Goal: Obtain resource: Download file/media

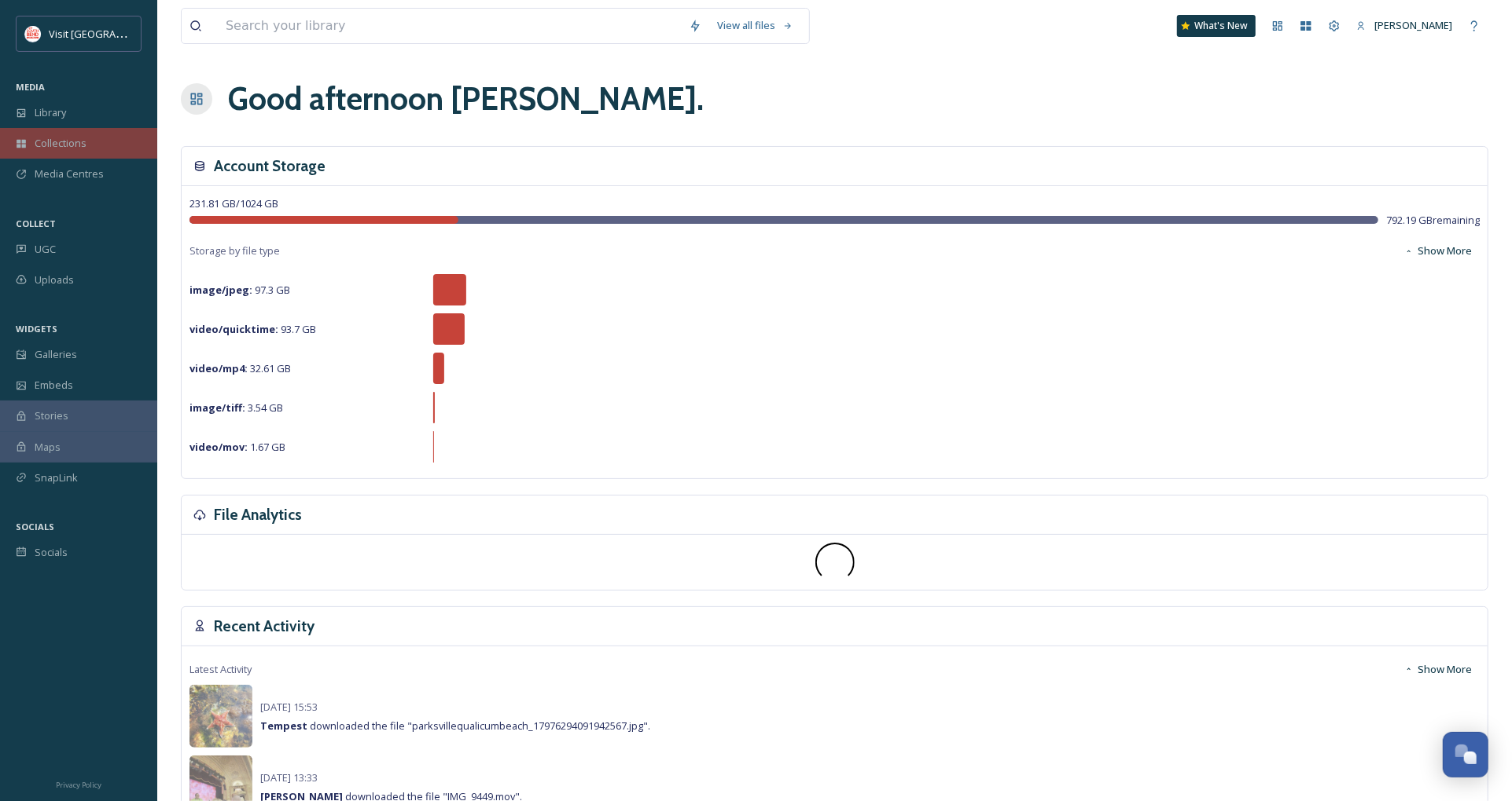
click at [76, 143] on span "Collections" at bounding box center [61, 144] width 52 height 15
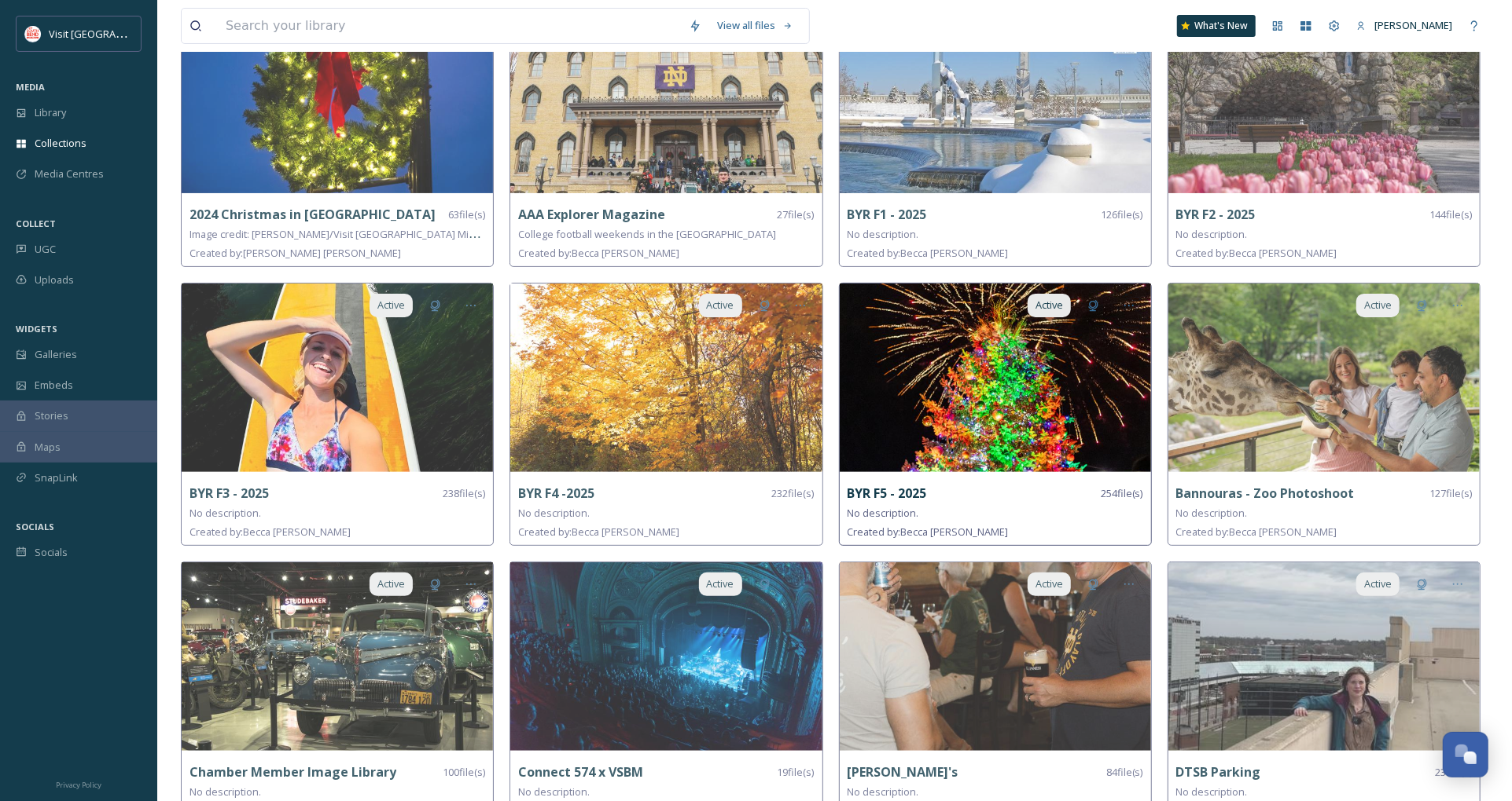
scroll to position [175, 0]
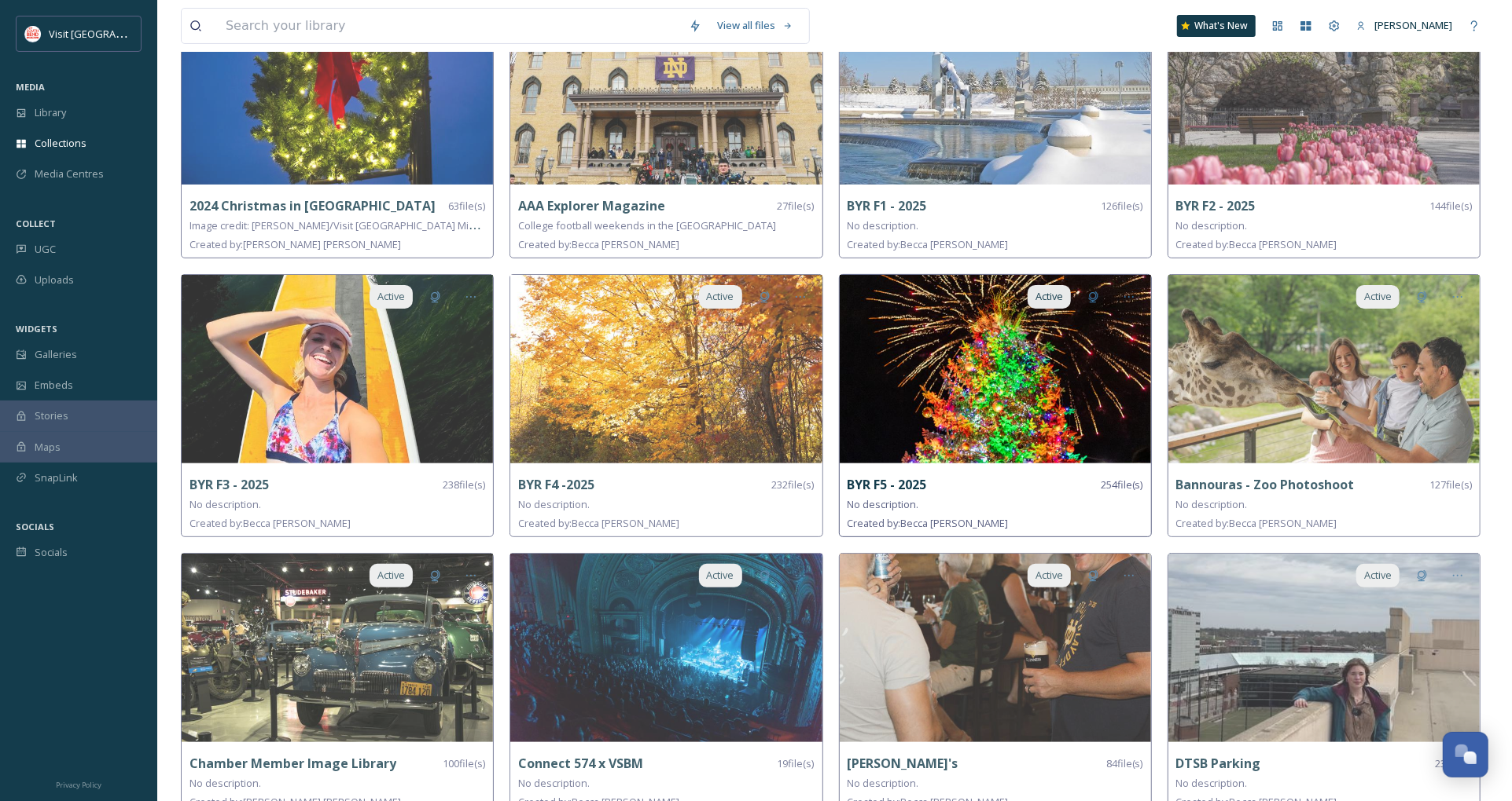
click at [992, 408] on img at bounding box center [995, 369] width 311 height 188
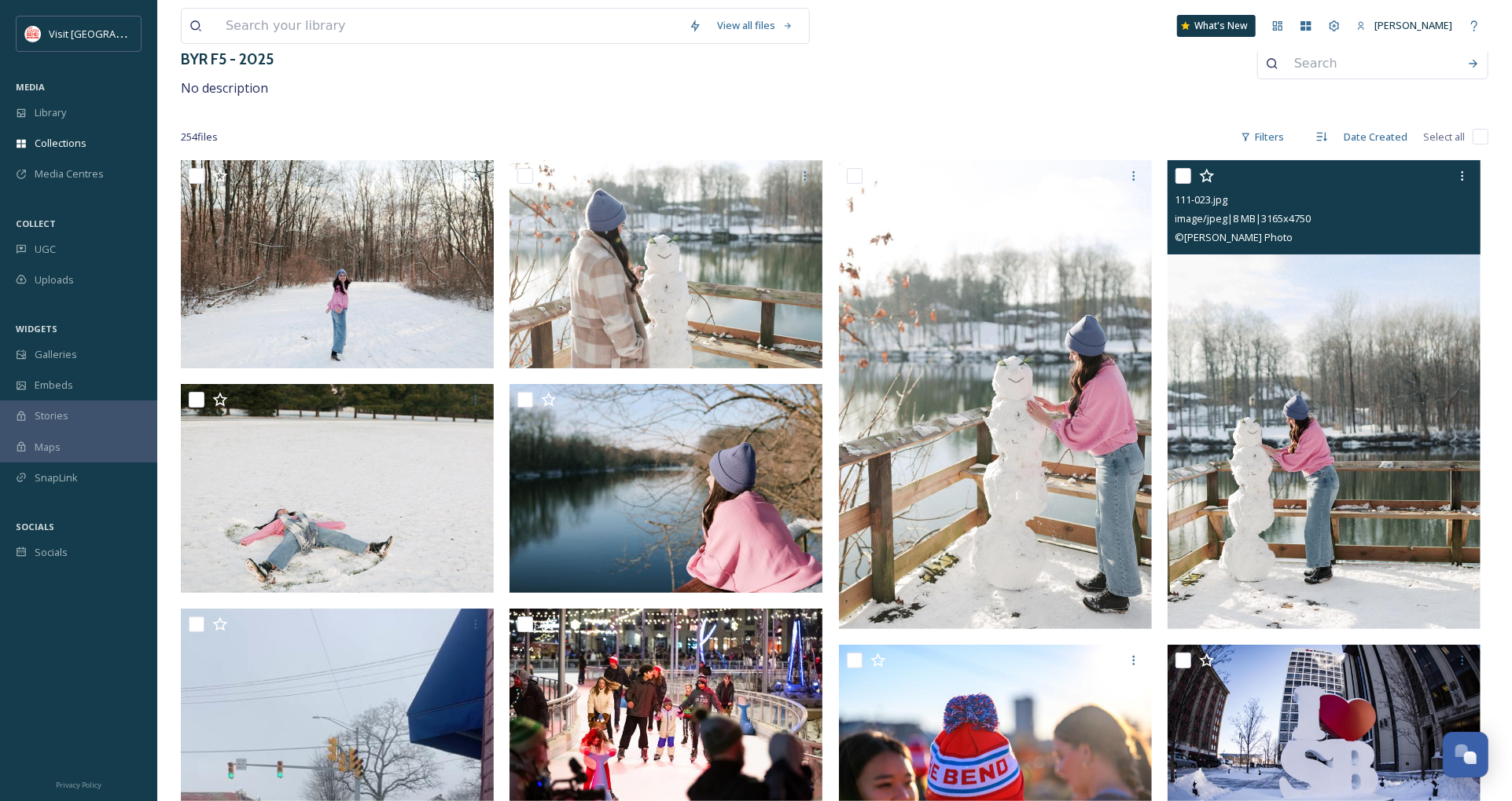
scroll to position [87, 0]
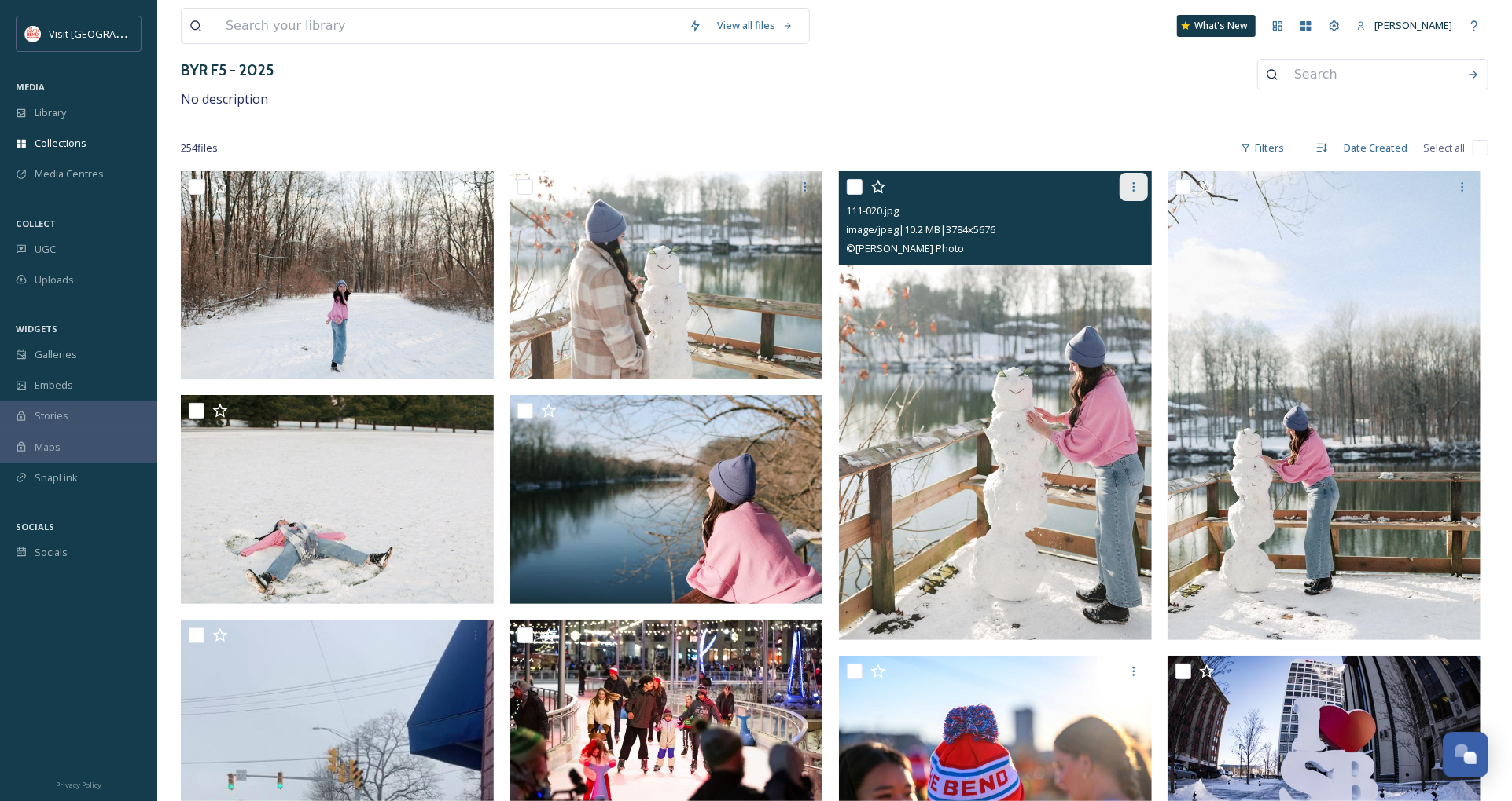
click at [1136, 187] on icon at bounding box center [1133, 187] width 13 height 13
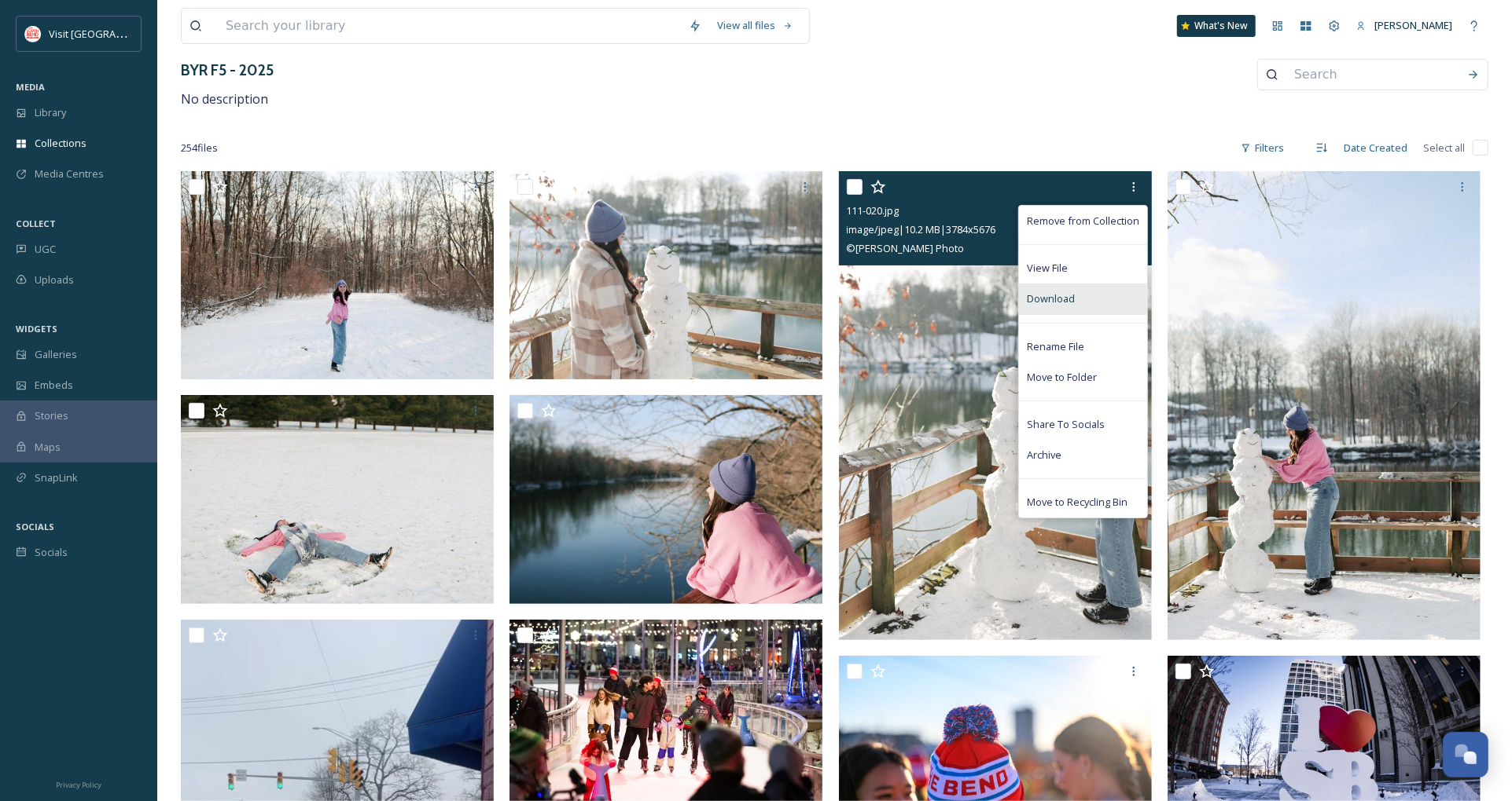
click at [1086, 292] on div "Download" at bounding box center [1082, 298] width 128 height 30
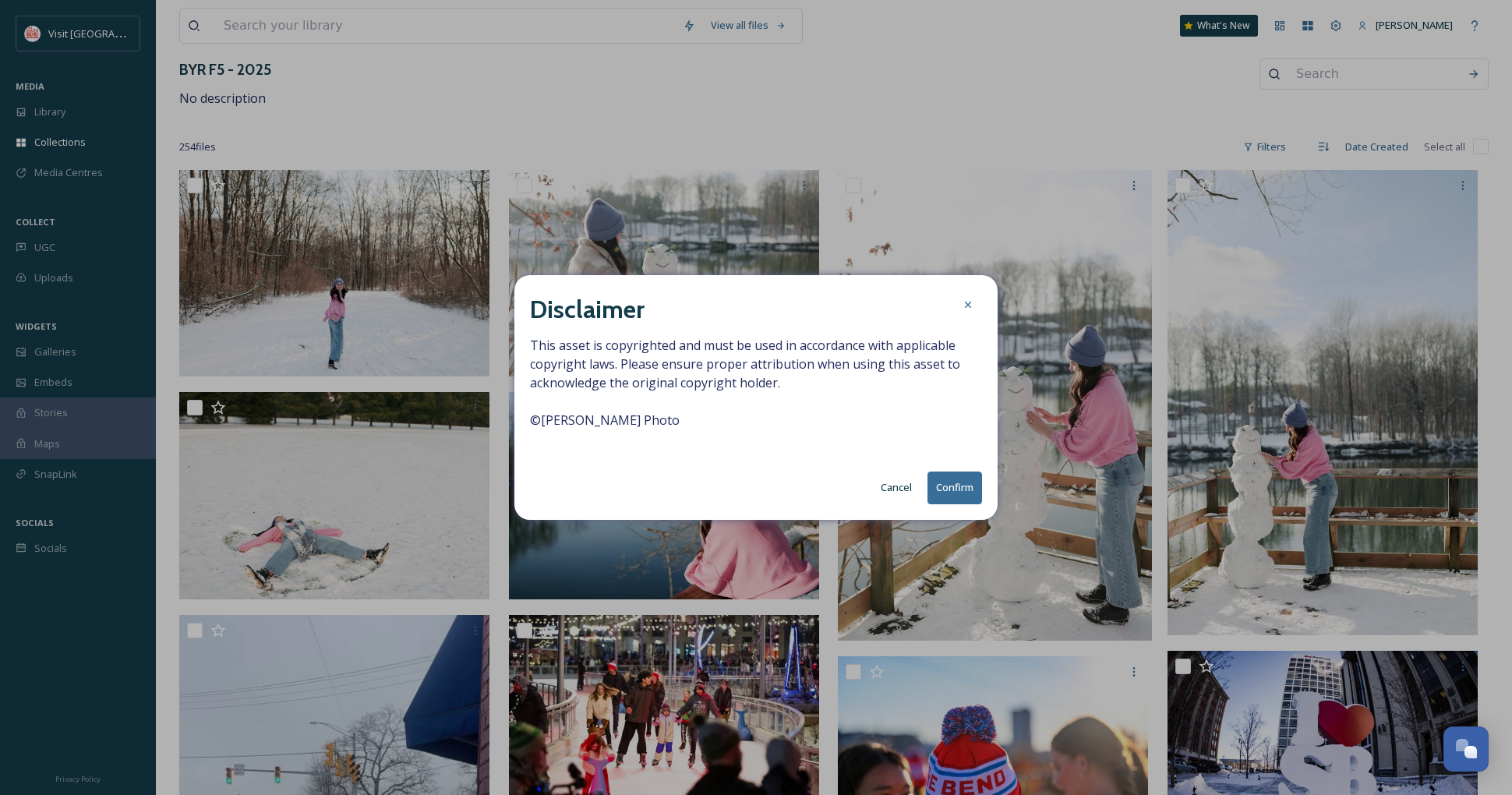
click at [957, 486] on button "Confirm" at bounding box center [954, 488] width 54 height 32
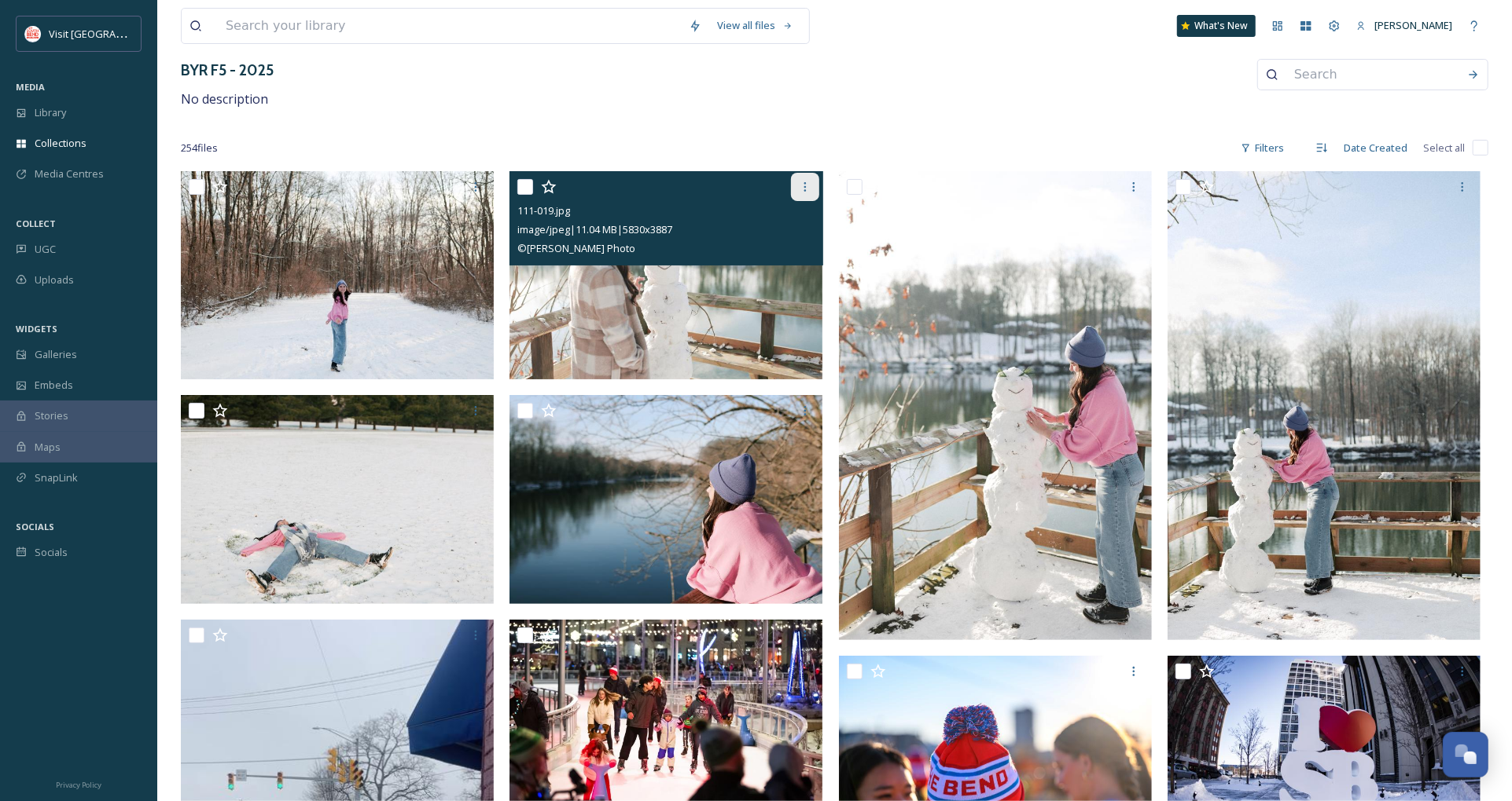
click at [804, 182] on icon at bounding box center [805, 187] width 13 height 13
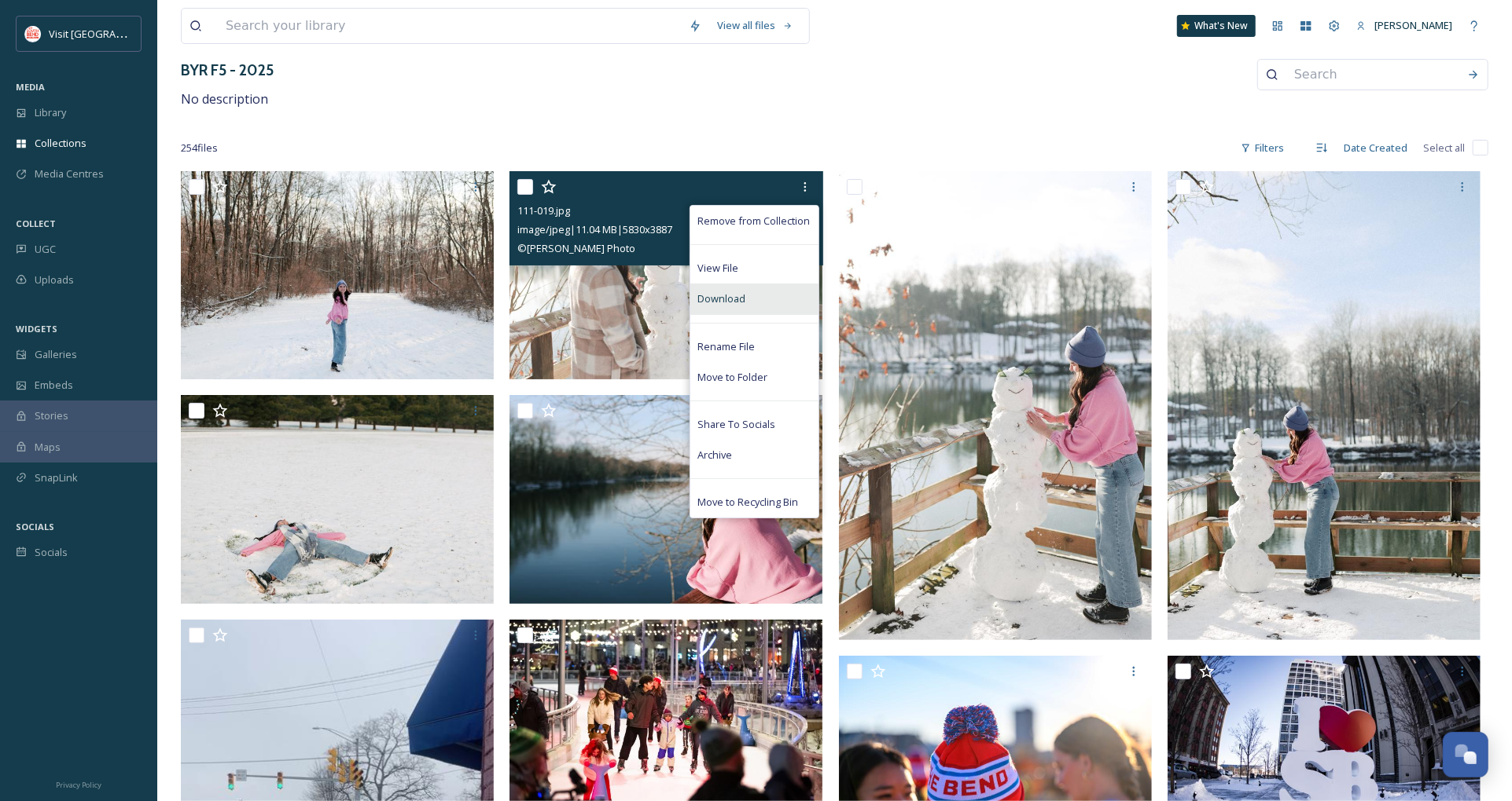
click at [753, 298] on div "Download" at bounding box center [754, 298] width 128 height 30
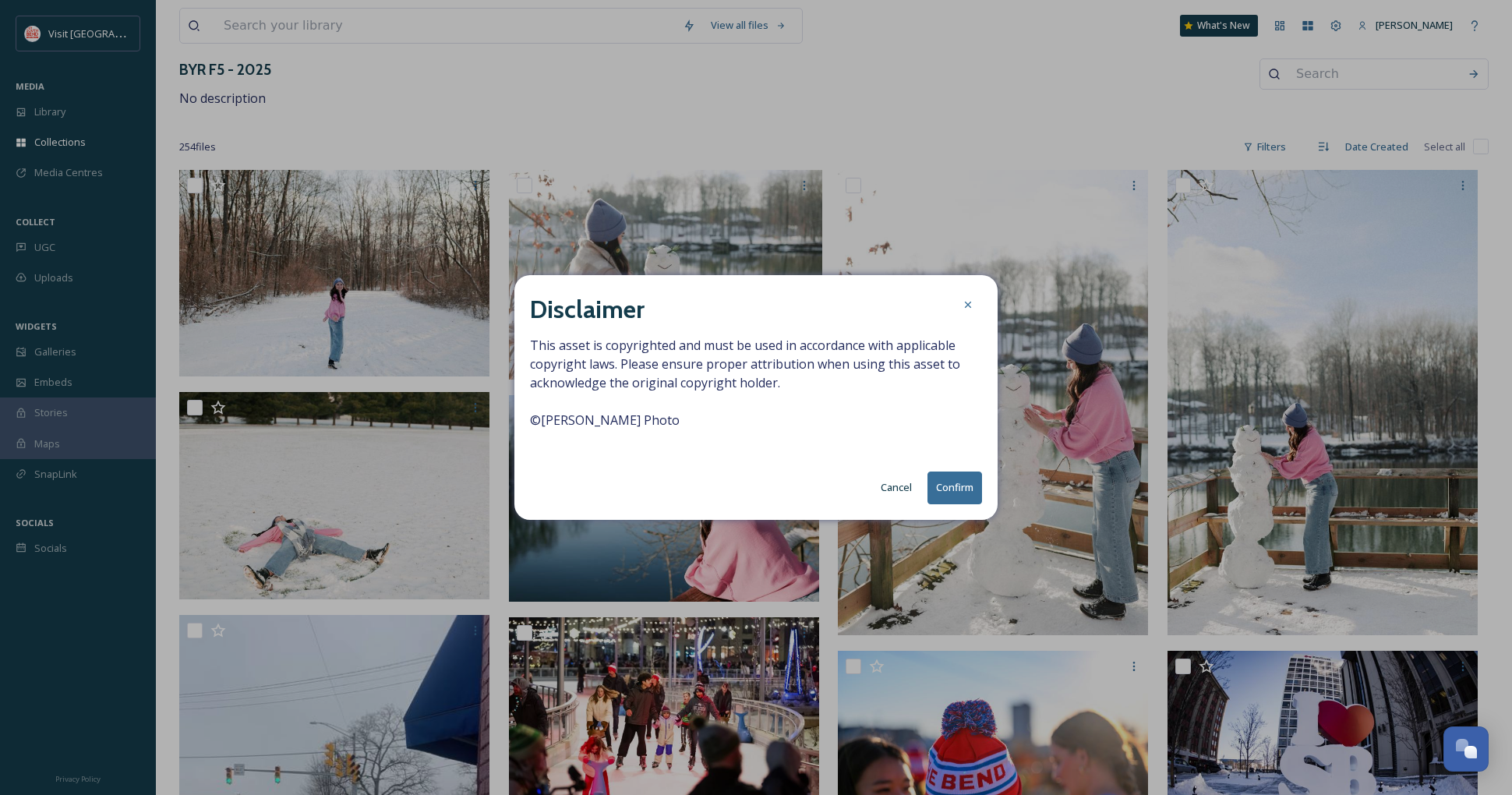
click at [952, 486] on button "Confirm" at bounding box center [954, 488] width 54 height 32
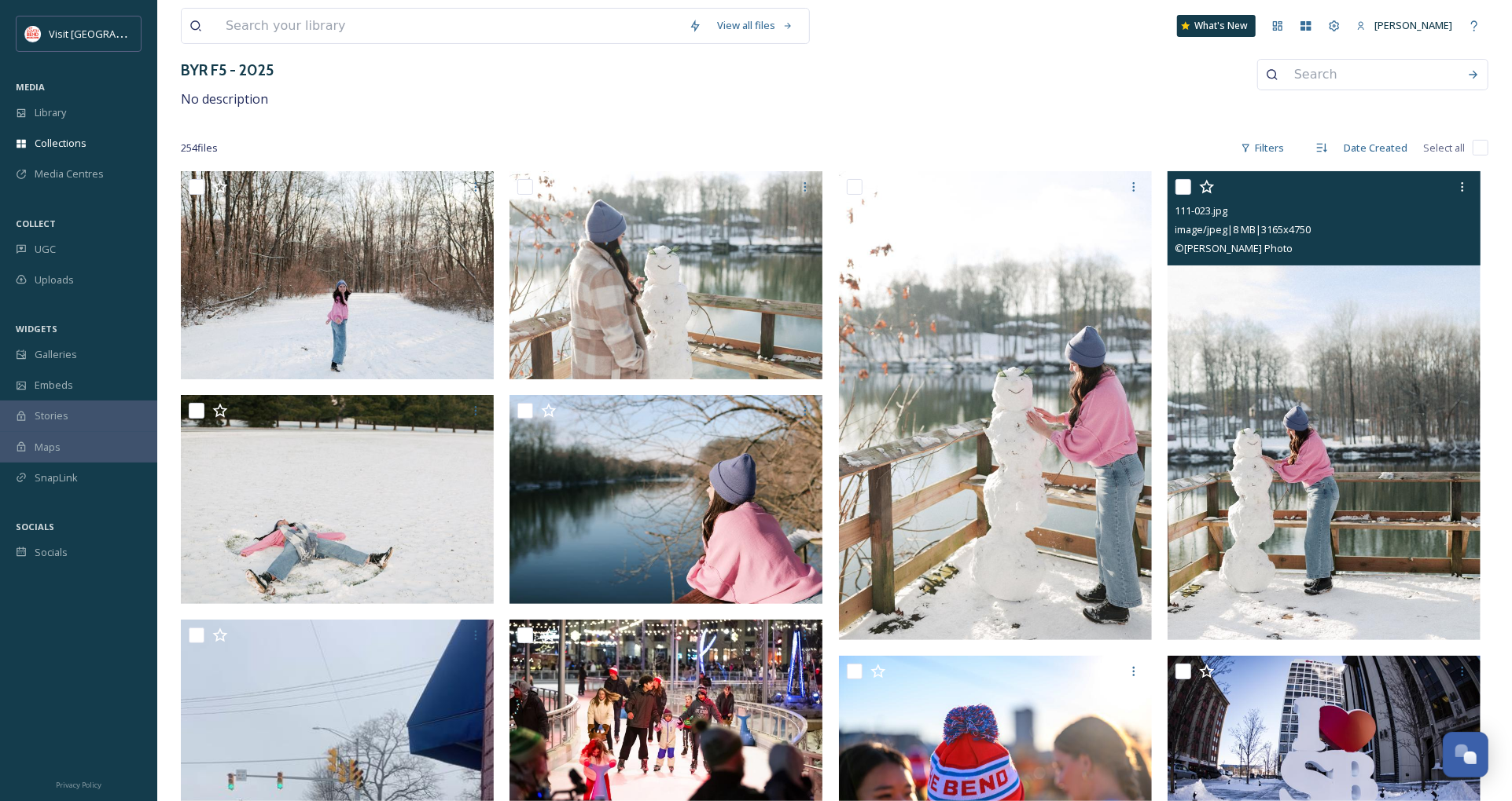
click at [1478, 186] on div "111-023.jpg image/jpeg | 8 MB | 3165 x 4750 © [PERSON_NAME] Photo" at bounding box center [1324, 219] width 313 height 94
click at [1466, 187] on icon at bounding box center [1462, 187] width 13 height 13
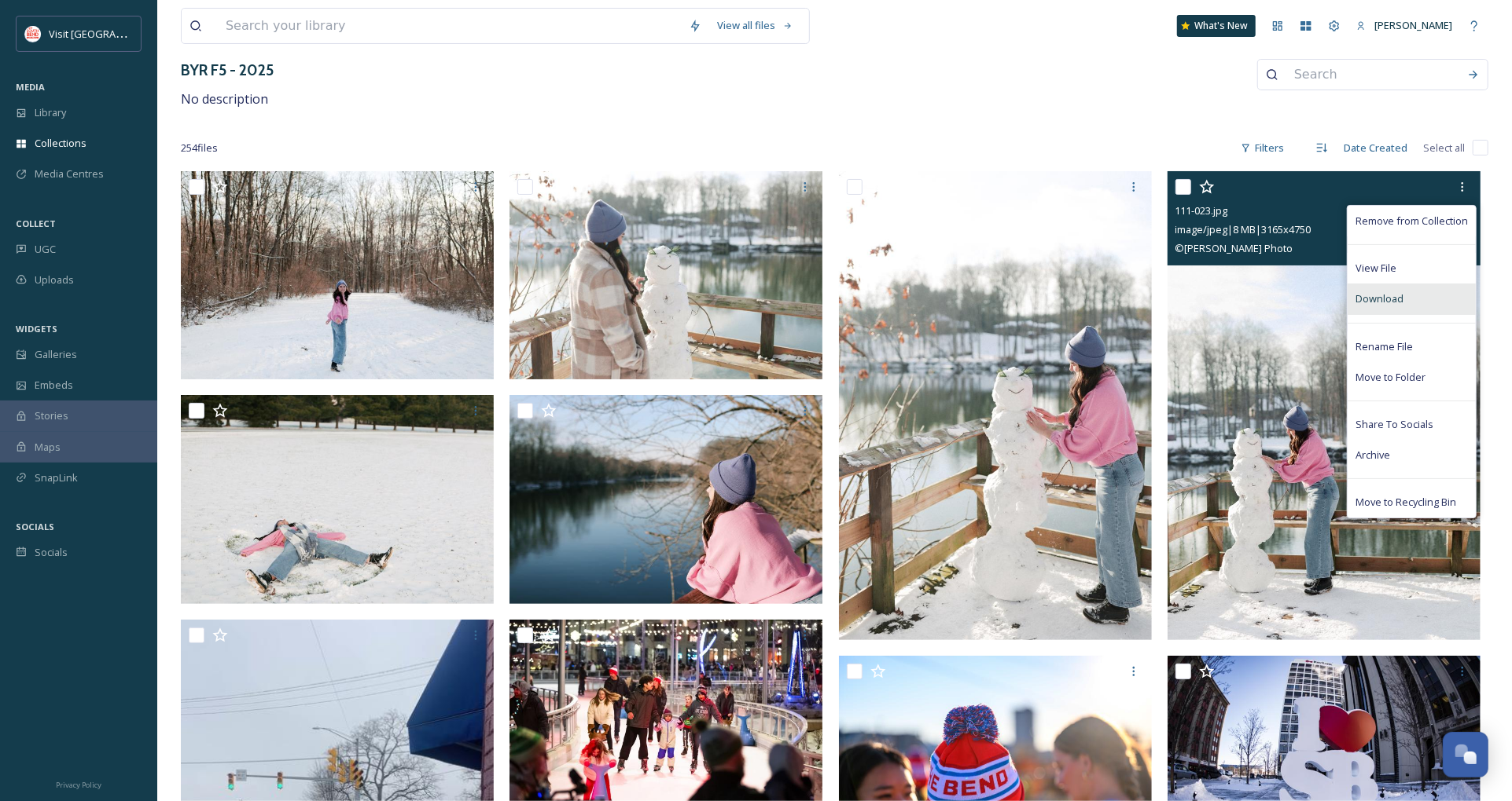
click at [1396, 298] on span "Download" at bounding box center [1379, 299] width 48 height 15
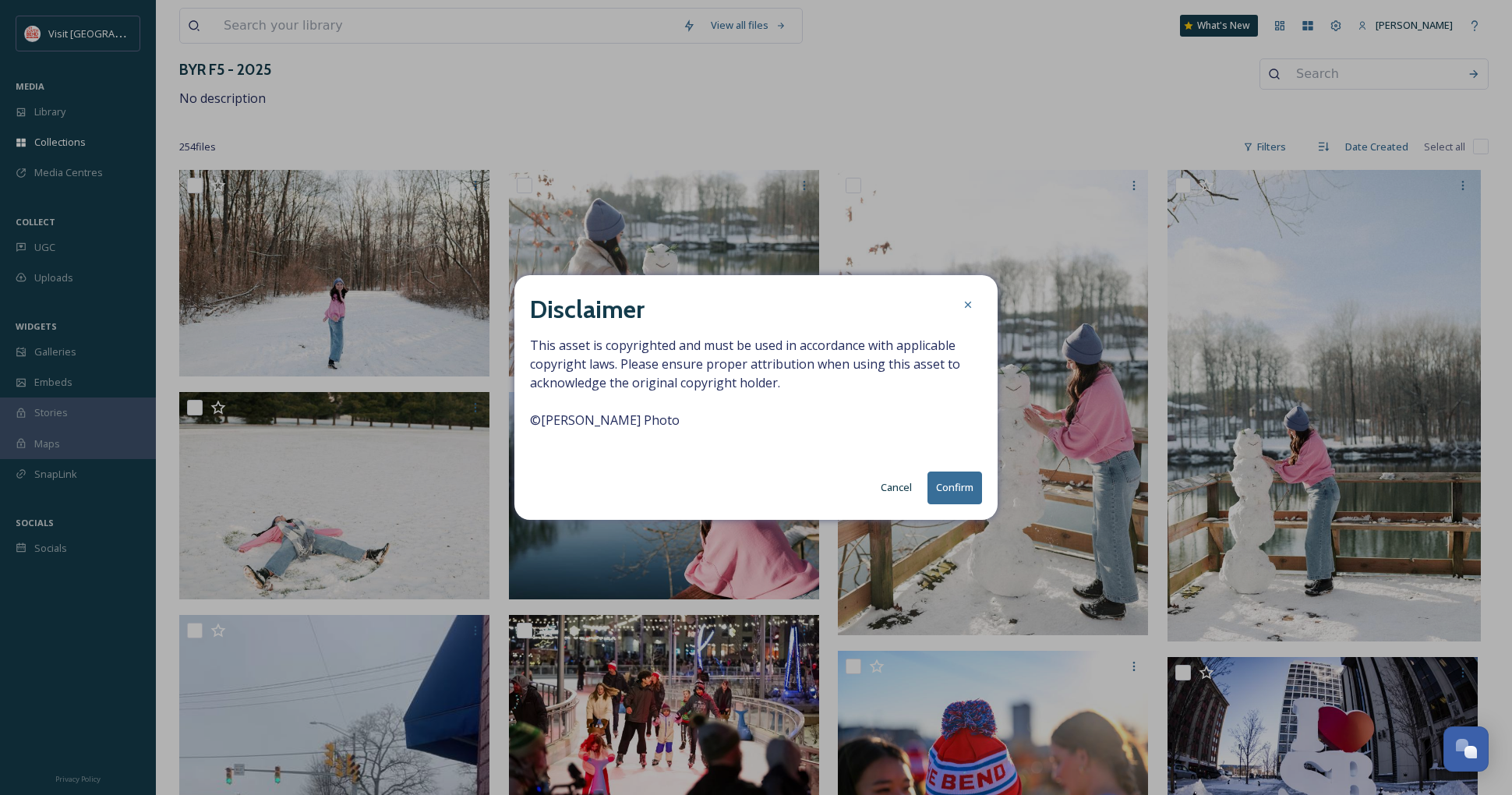
click at [967, 486] on button "Confirm" at bounding box center [954, 488] width 54 height 32
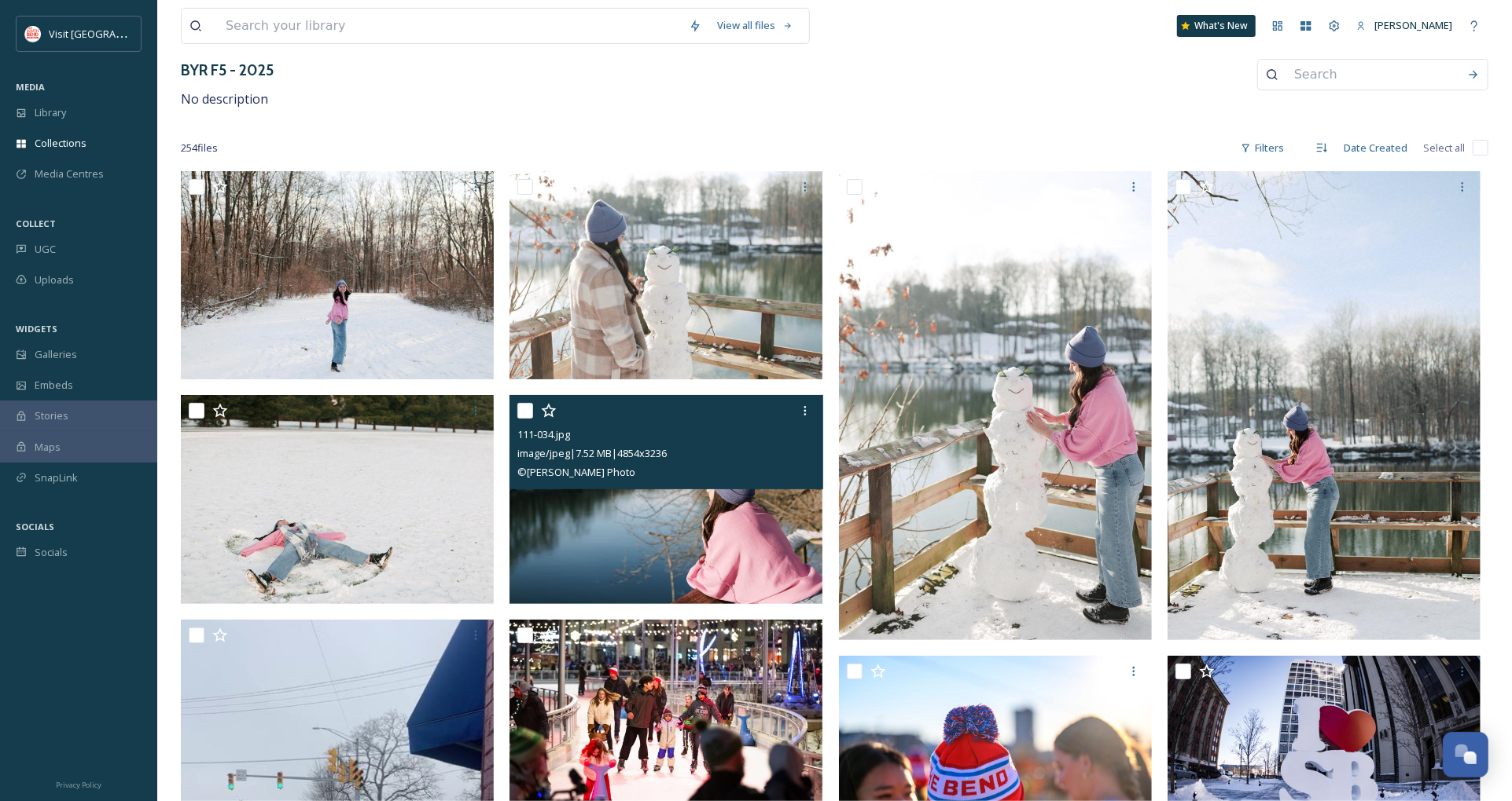
click at [740, 544] on img at bounding box center [666, 499] width 313 height 209
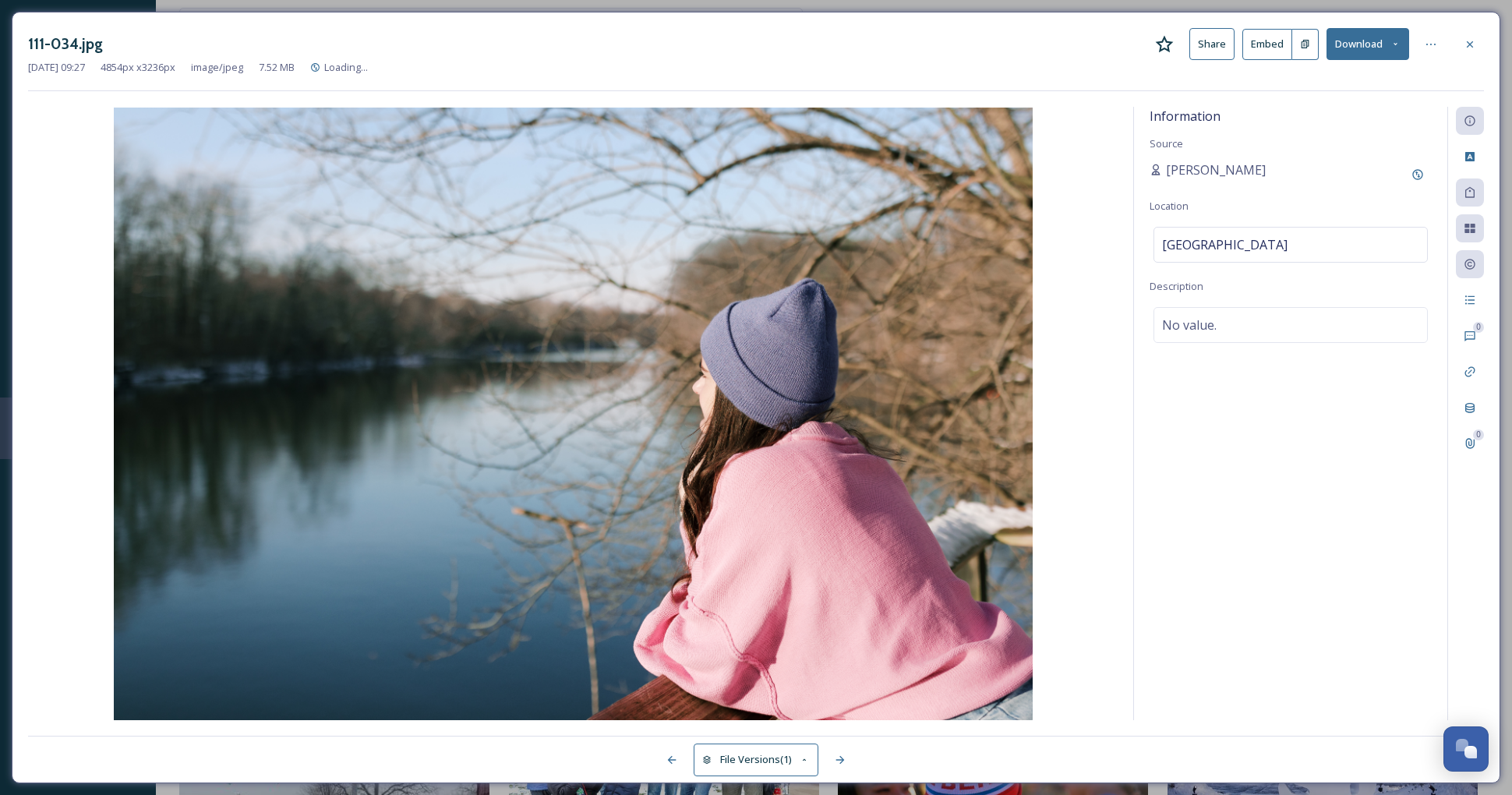
click at [1361, 47] on button "Download" at bounding box center [1368, 44] width 83 height 32
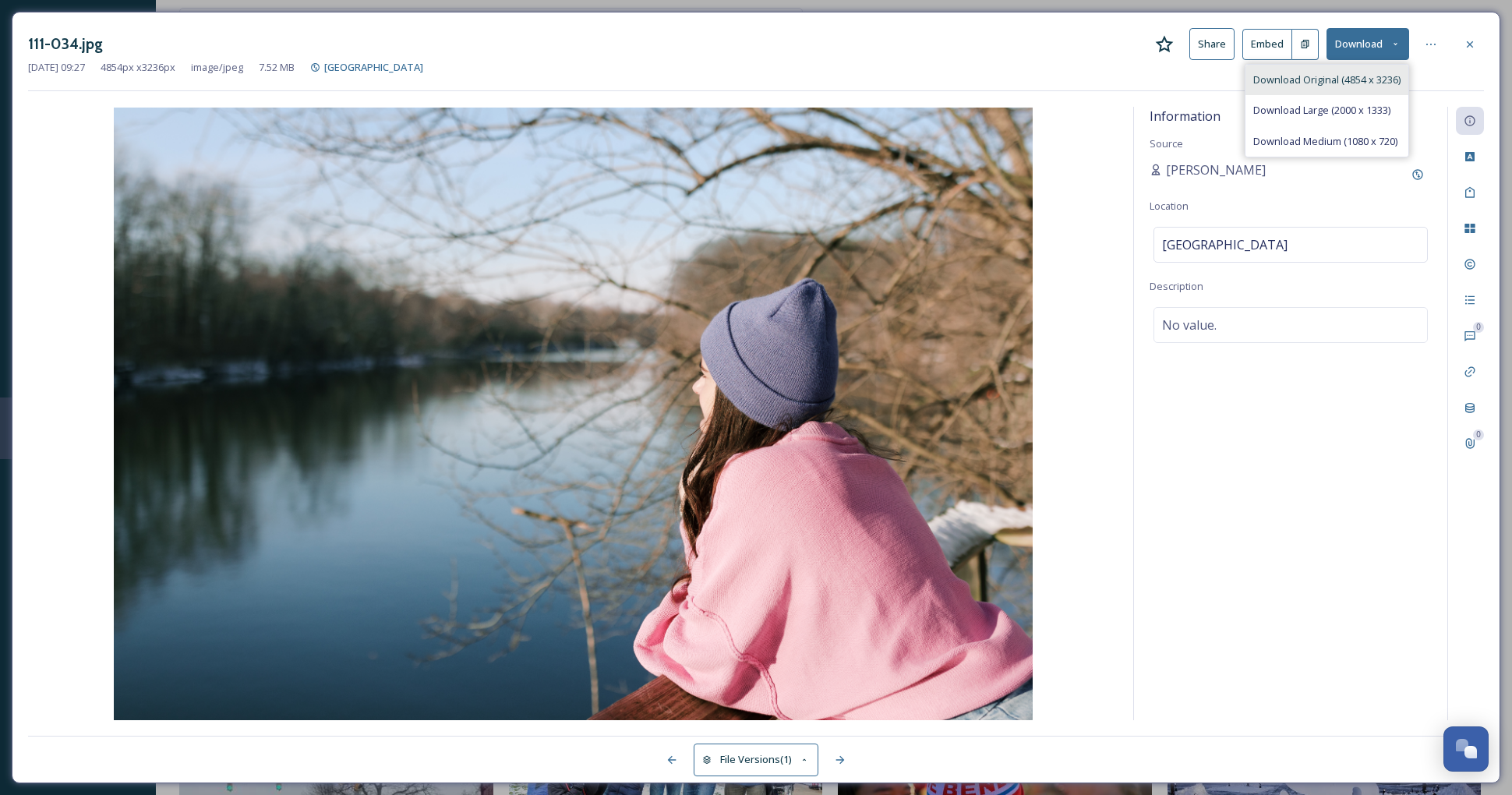
click at [1299, 83] on span "Download Original (4854 x 3236)" at bounding box center [1327, 80] width 148 height 15
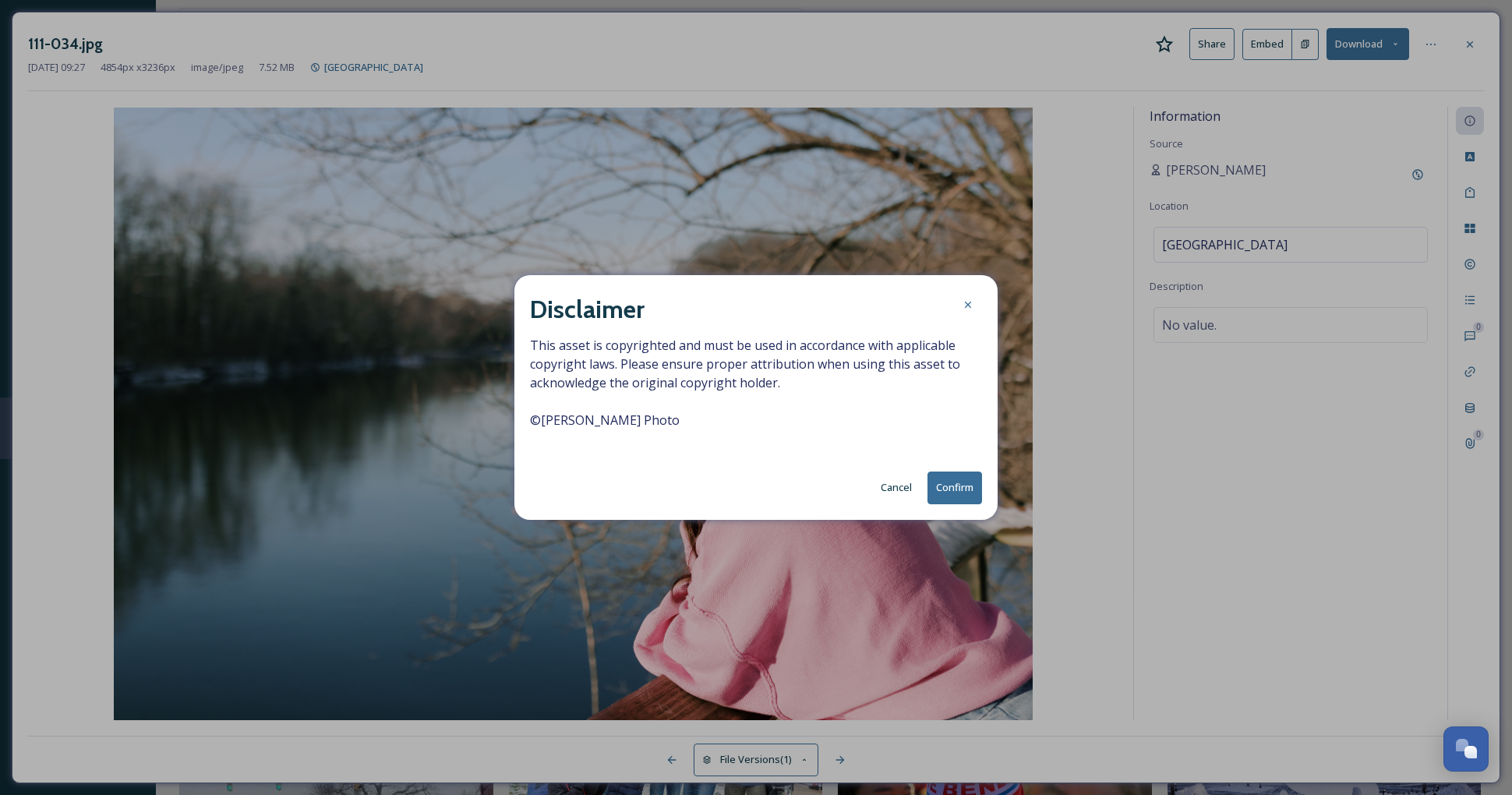
click at [952, 486] on button "Confirm" at bounding box center [954, 488] width 54 height 32
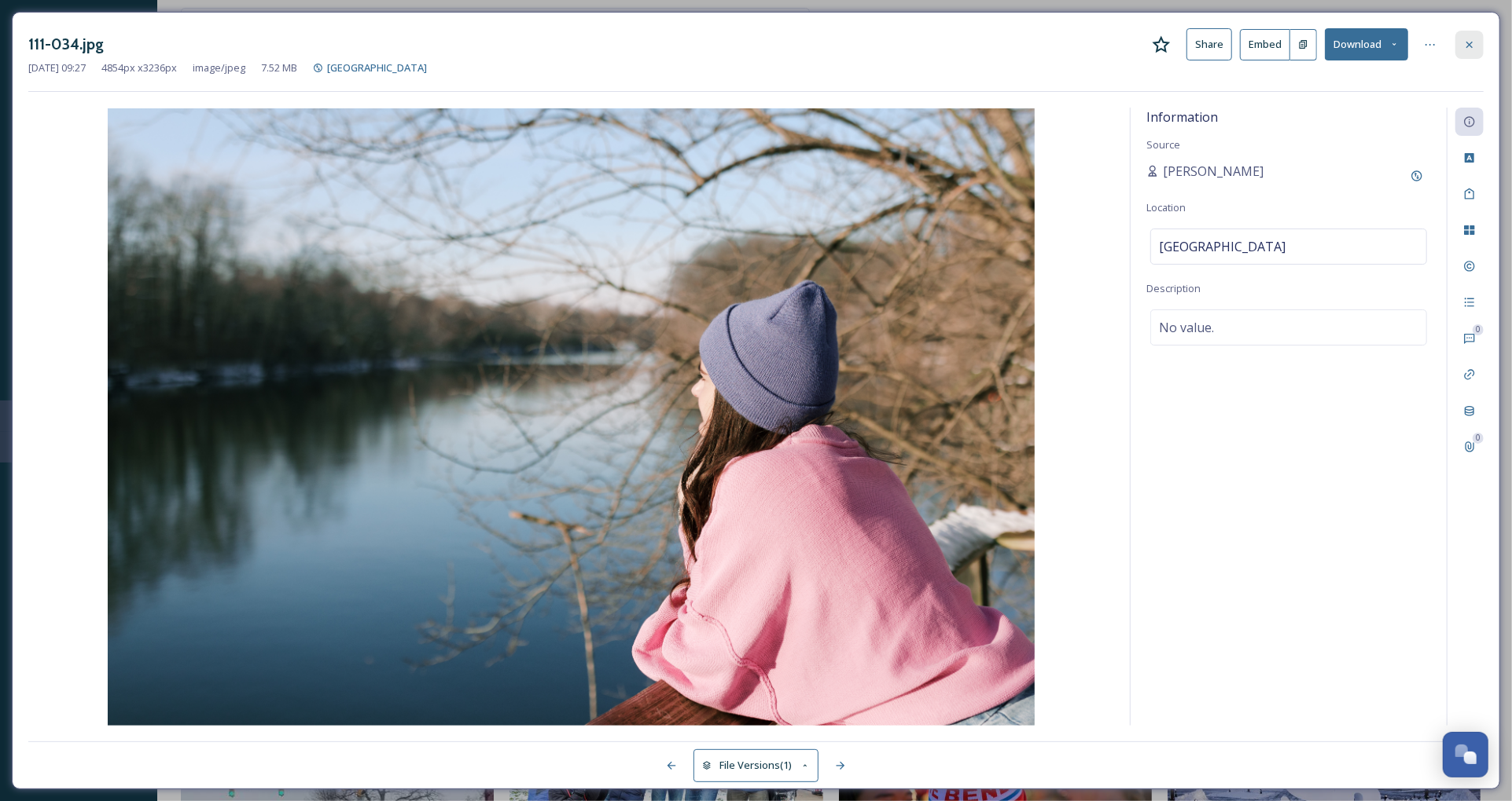
click at [1470, 39] on icon at bounding box center [1469, 45] width 13 height 13
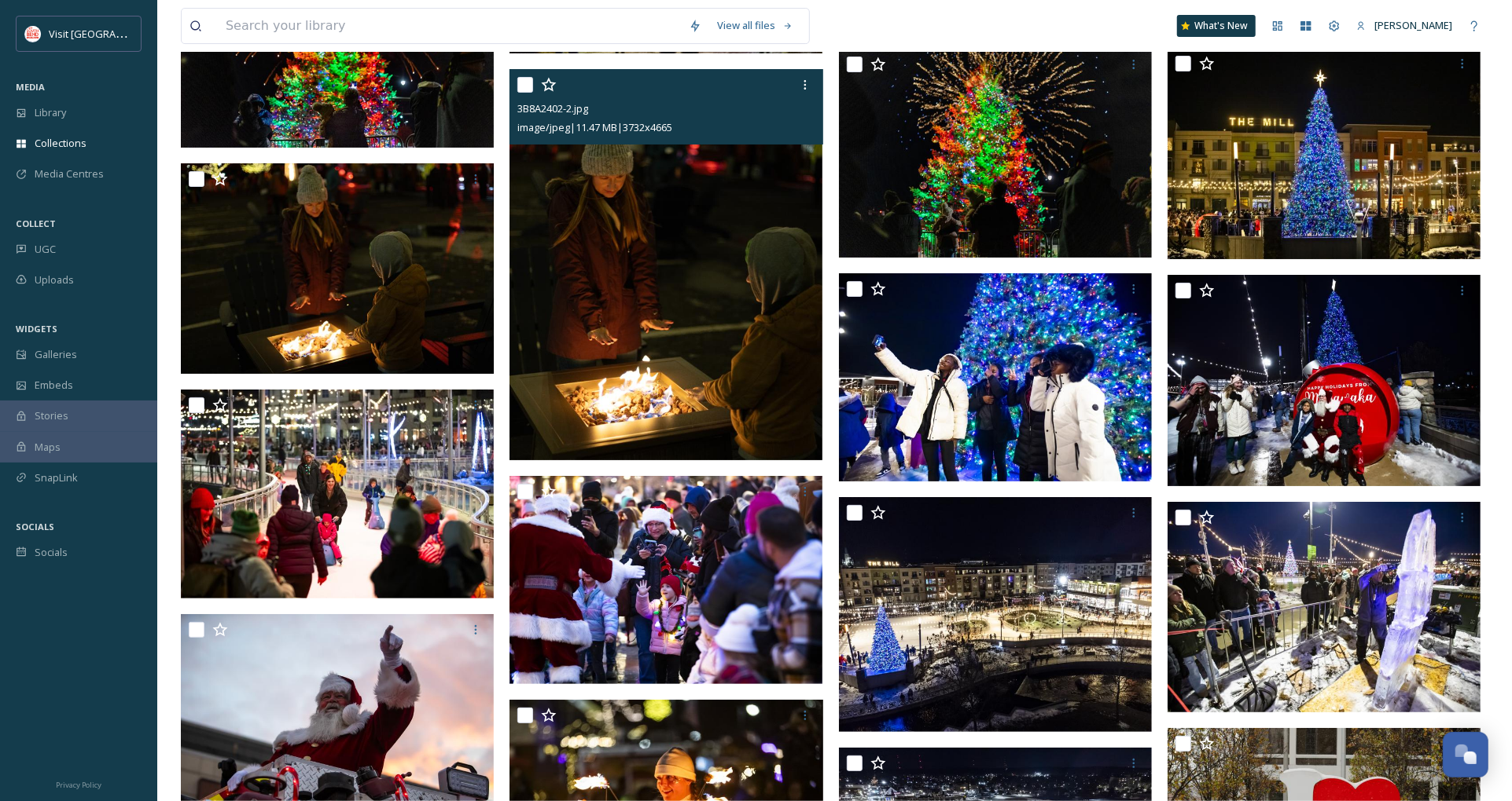
scroll to position [4277, 0]
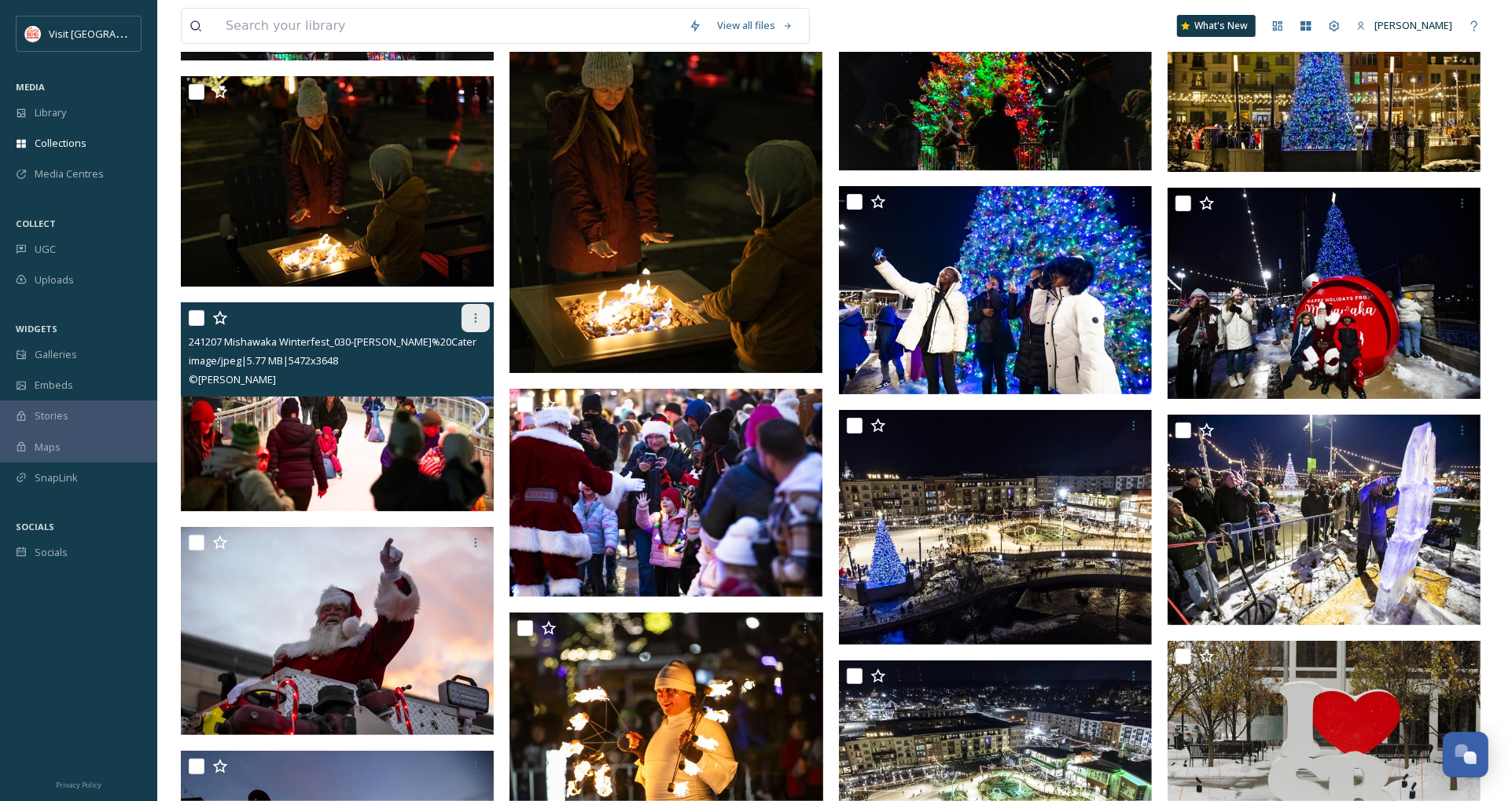
click at [479, 318] on icon at bounding box center [475, 318] width 13 height 13
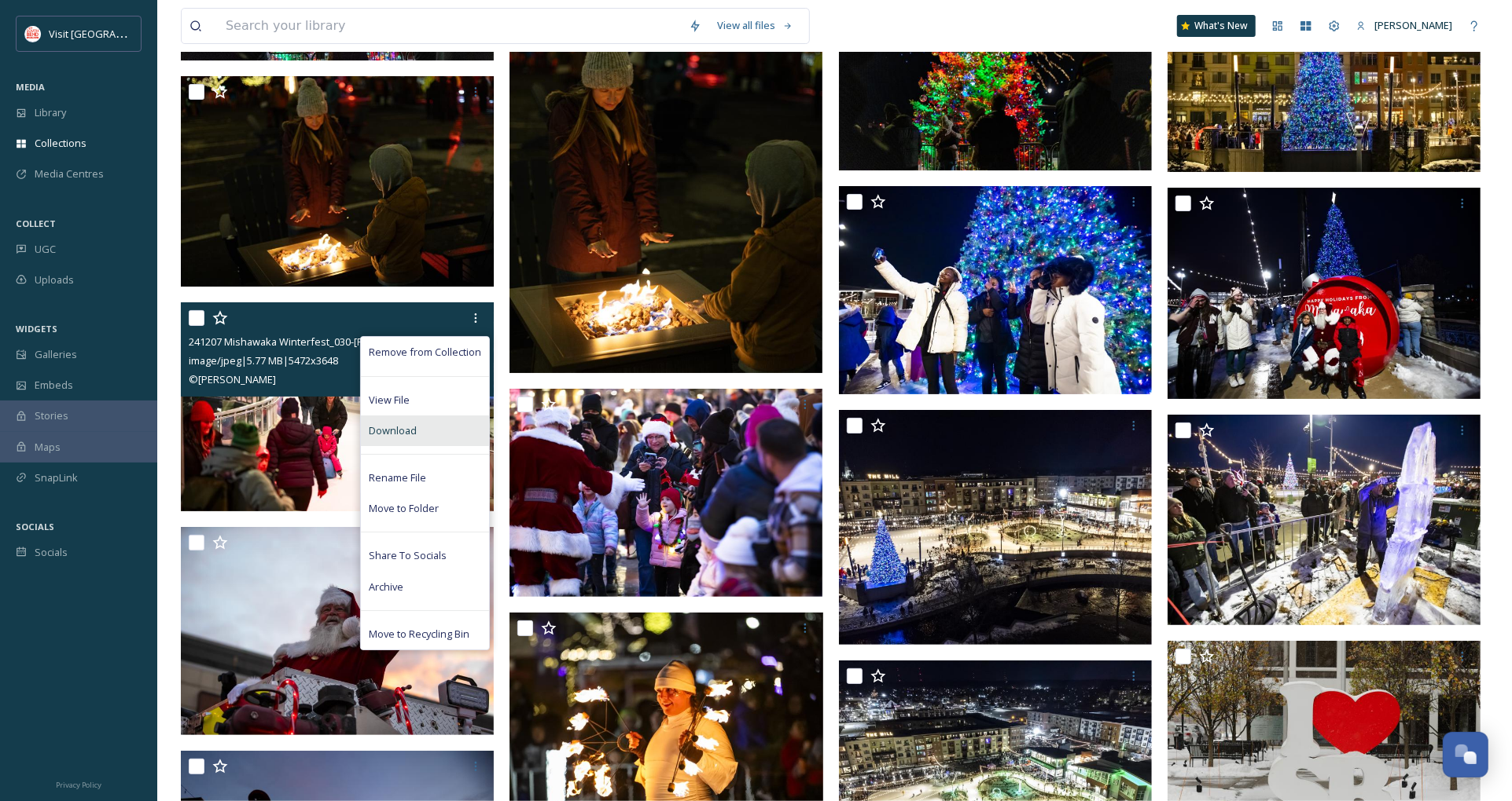
click at [419, 428] on div "Download" at bounding box center [425, 430] width 128 height 30
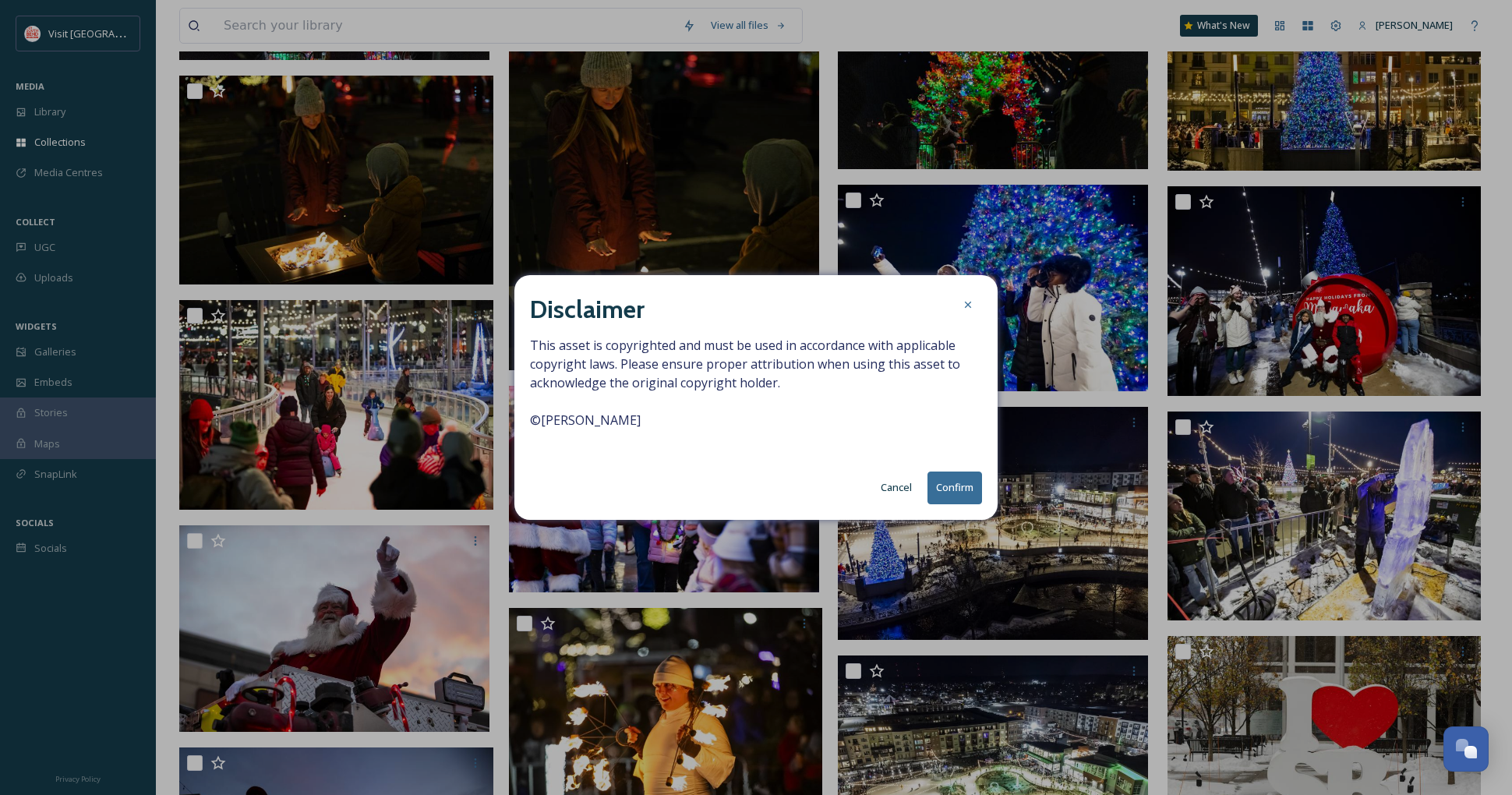
click at [957, 491] on button "Confirm" at bounding box center [954, 488] width 54 height 32
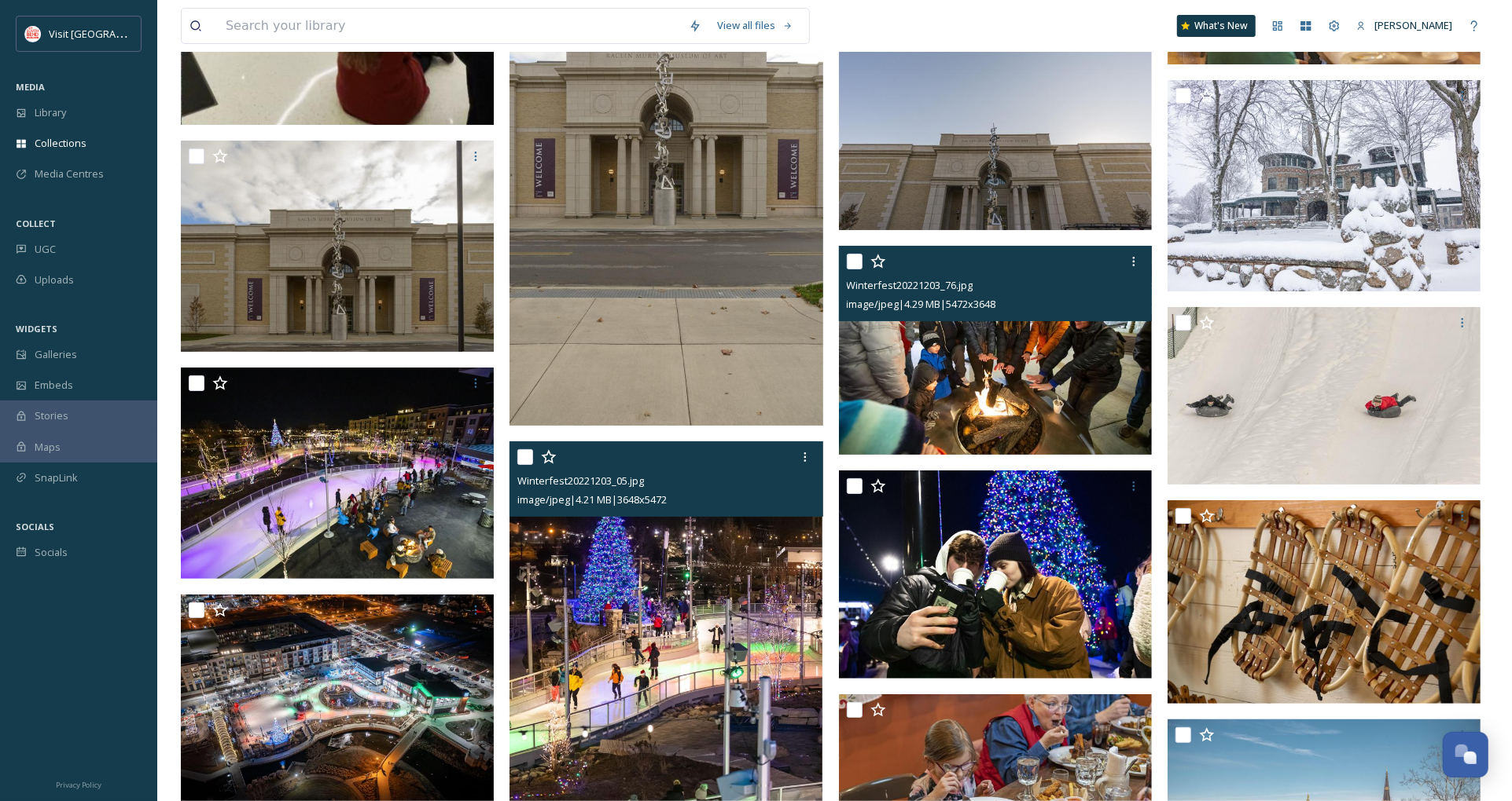
scroll to position [18157, 0]
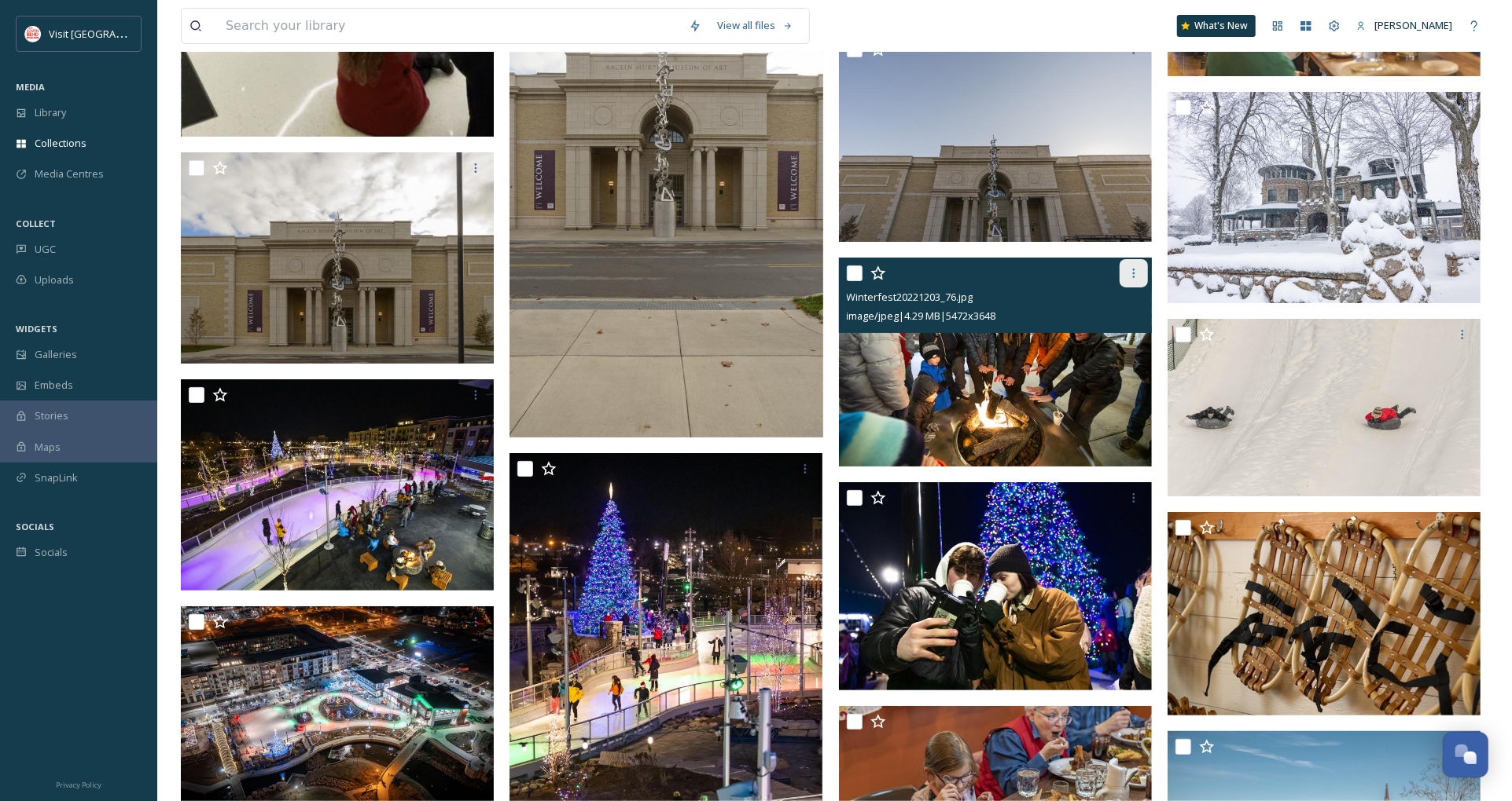
click at [1136, 275] on icon at bounding box center [1133, 273] width 13 height 13
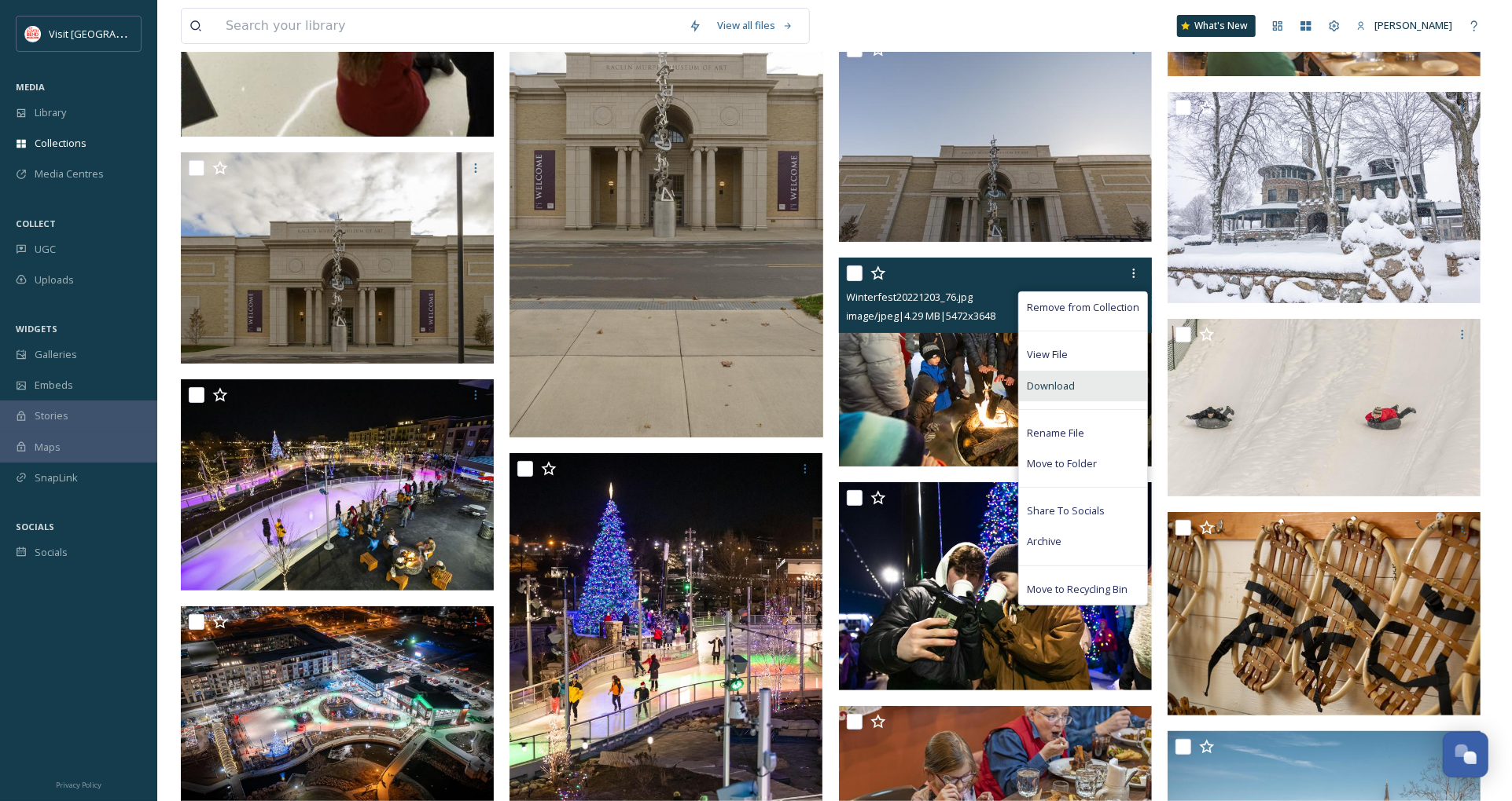
click at [1076, 382] on div "Download" at bounding box center [1082, 386] width 128 height 30
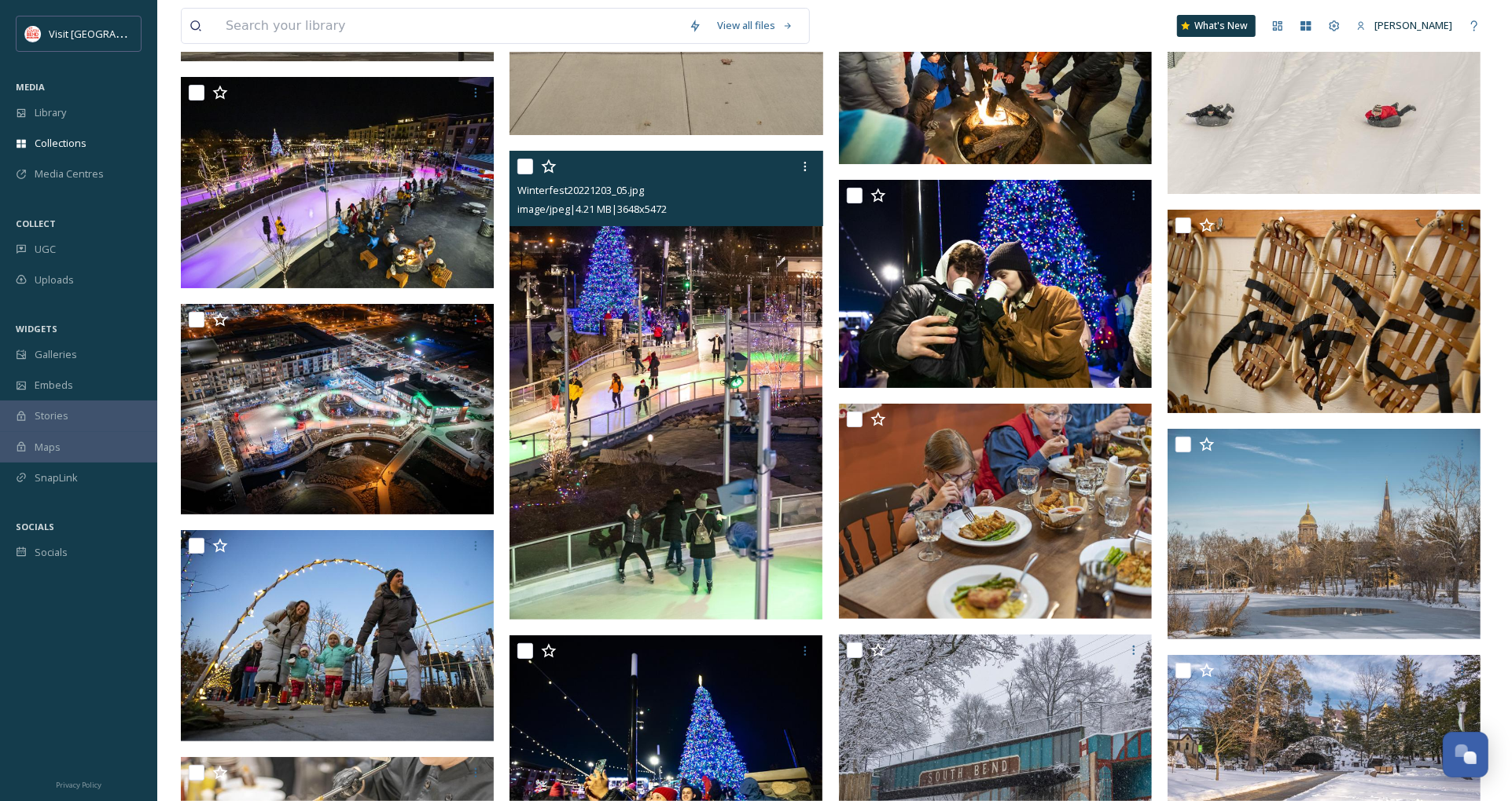
scroll to position [18506, 0]
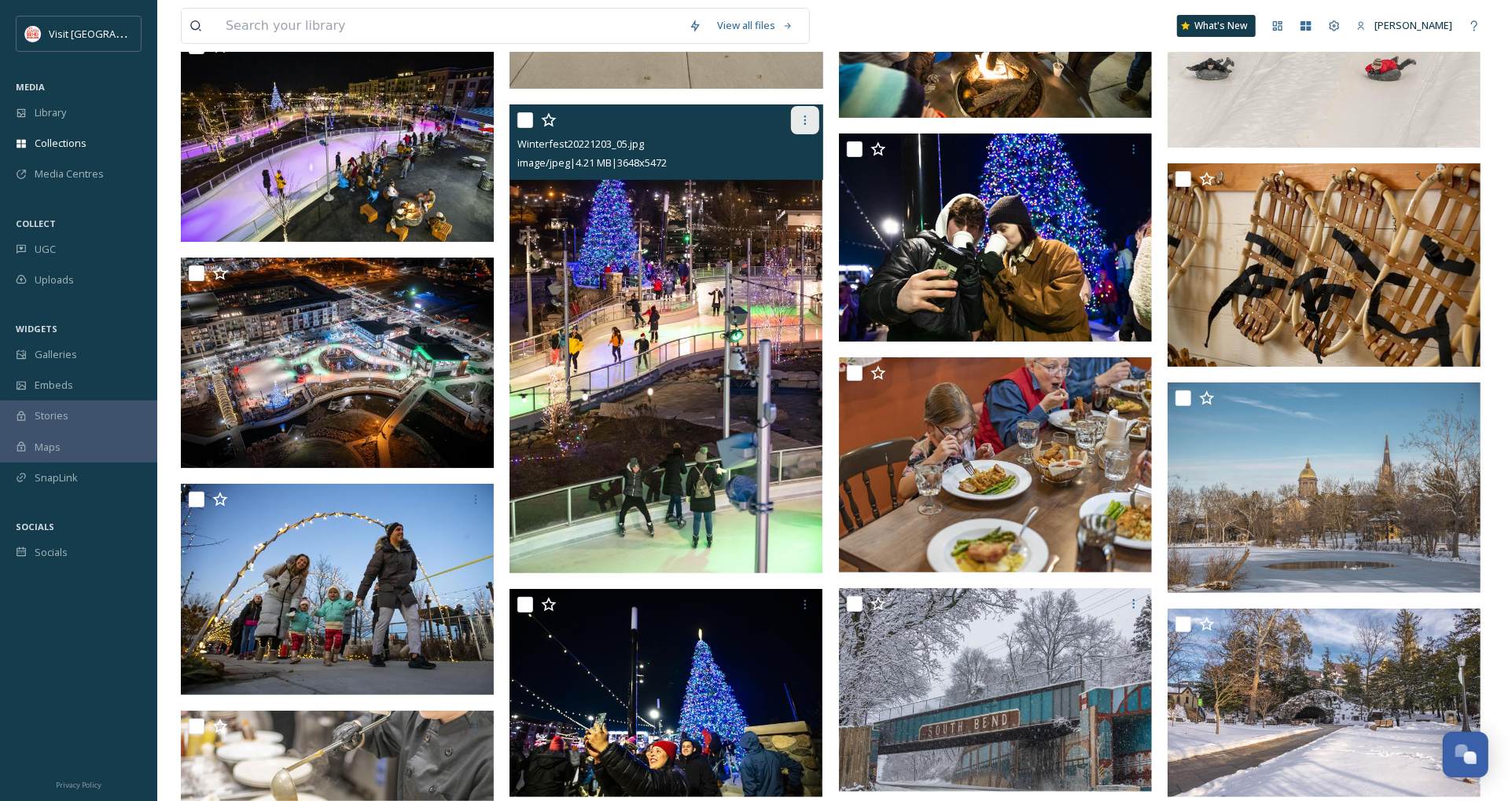
click at [804, 119] on icon at bounding box center [804, 119] width 3 height 9
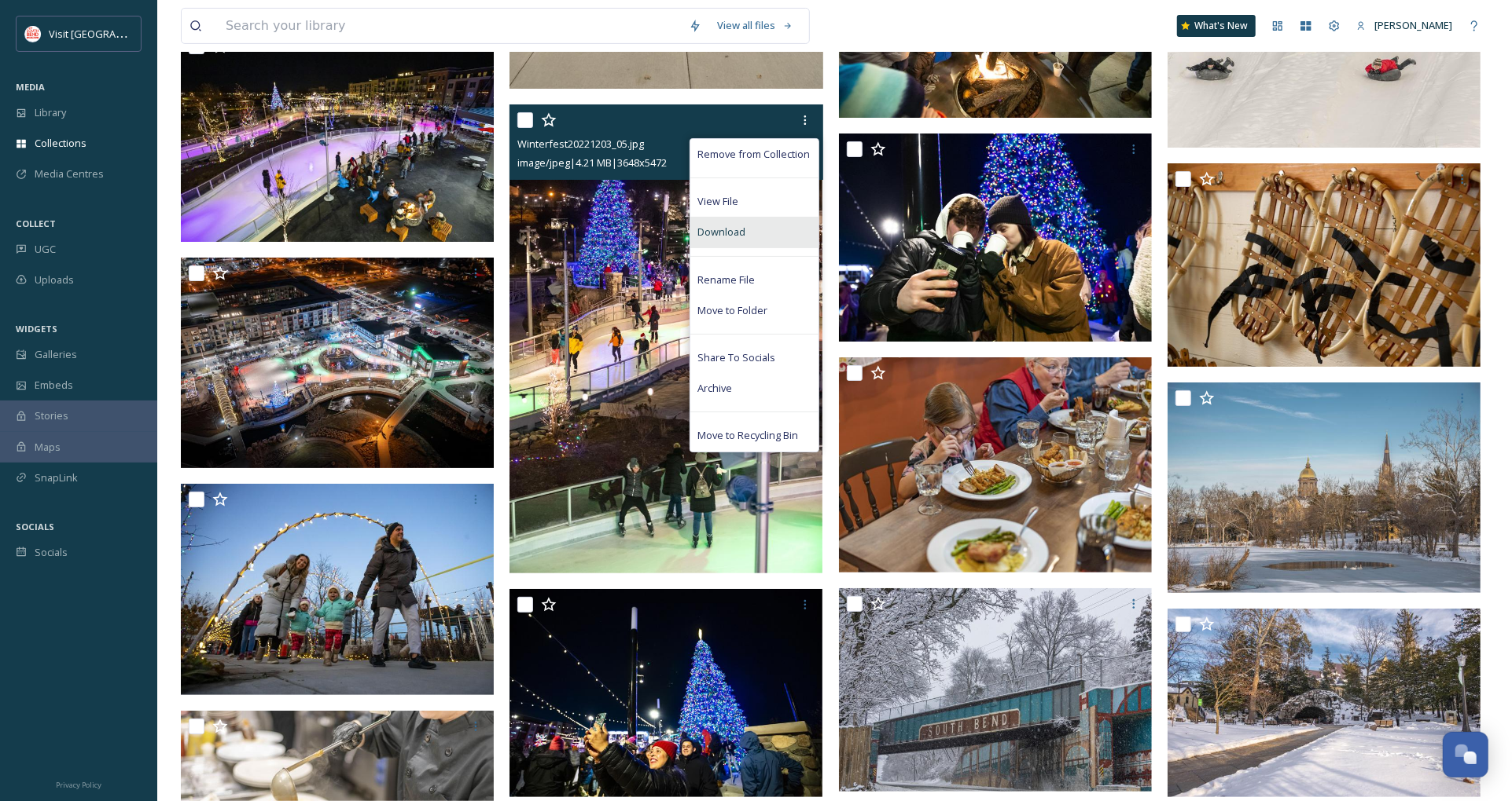
click at [753, 230] on div "Download" at bounding box center [754, 232] width 128 height 30
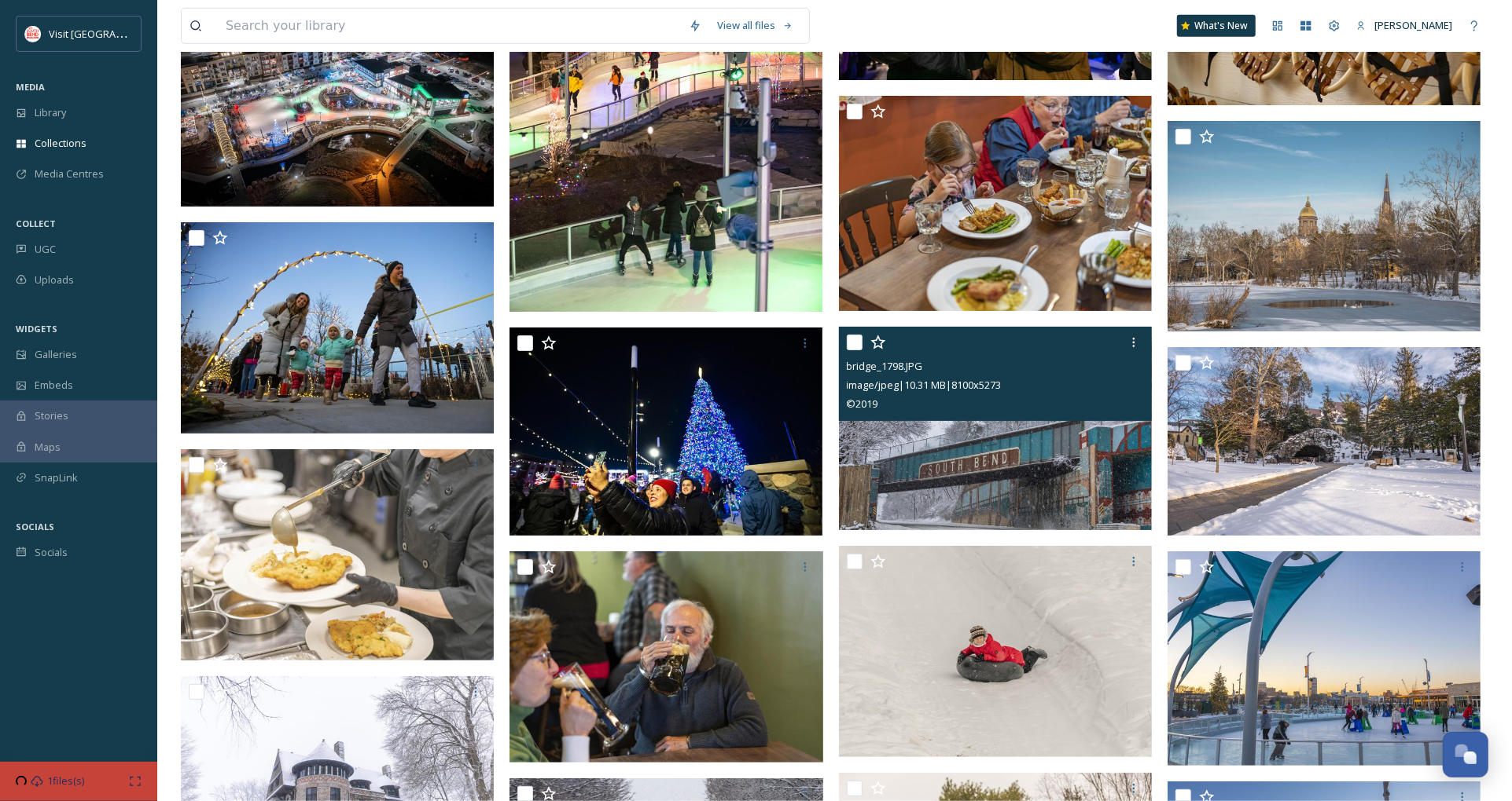
scroll to position [18594, 0]
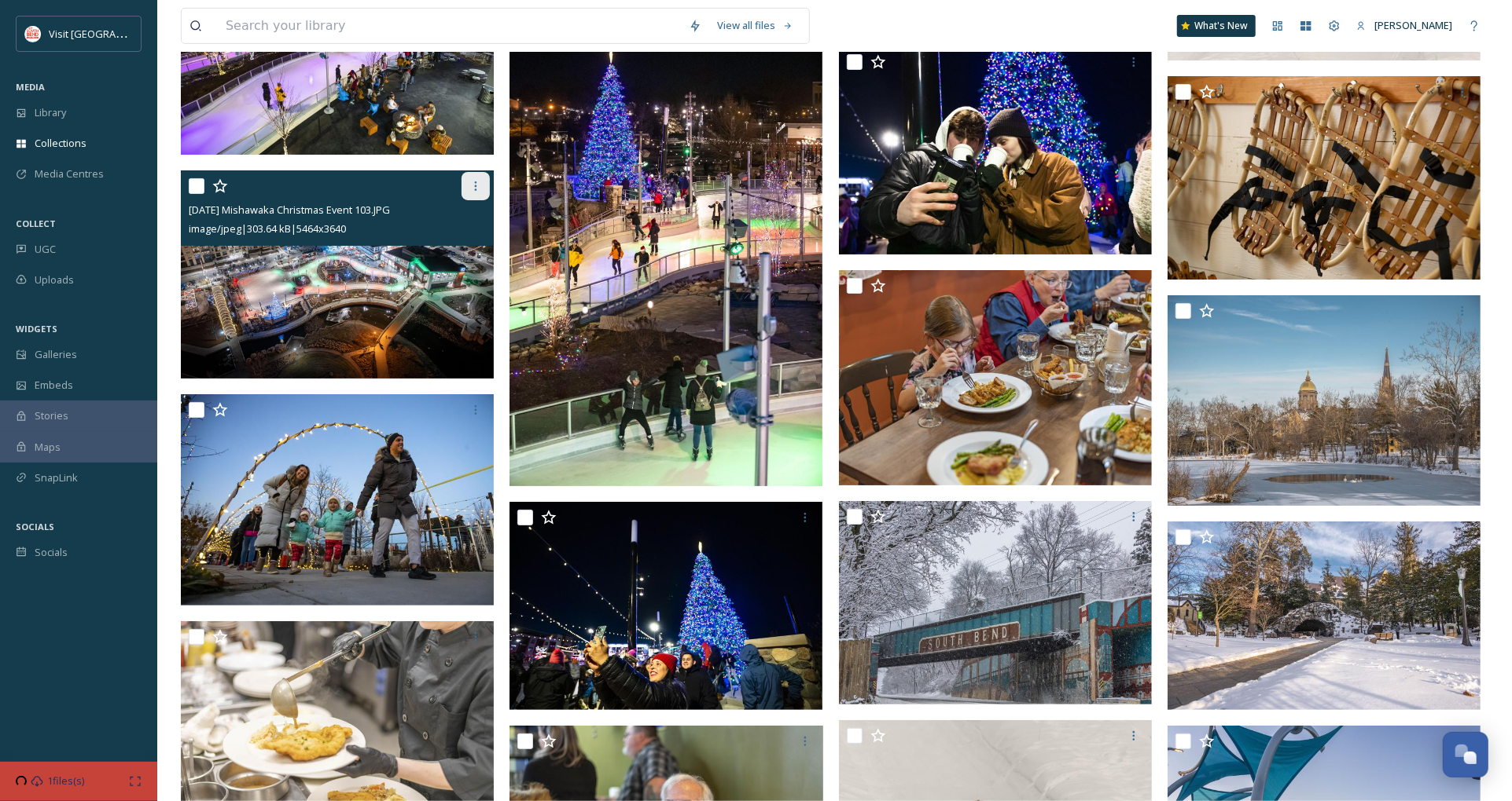
click at [479, 182] on icon at bounding box center [475, 186] width 13 height 13
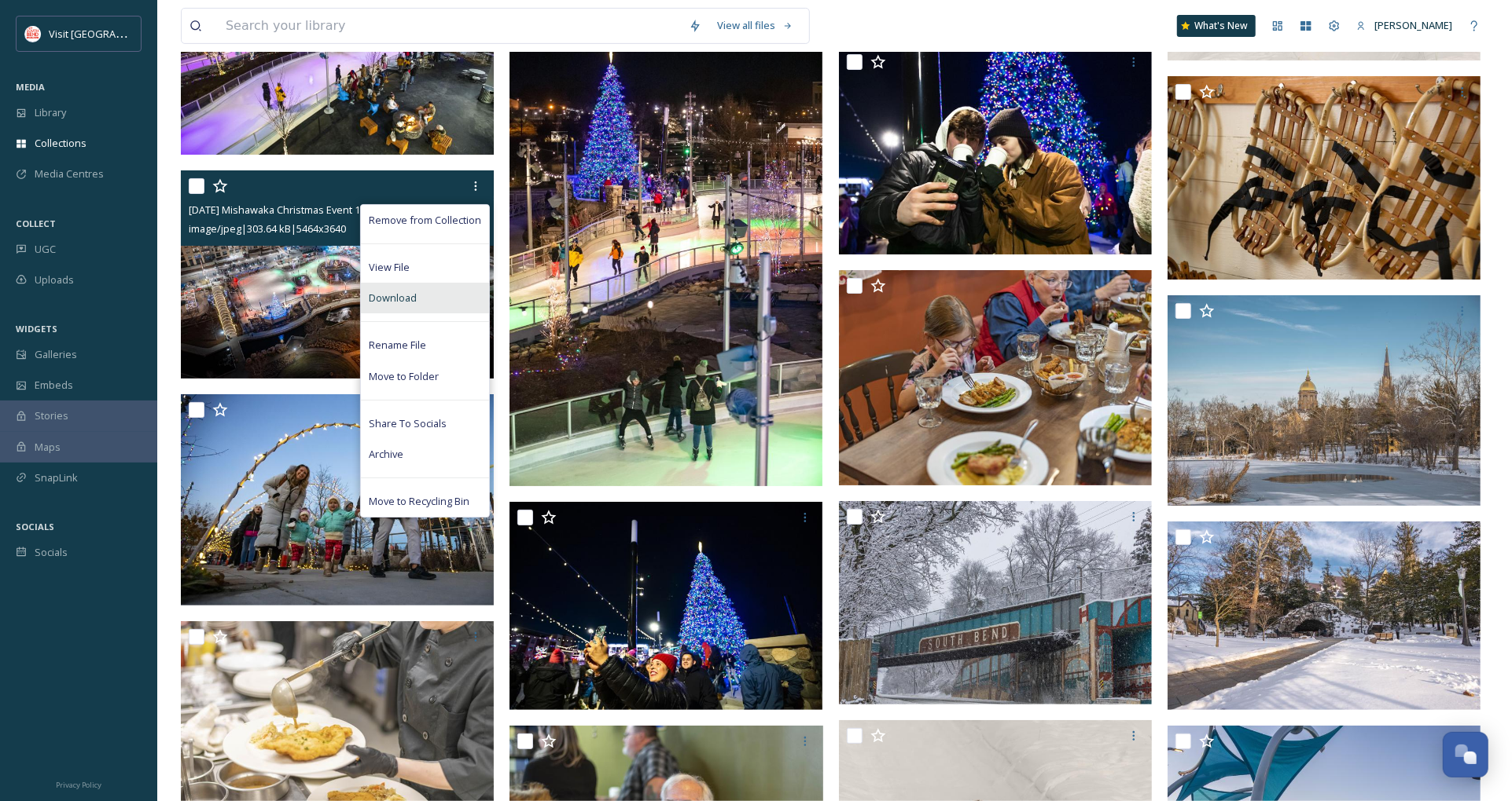
click at [433, 295] on div "Download" at bounding box center [425, 298] width 128 height 30
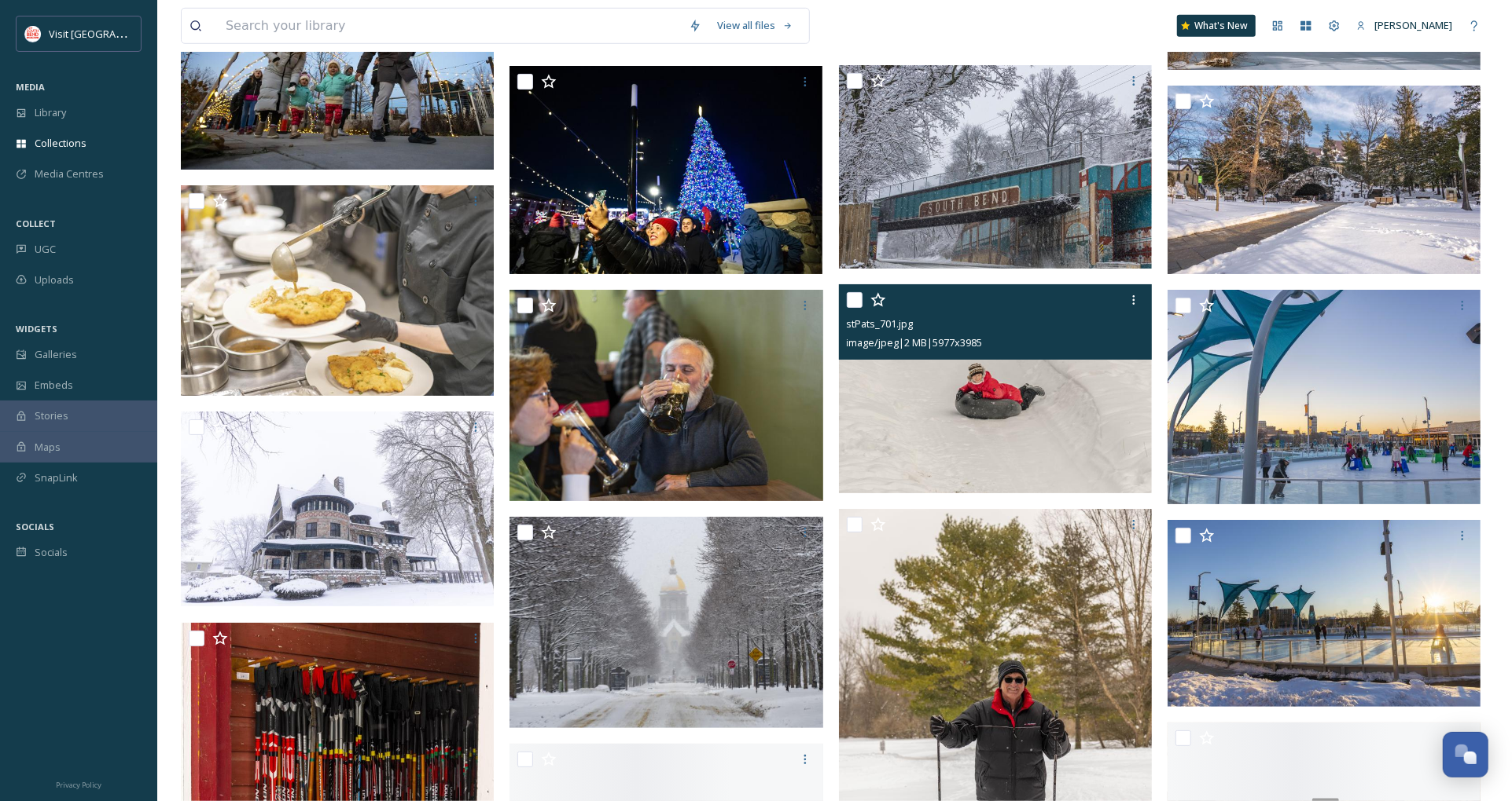
scroll to position [19030, 0]
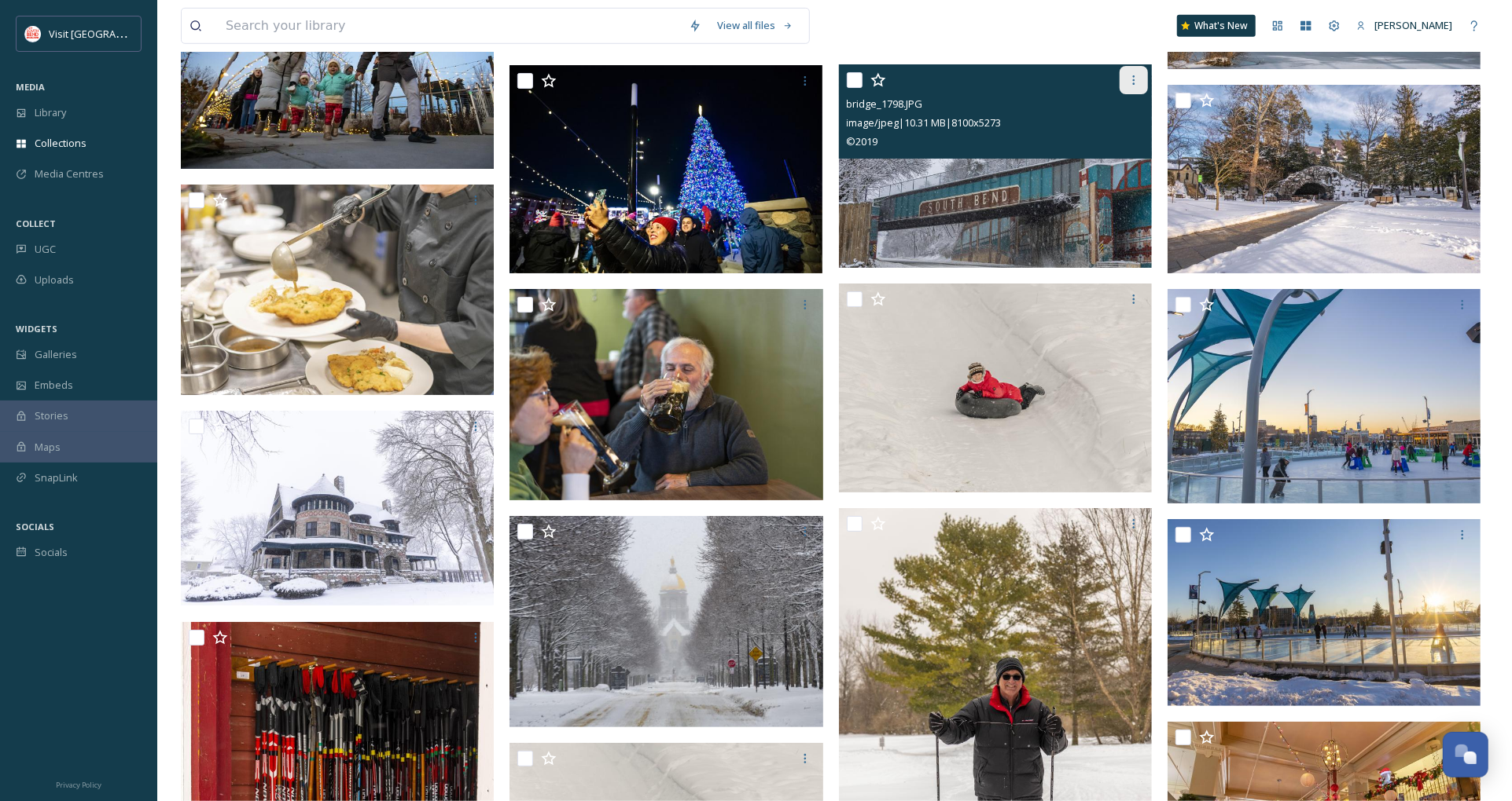
click at [1138, 74] on icon at bounding box center [1133, 80] width 13 height 13
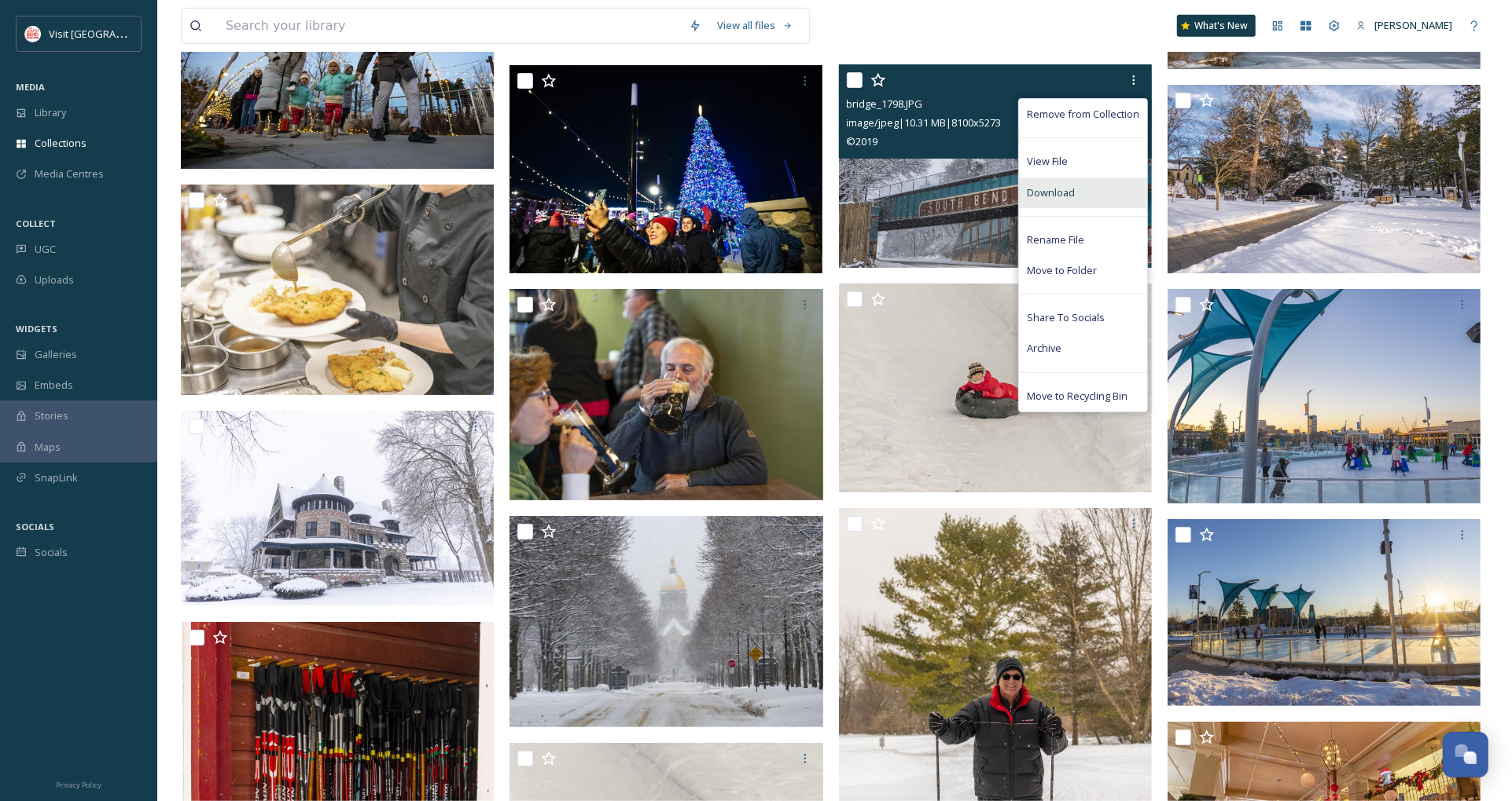
click at [1057, 189] on span "Download" at bounding box center [1050, 193] width 48 height 15
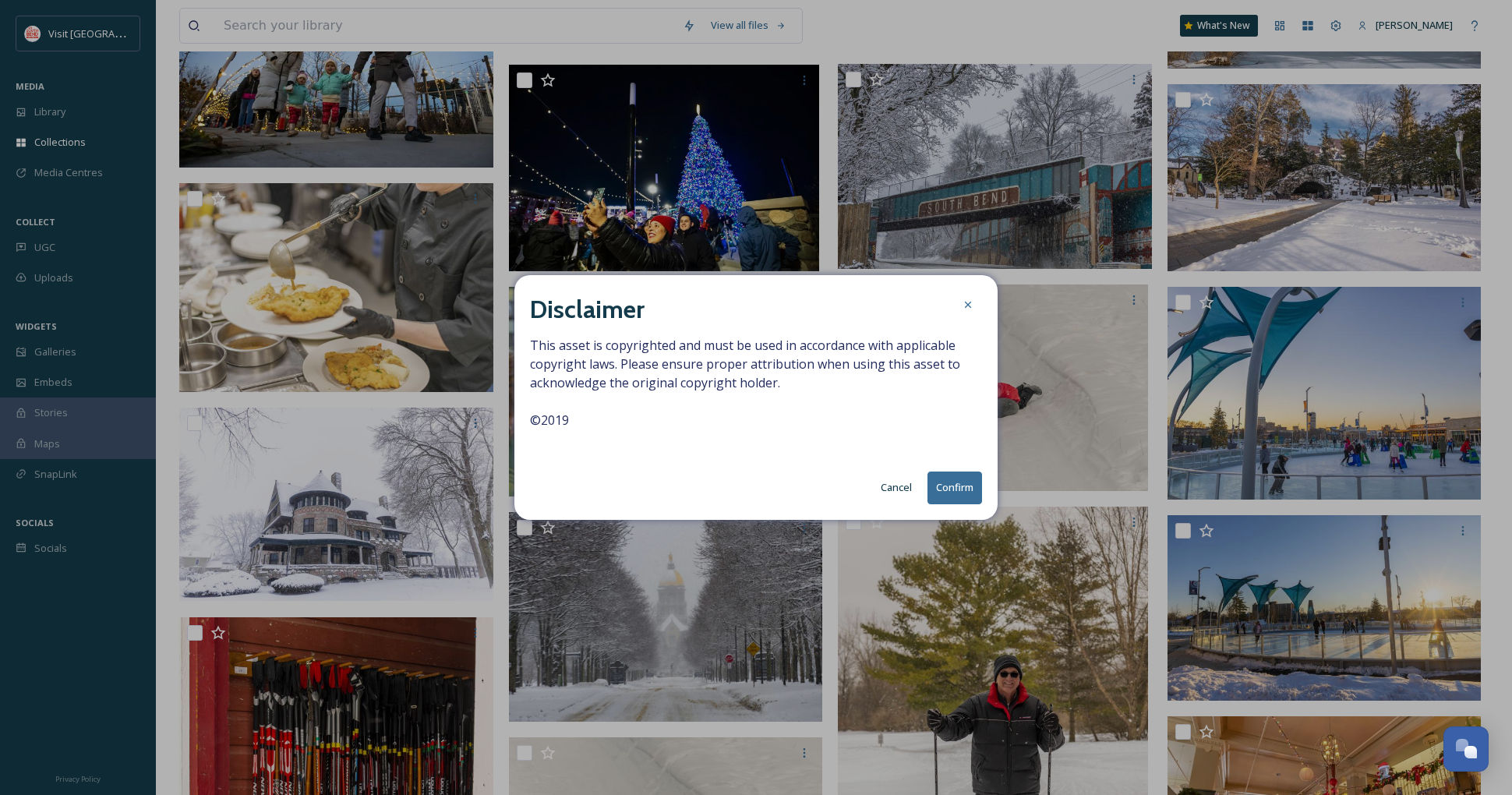
click at [970, 486] on button "Confirm" at bounding box center [954, 488] width 54 height 32
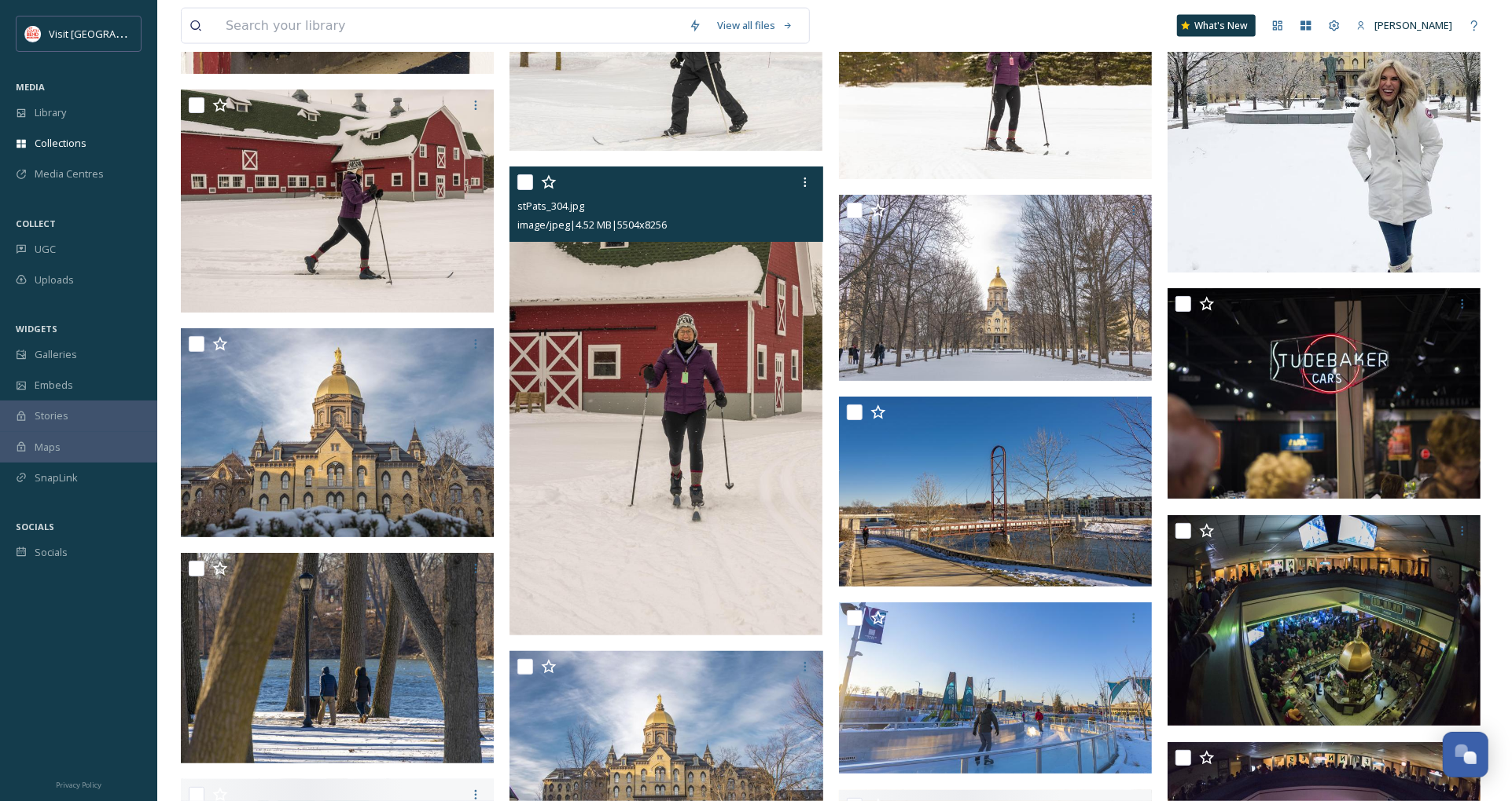
scroll to position [20077, 0]
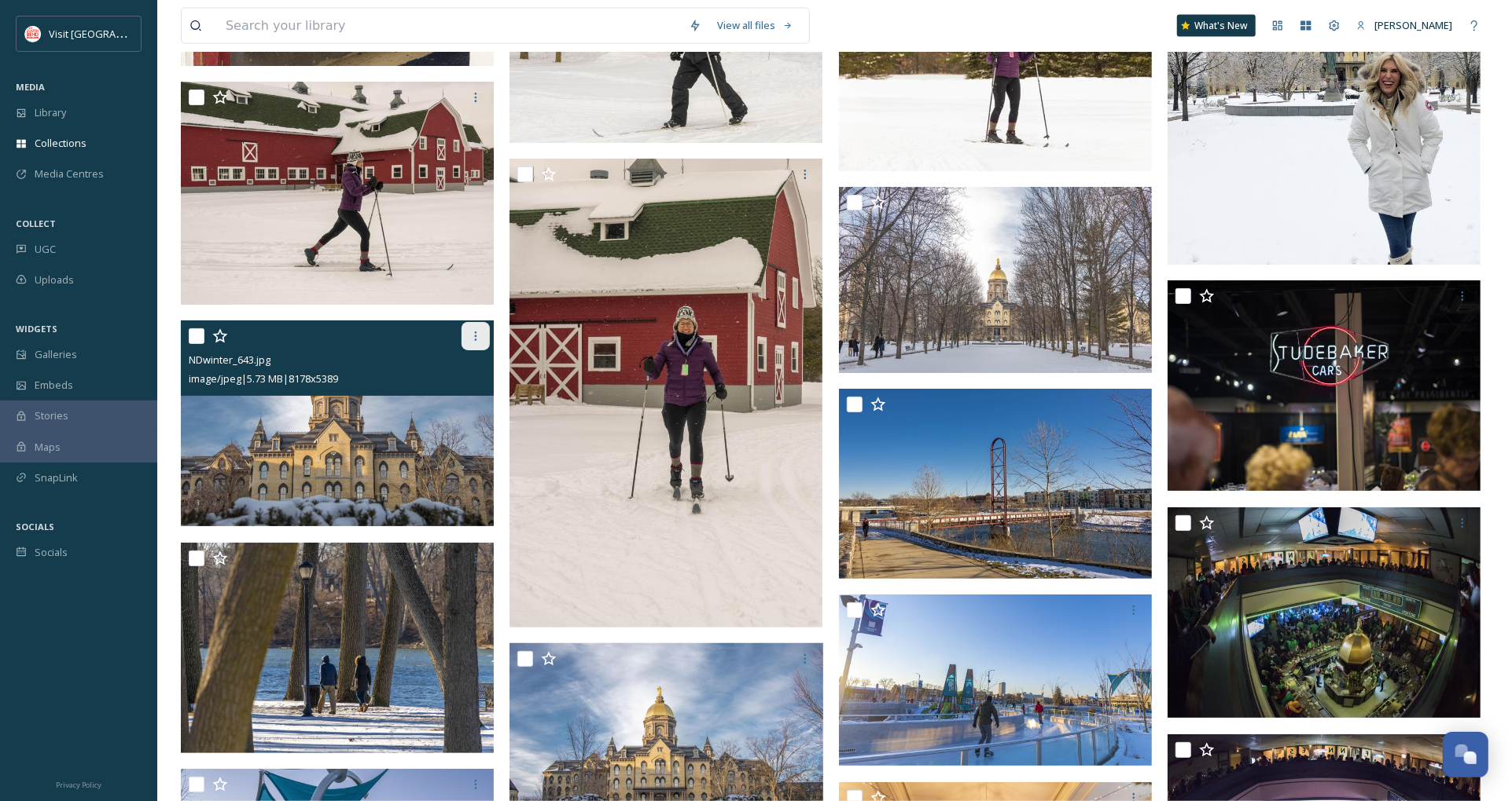
click at [478, 335] on icon at bounding box center [475, 336] width 13 height 13
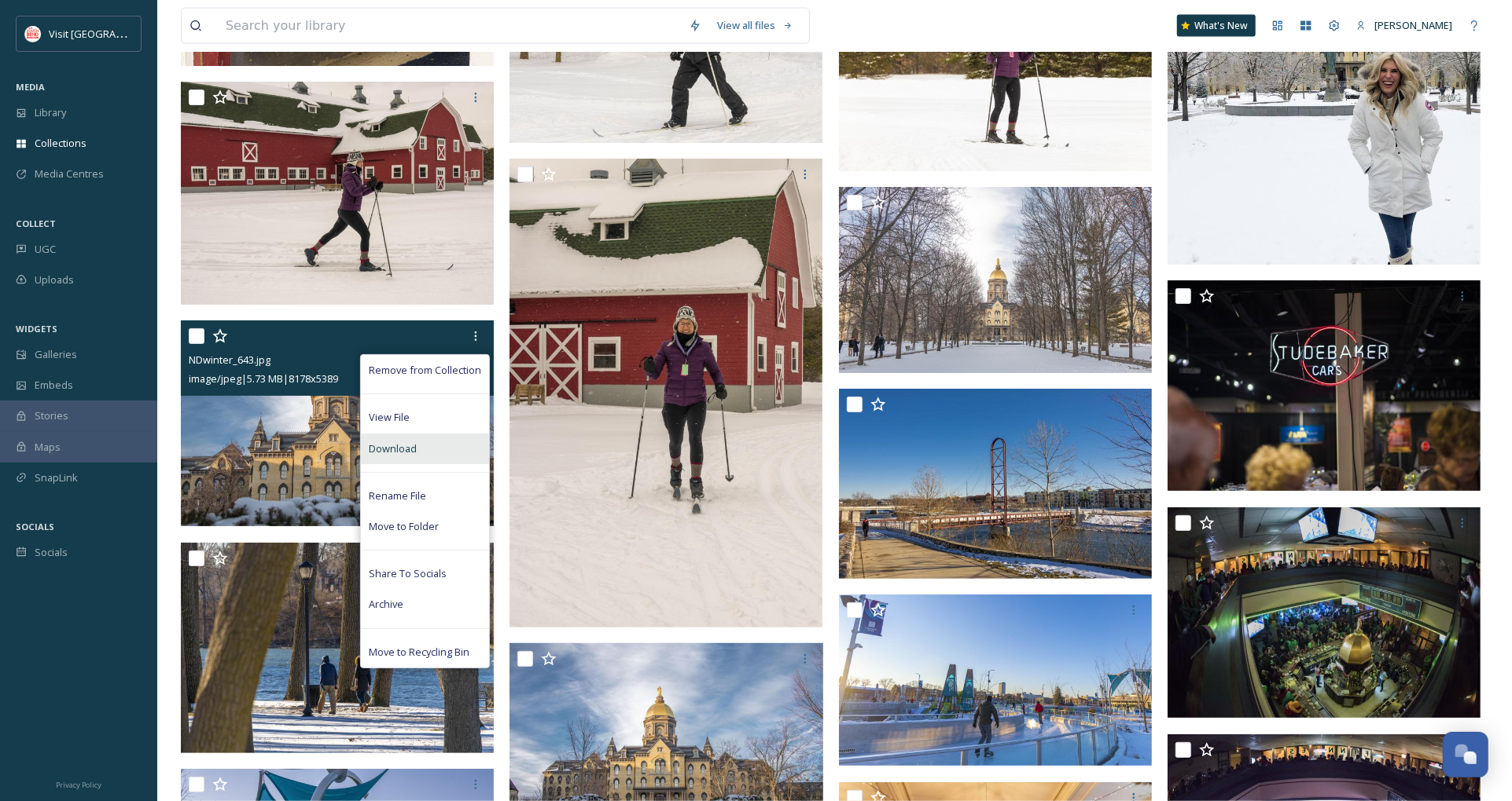
click at [416, 450] on span "Download" at bounding box center [392, 449] width 48 height 15
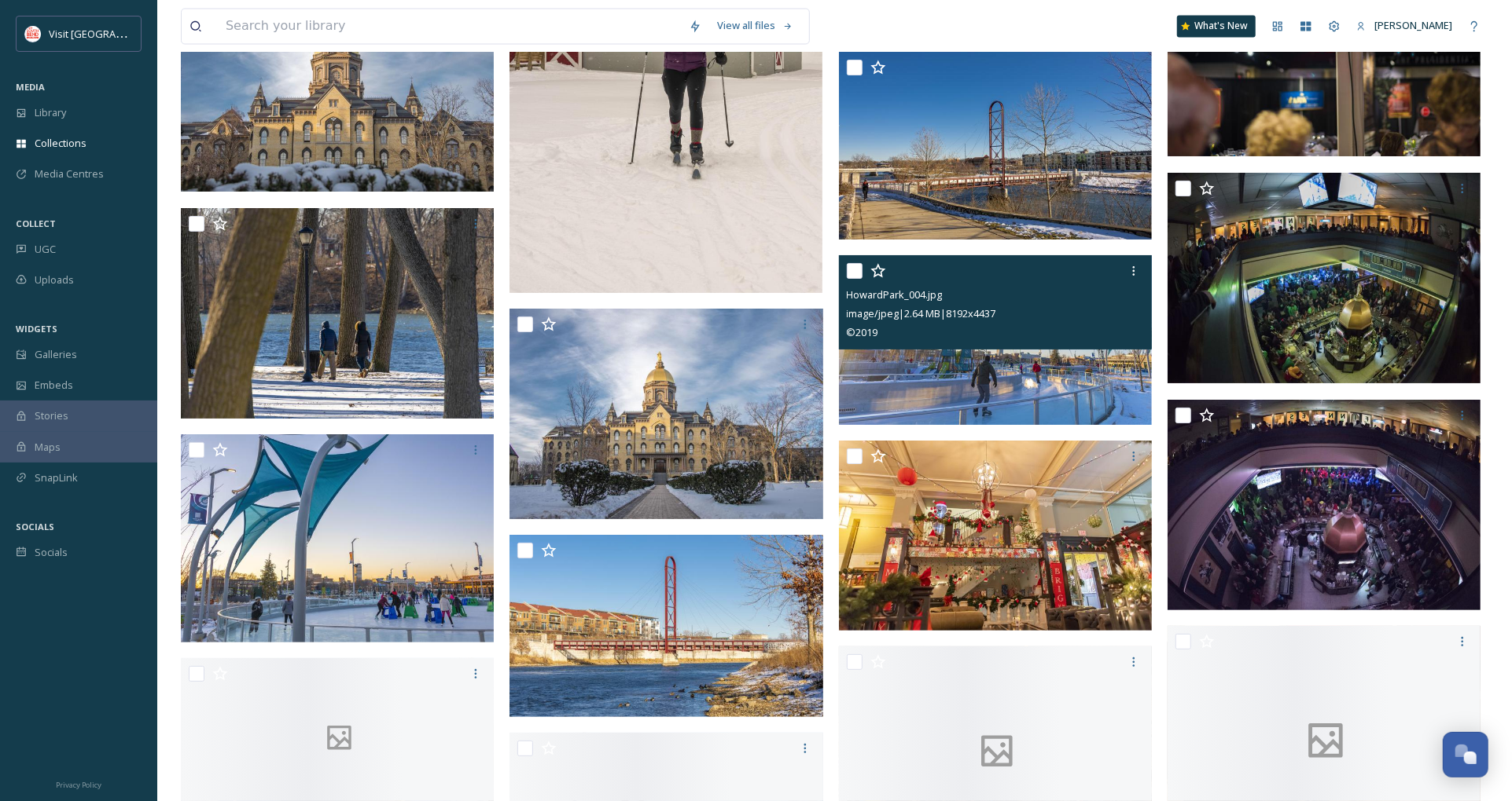
scroll to position [20427, 0]
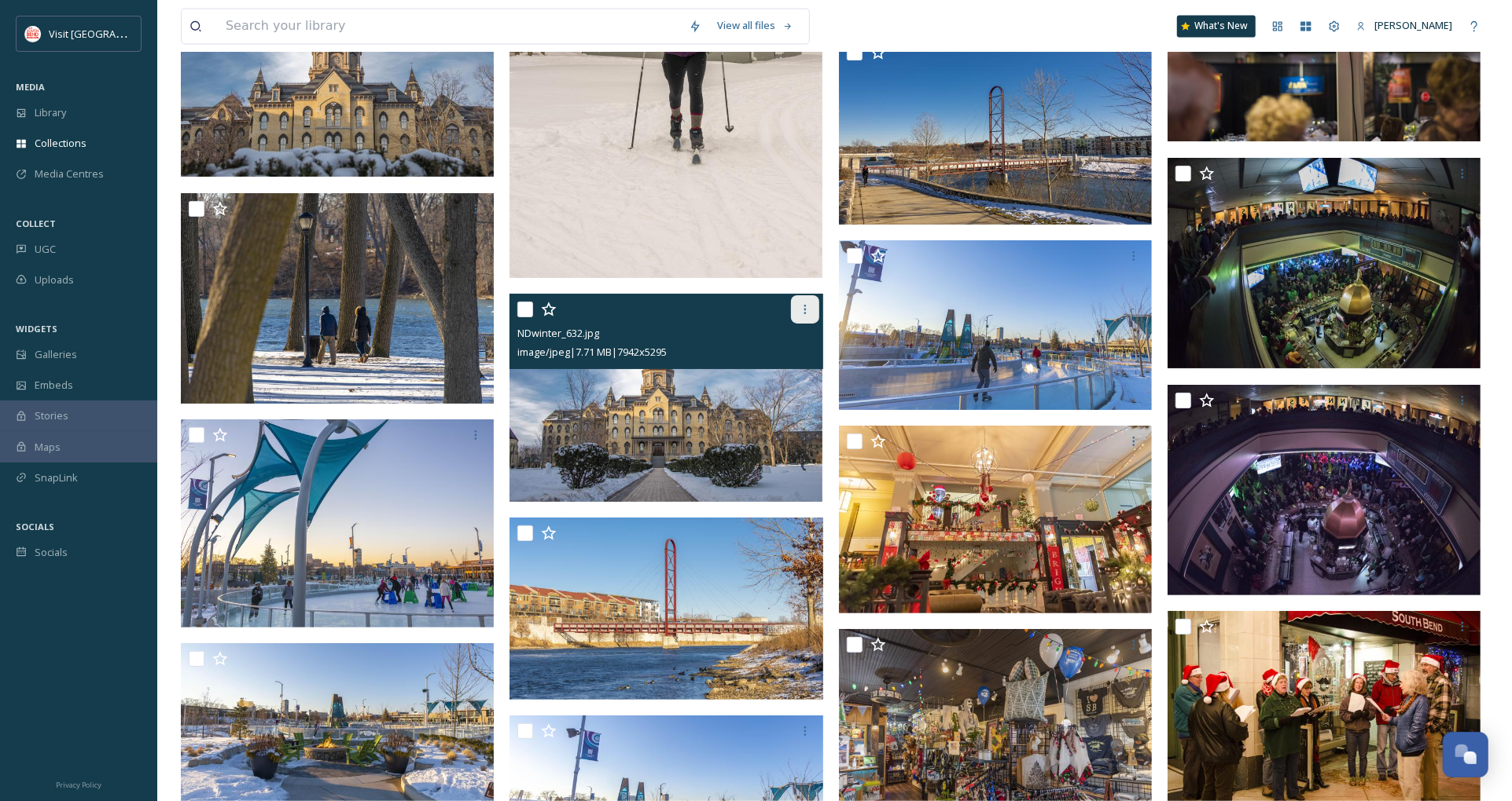
click at [800, 308] on icon at bounding box center [805, 309] width 13 height 13
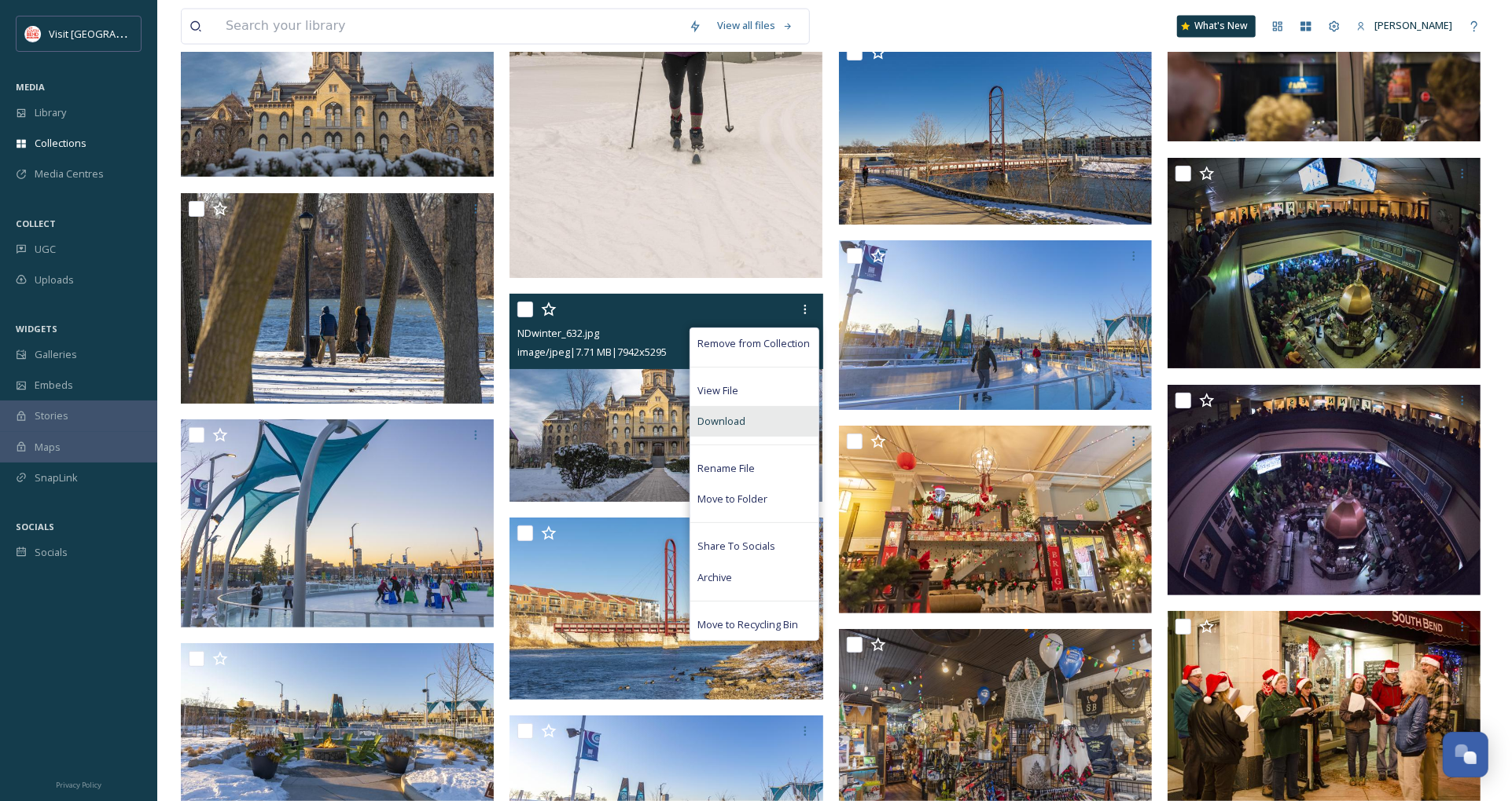
click at [737, 417] on span "Download" at bounding box center [722, 422] width 48 height 15
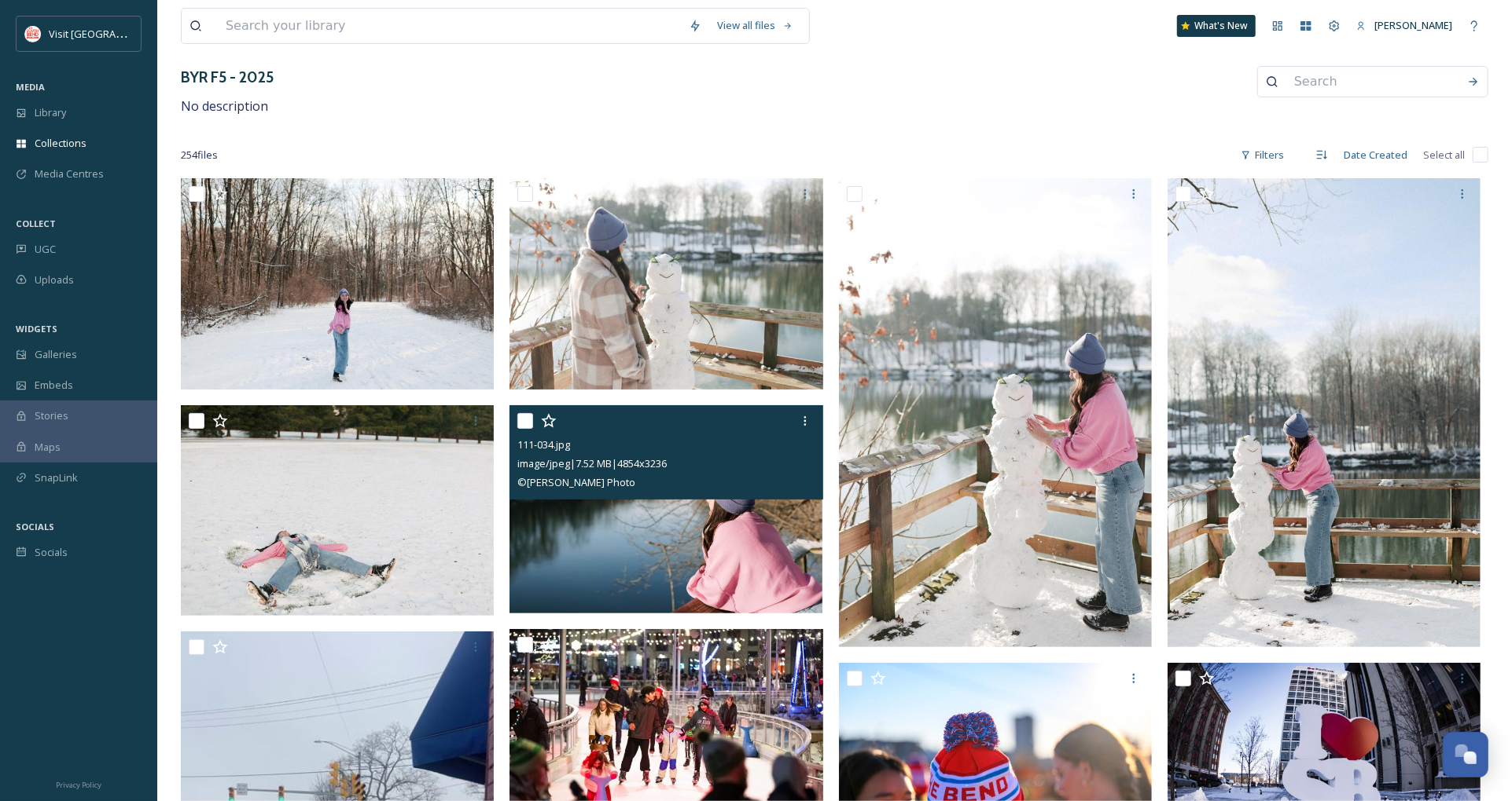
scroll to position [175, 0]
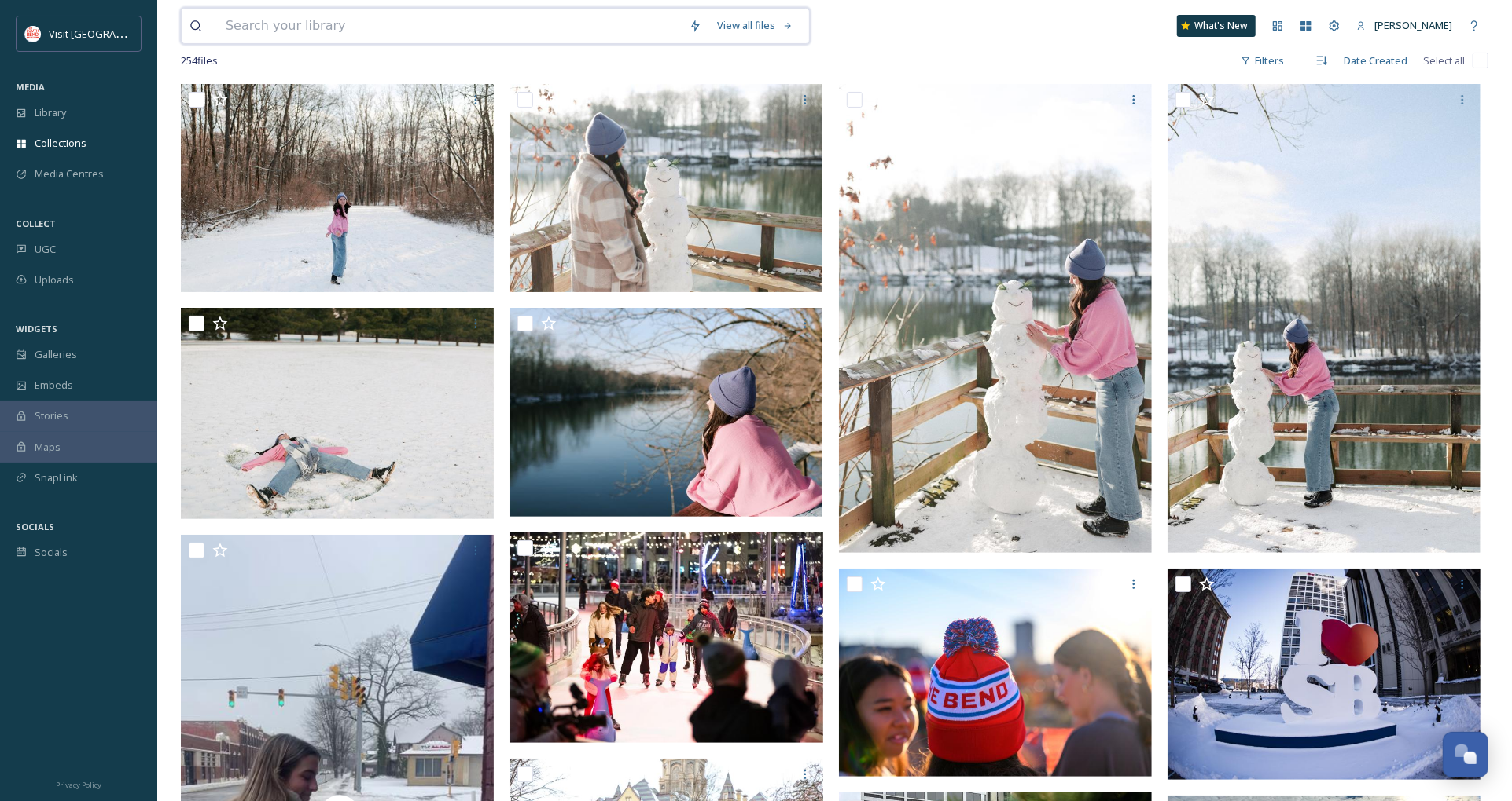
click at [235, 41] on input at bounding box center [449, 25] width 463 height 34
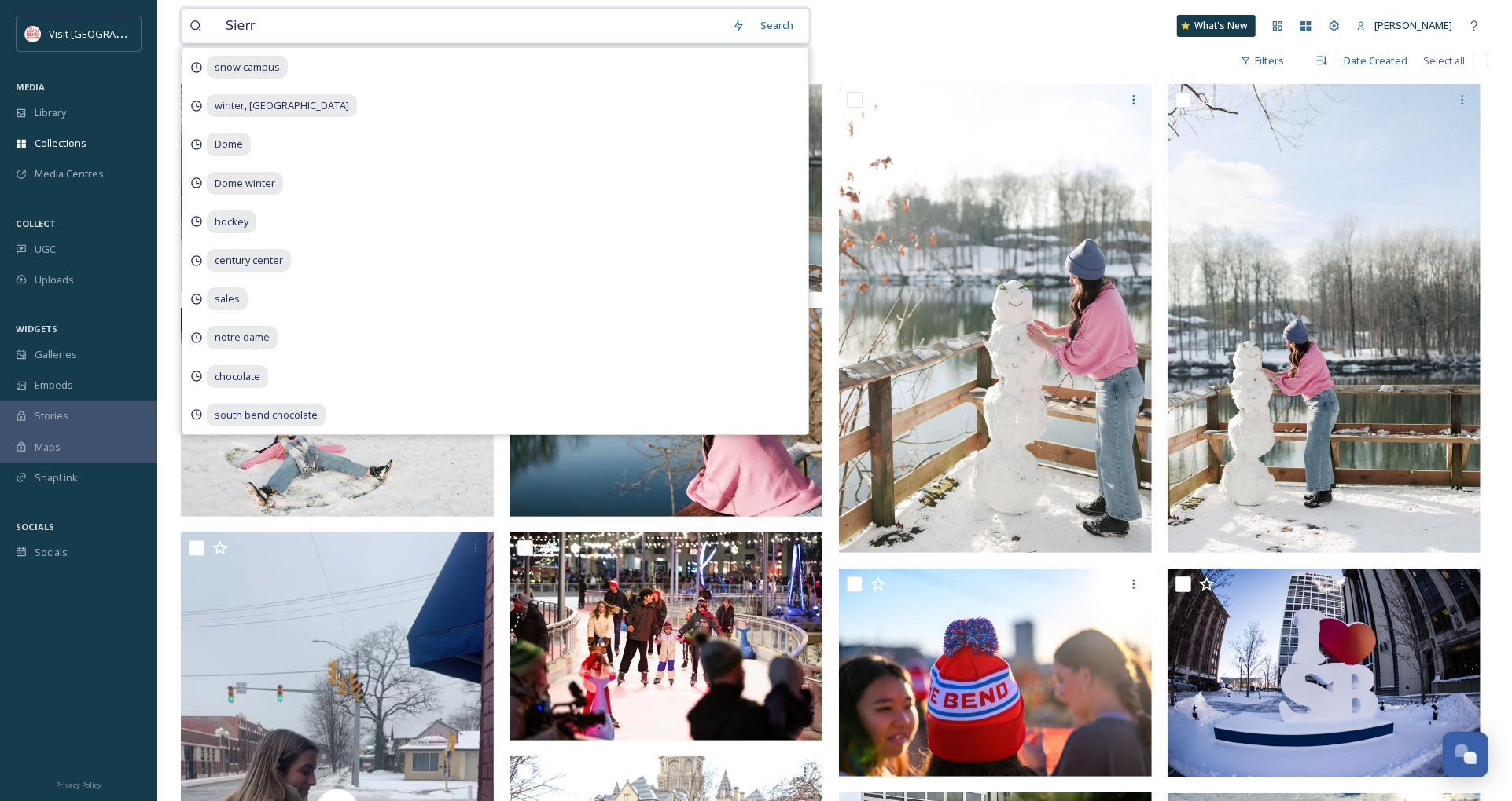
type input "Sierra"
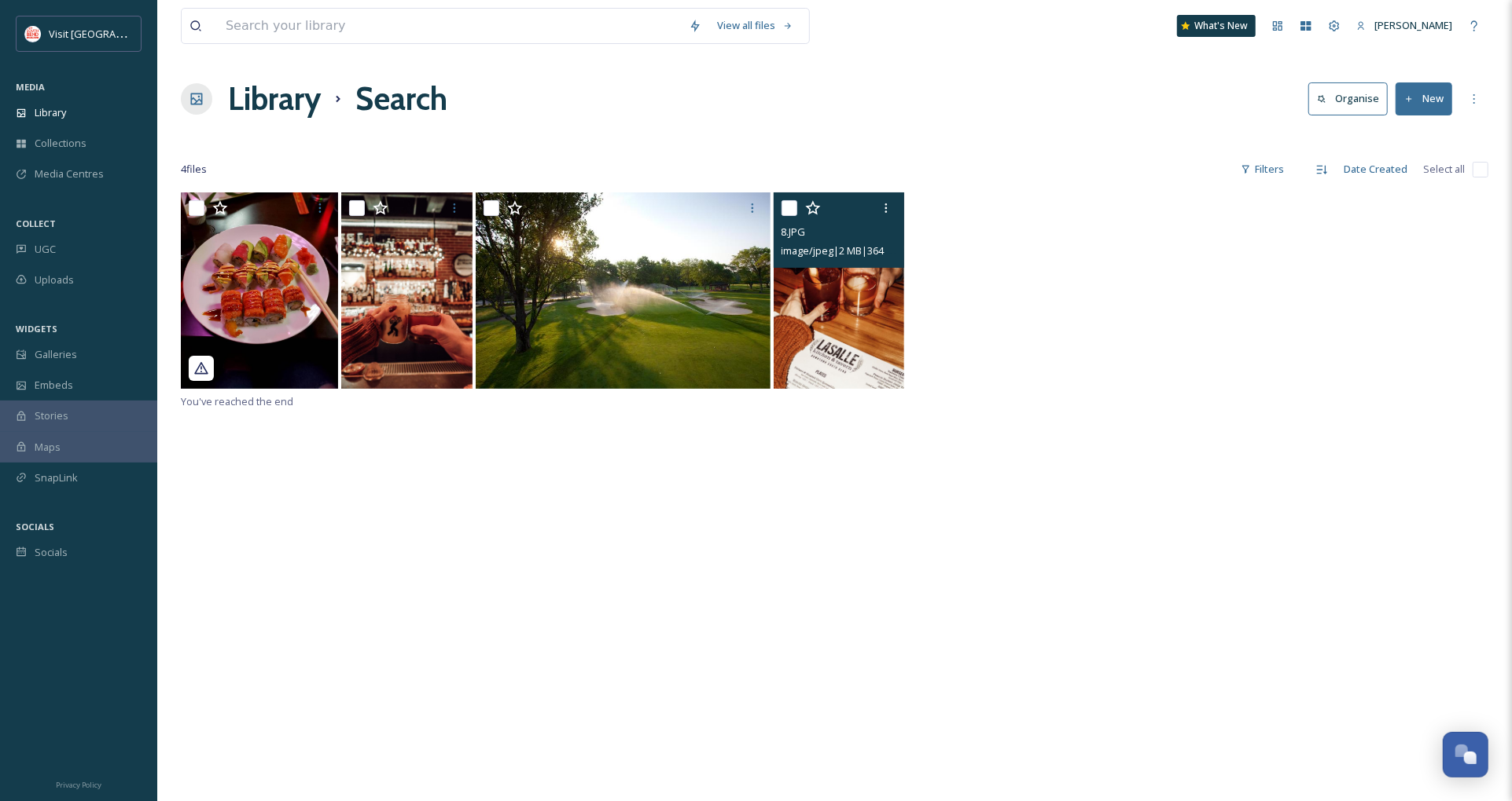
click at [850, 316] on img at bounding box center [839, 291] width 131 height 197
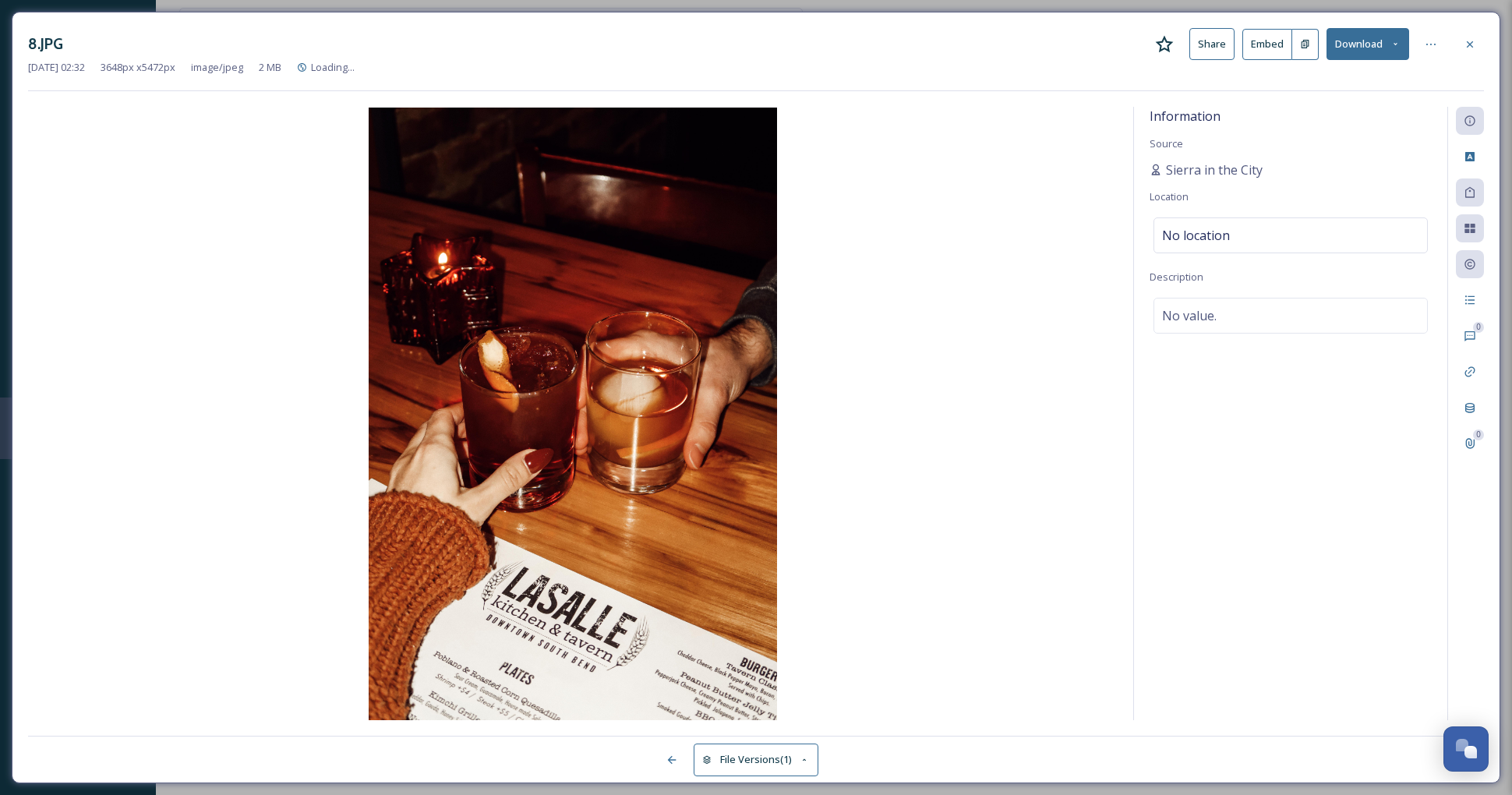
click at [1354, 42] on button "Download" at bounding box center [1368, 44] width 83 height 32
click at [1353, 77] on span "Download Original (3648 x 5472)" at bounding box center [1327, 80] width 148 height 15
click at [1475, 47] on icon at bounding box center [1469, 44] width 13 height 13
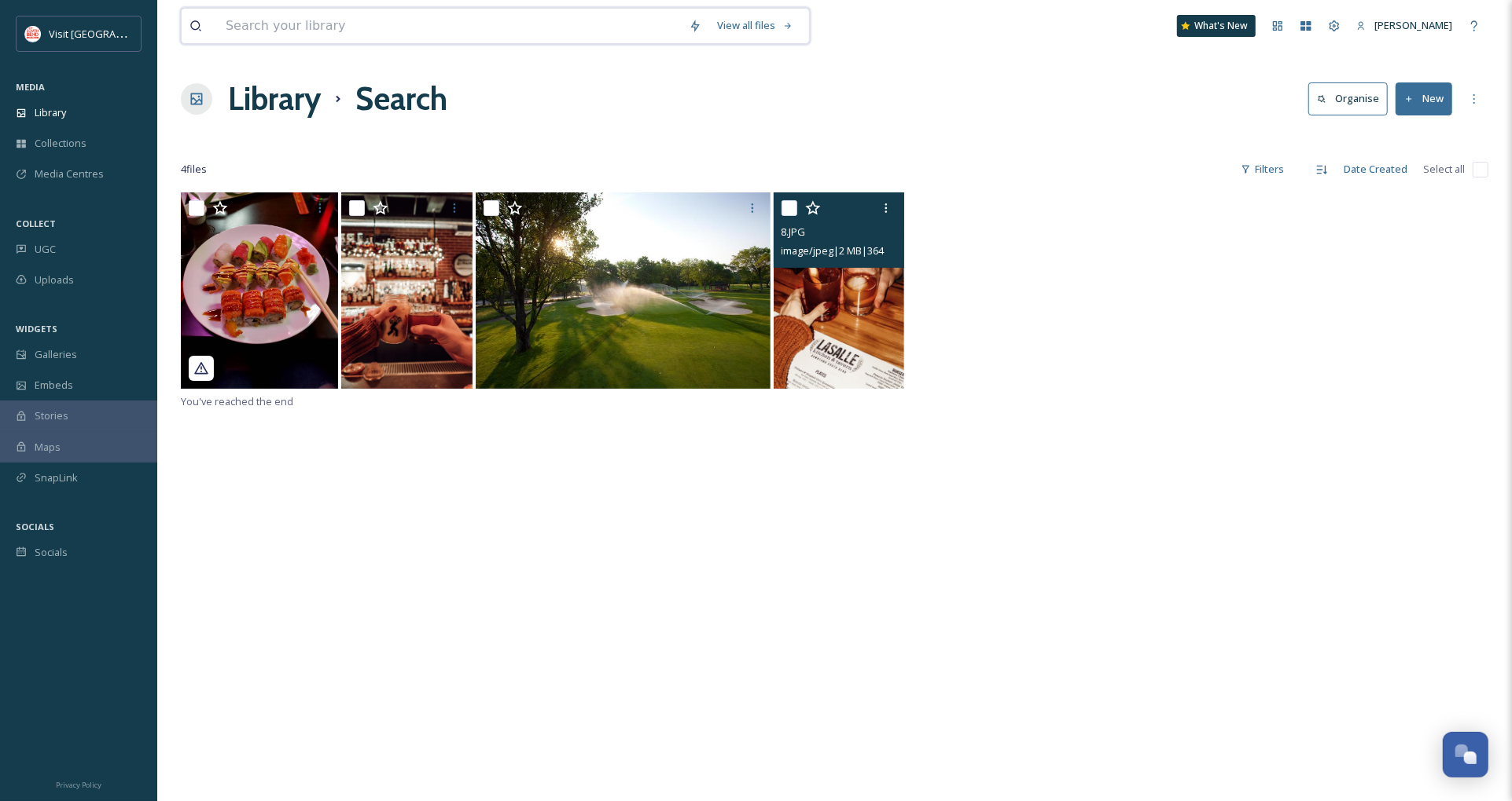
click at [325, 20] on input at bounding box center [449, 25] width 463 height 34
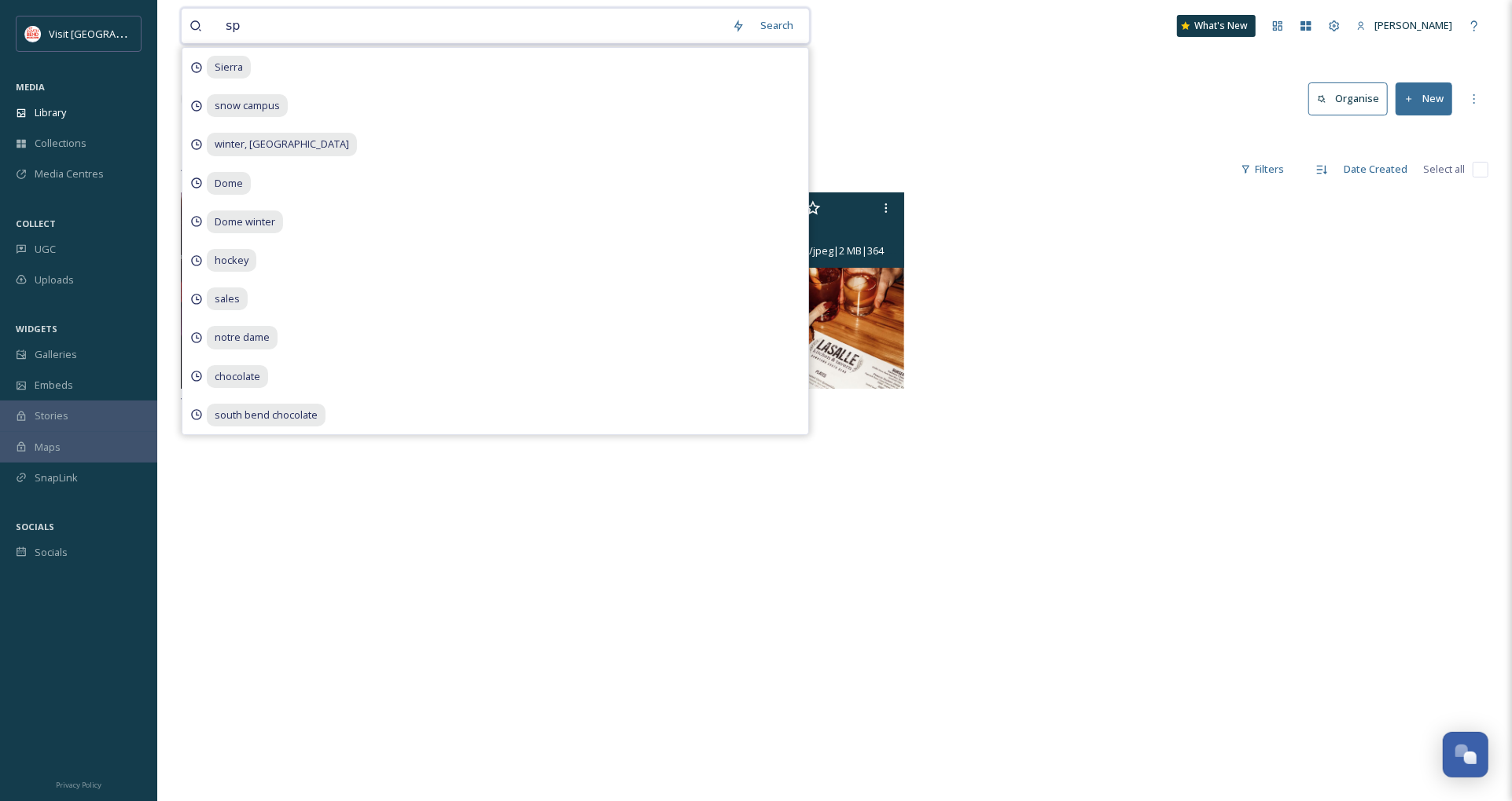
type input "spa"
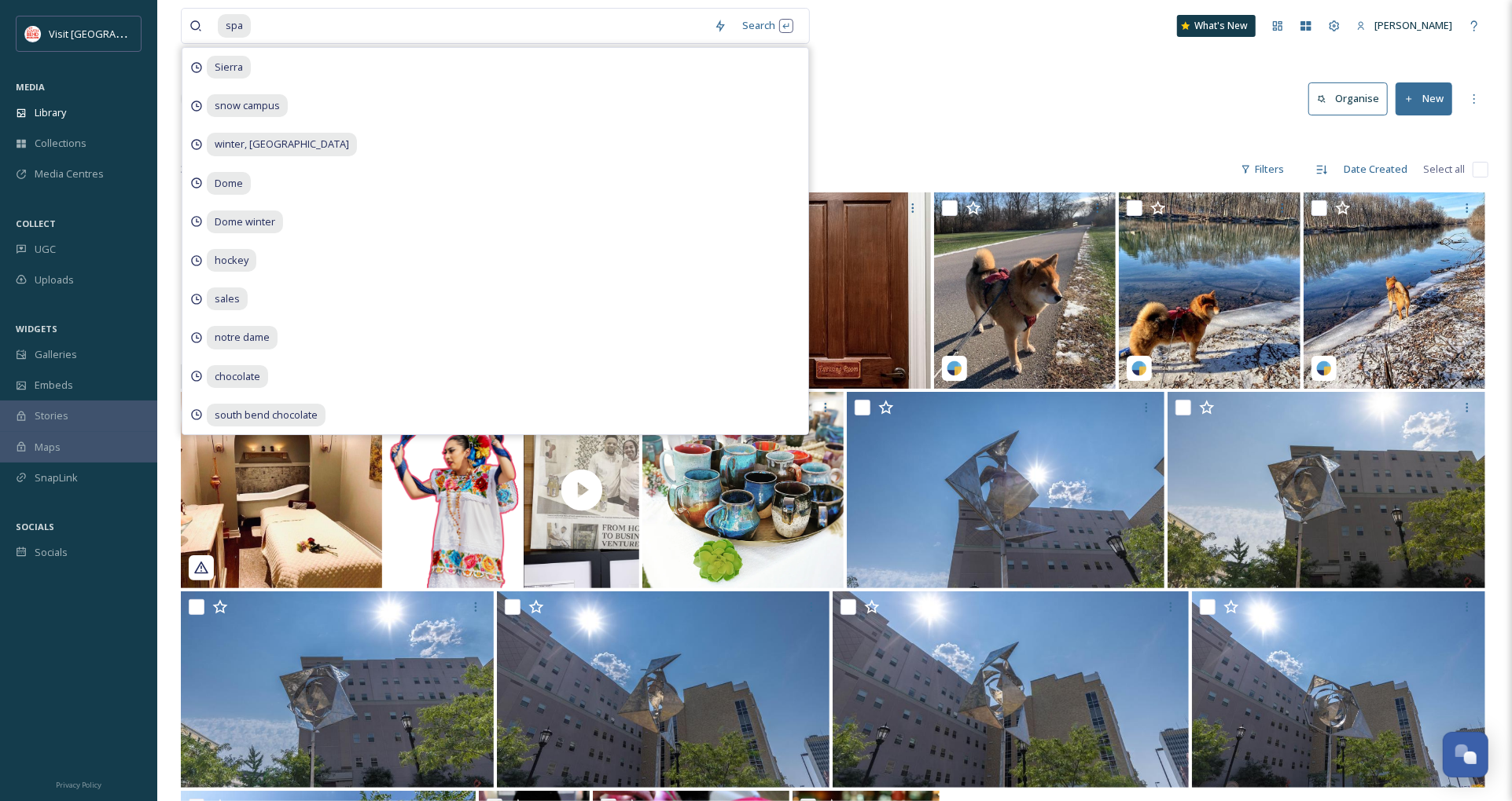
click at [1026, 124] on div "spa Search [PERSON_NAME] campus winter, [GEOGRAPHIC_DATA] winter hockey sales […" at bounding box center [834, 514] width 1355 height 1030
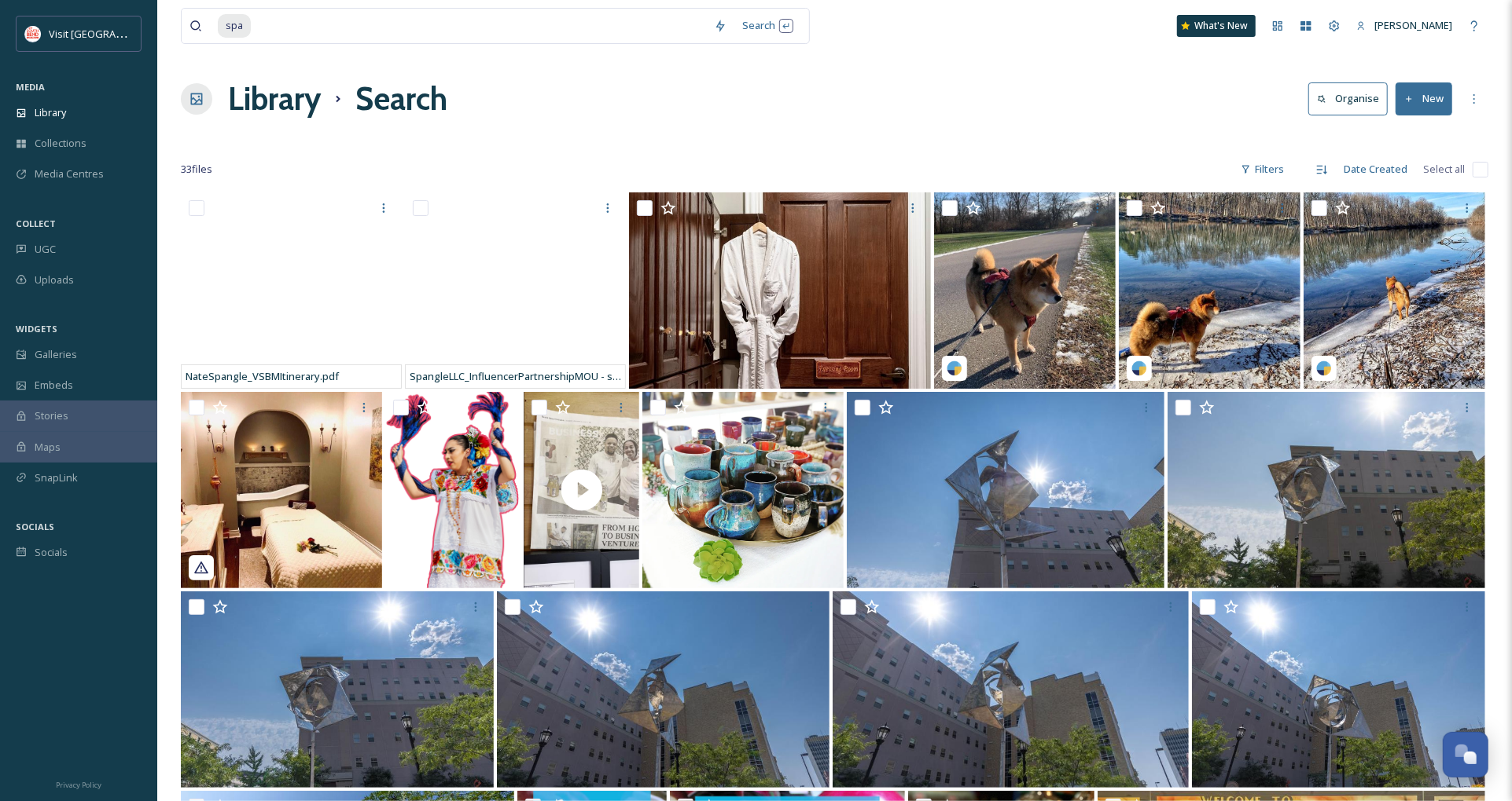
drag, startPoint x: 828, startPoint y: 81, endPoint x: 714, endPoint y: 48, distance: 118.7
click at [828, 81] on div "Library Search Organise New" at bounding box center [834, 99] width 1307 height 47
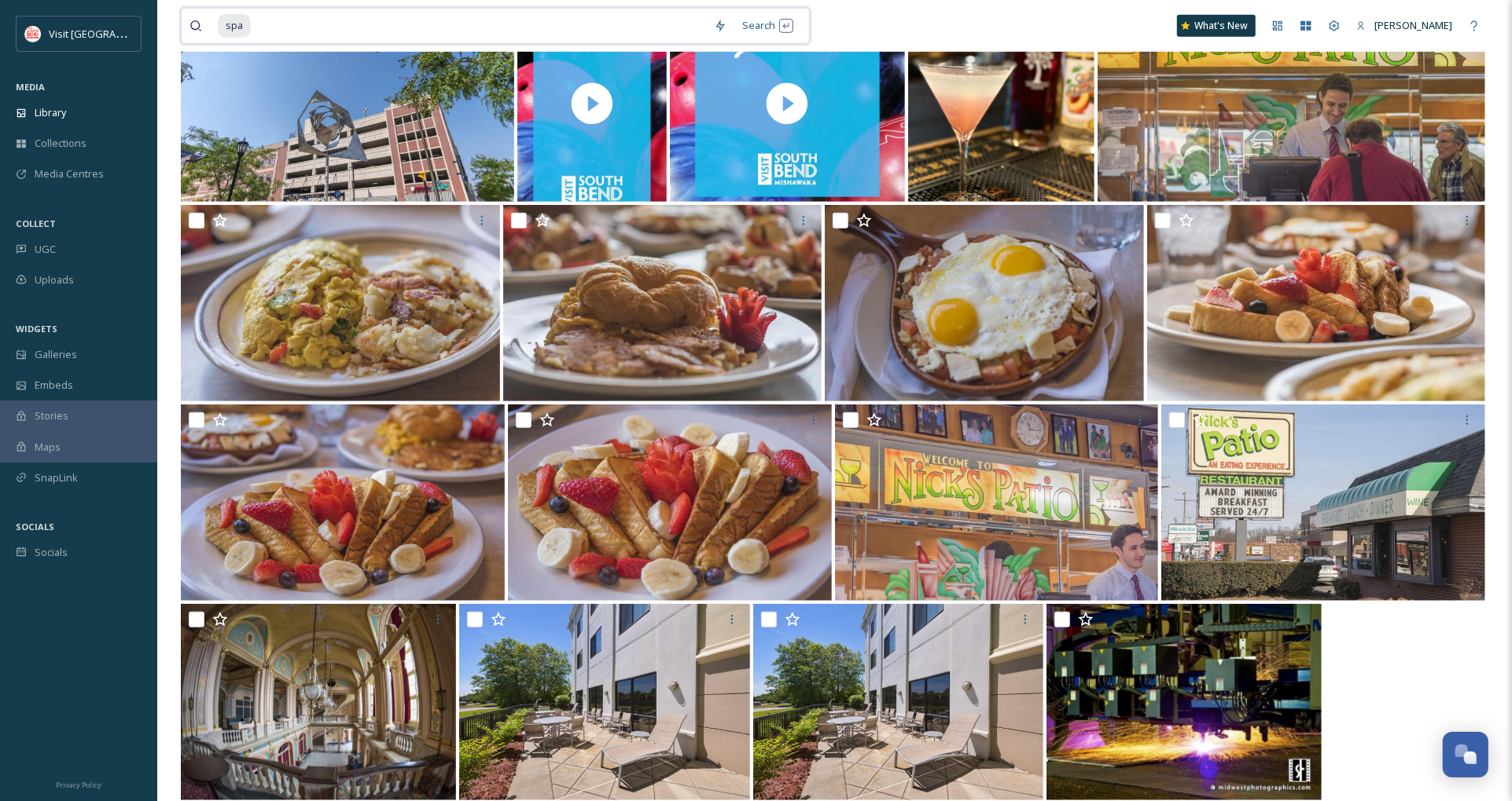
click at [344, 27] on input at bounding box center [478, 25] width 453 height 34
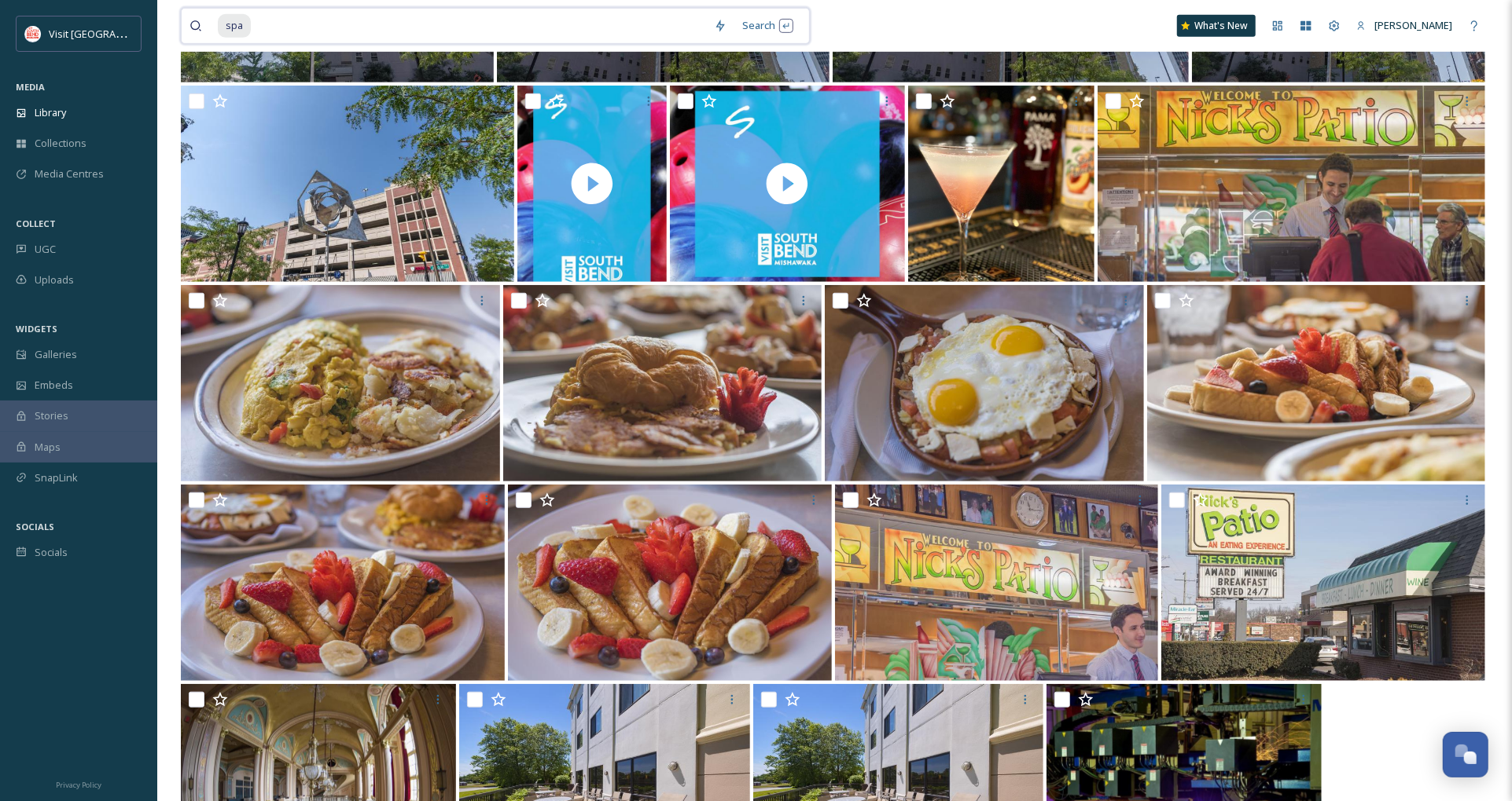
scroll to position [698, 0]
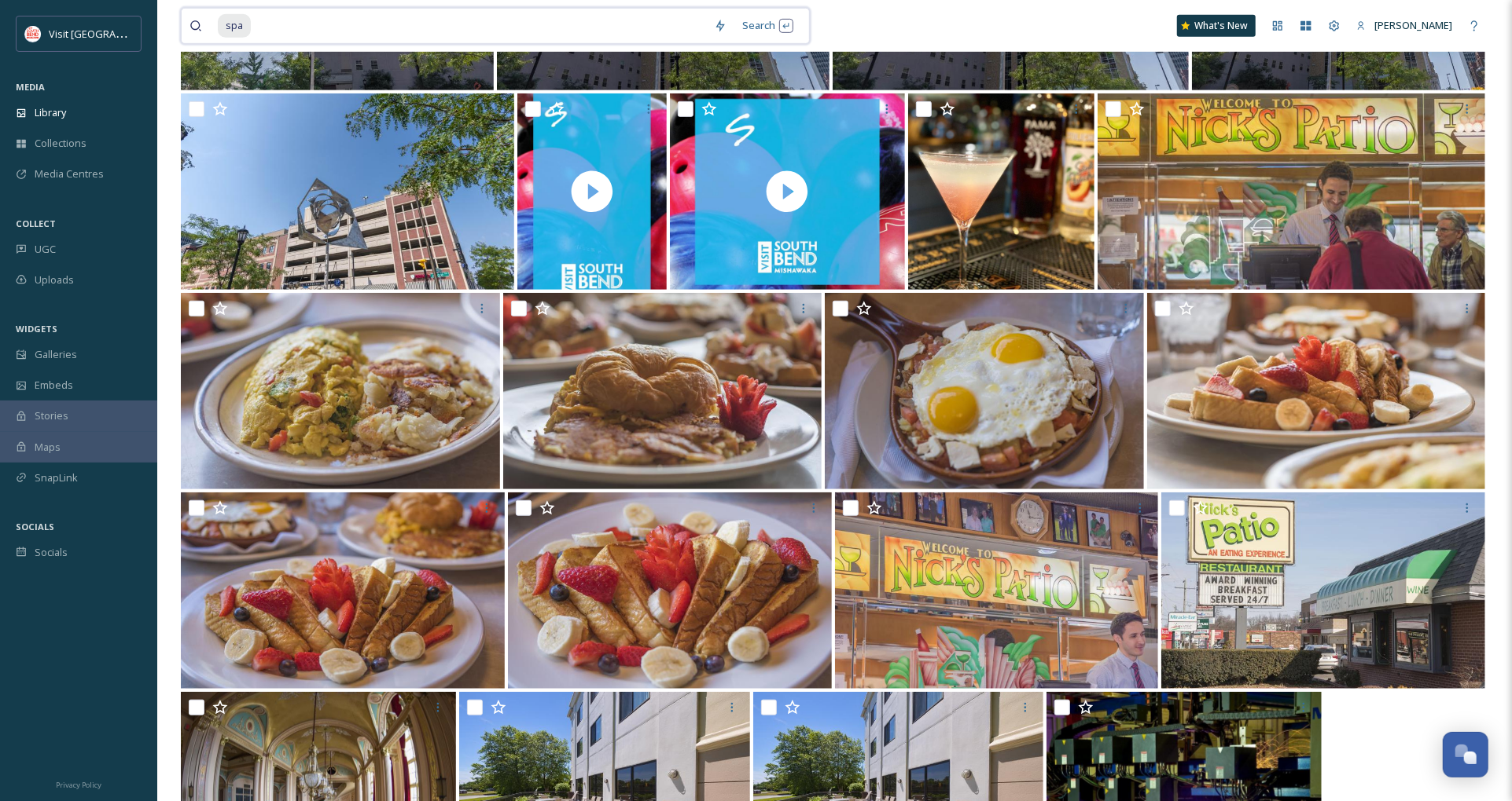
click at [344, 27] on input at bounding box center [478, 25] width 453 height 34
type input "s"
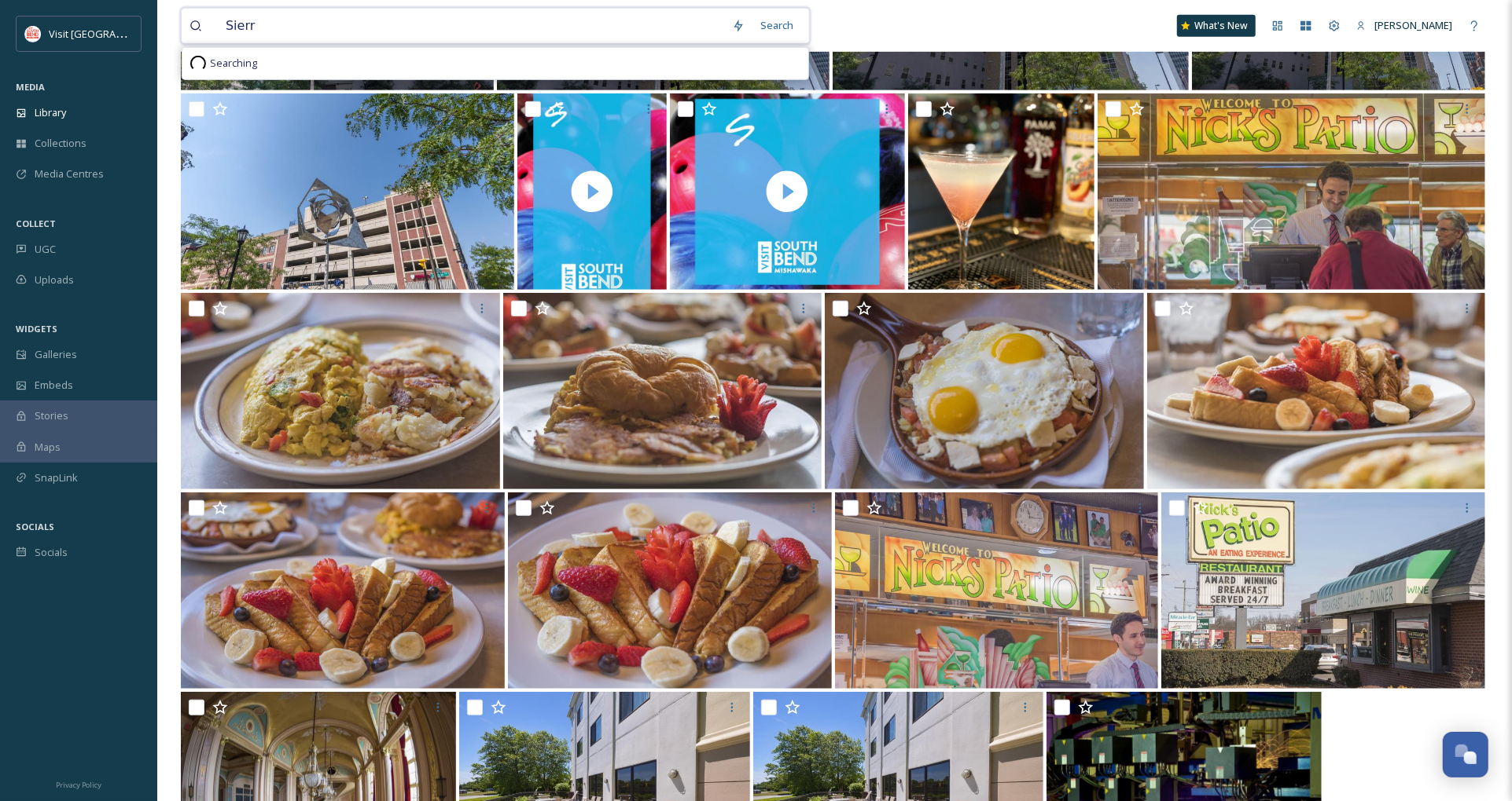
type input "Sierra"
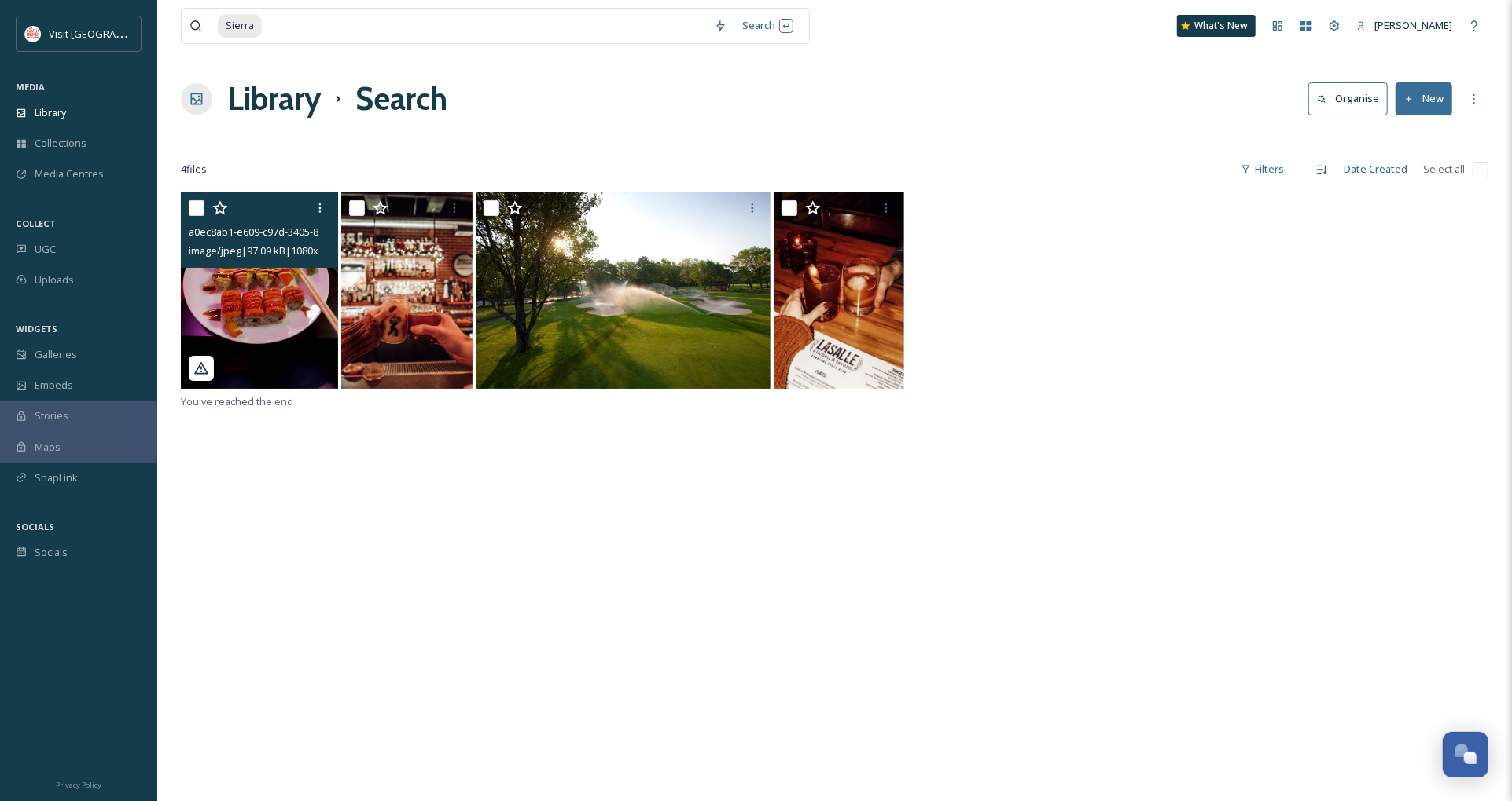
click at [286, 319] on img at bounding box center [259, 291] width 157 height 197
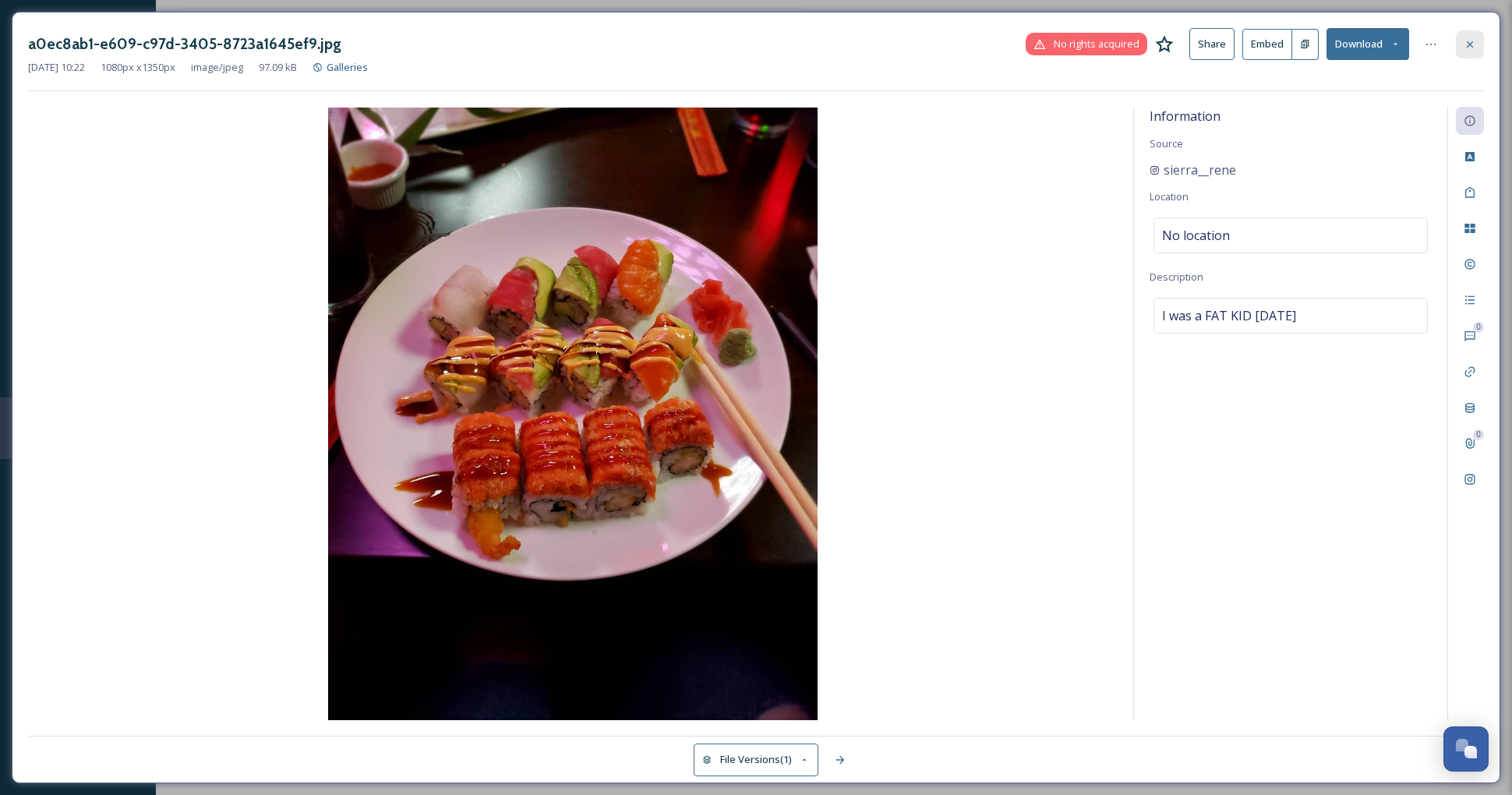
click at [1466, 48] on icon at bounding box center [1469, 44] width 13 height 13
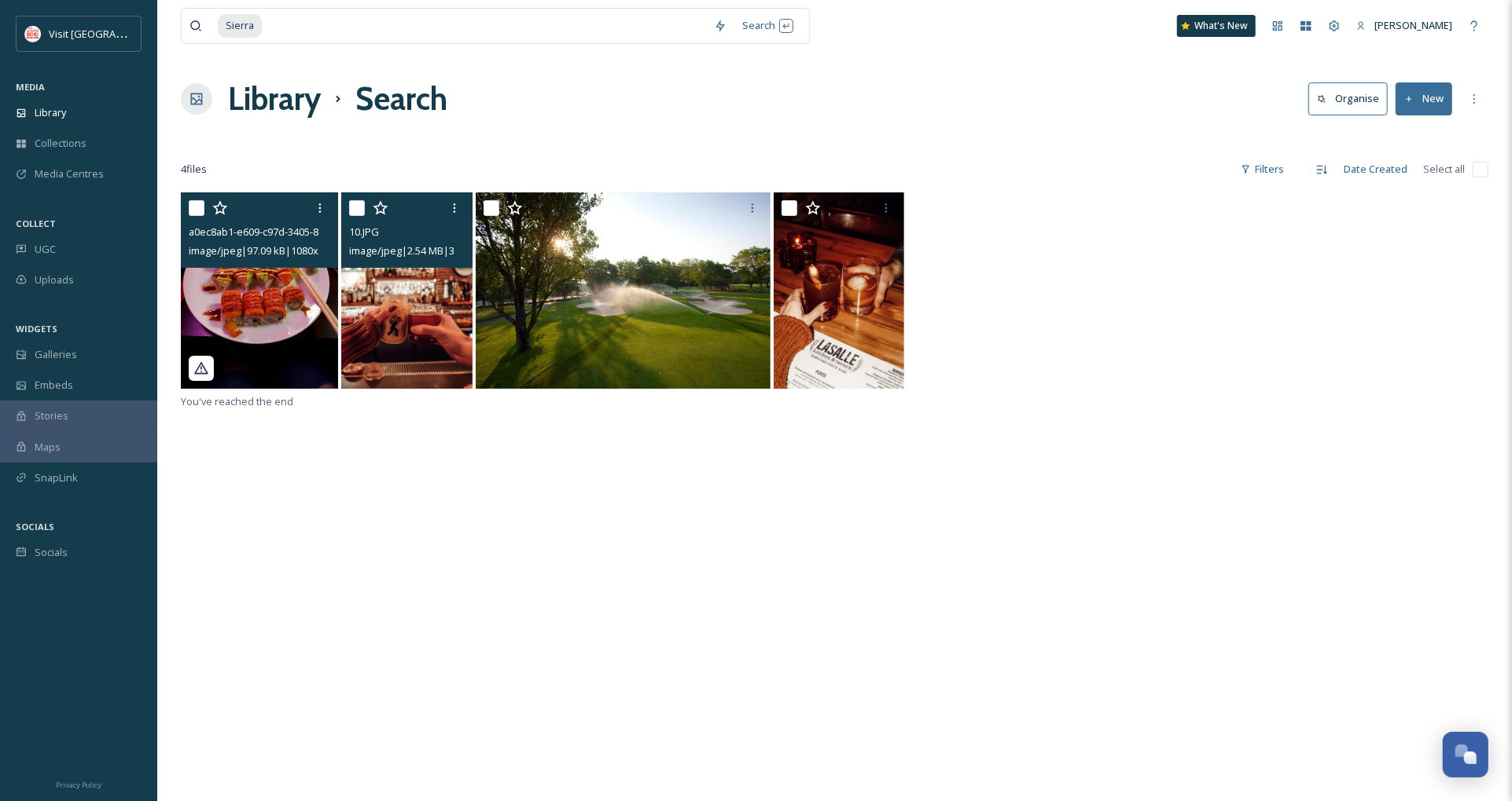
click at [420, 310] on img at bounding box center [407, 291] width 131 height 197
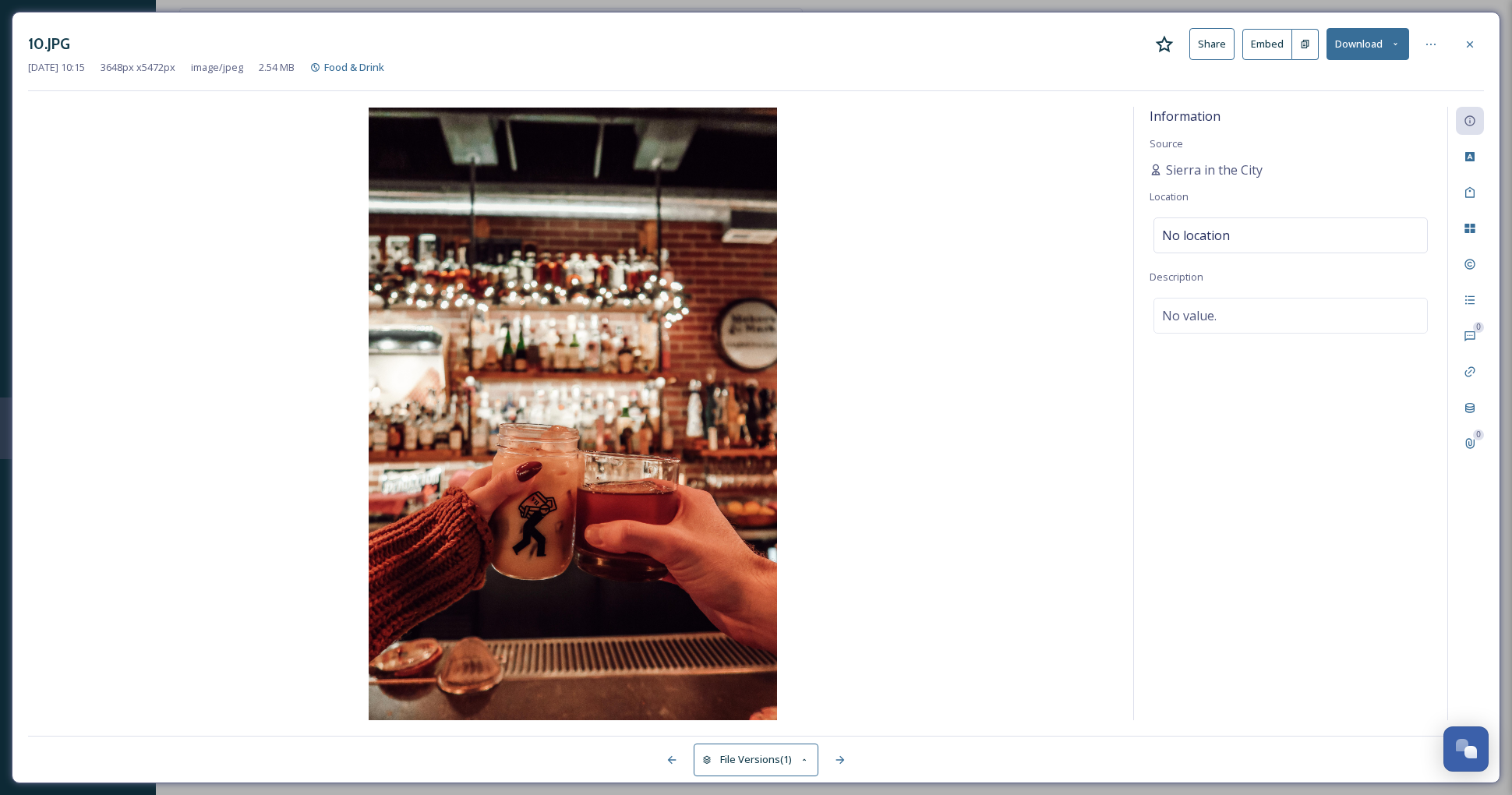
click at [1356, 52] on button "Download" at bounding box center [1368, 44] width 83 height 32
click at [1365, 78] on span "Download Original (3648 x 5472)" at bounding box center [1327, 80] width 148 height 15
click at [1471, 48] on icon at bounding box center [1469, 44] width 13 height 13
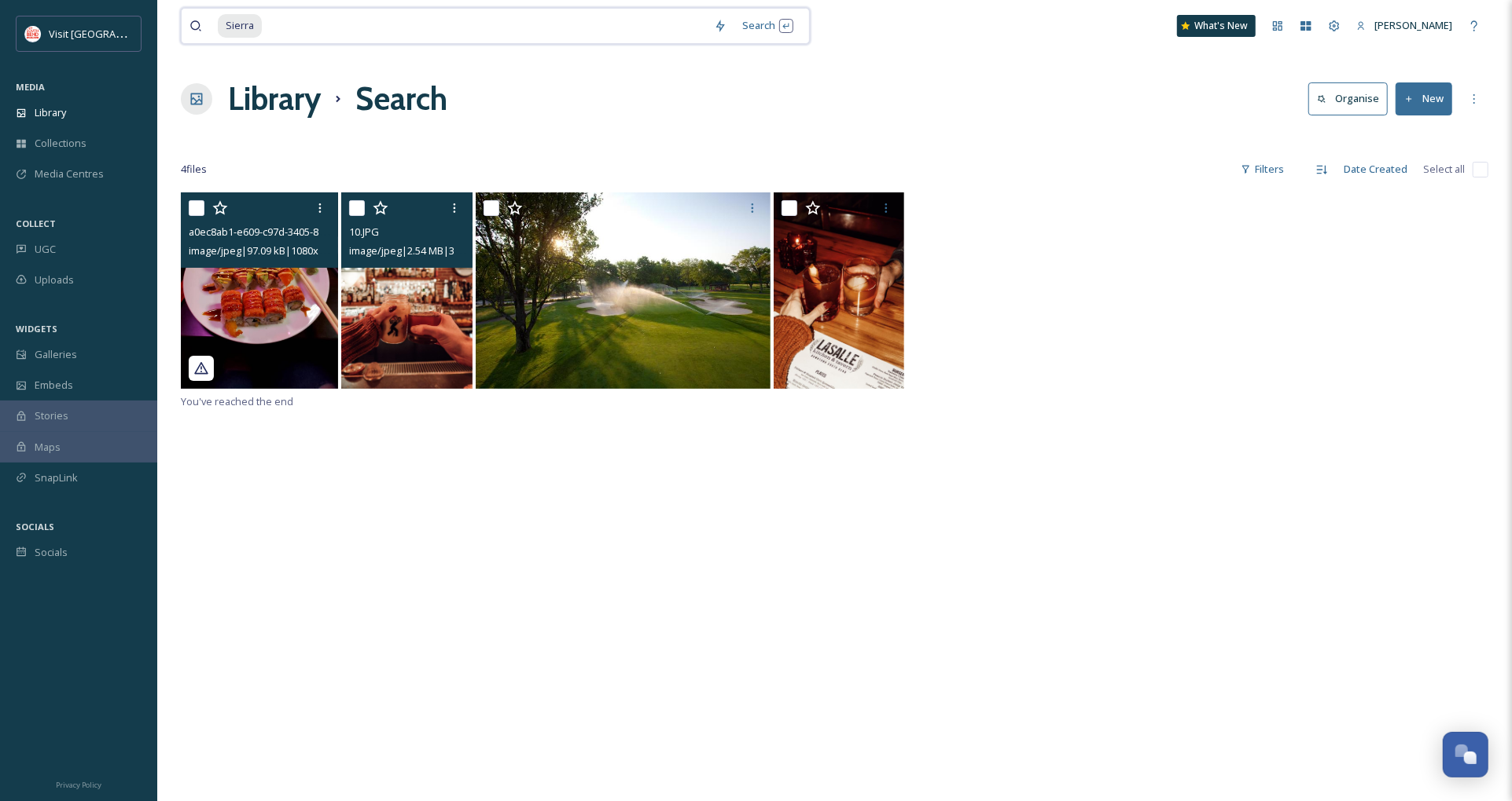
click at [251, 28] on span "Sierra" at bounding box center [240, 25] width 44 height 23
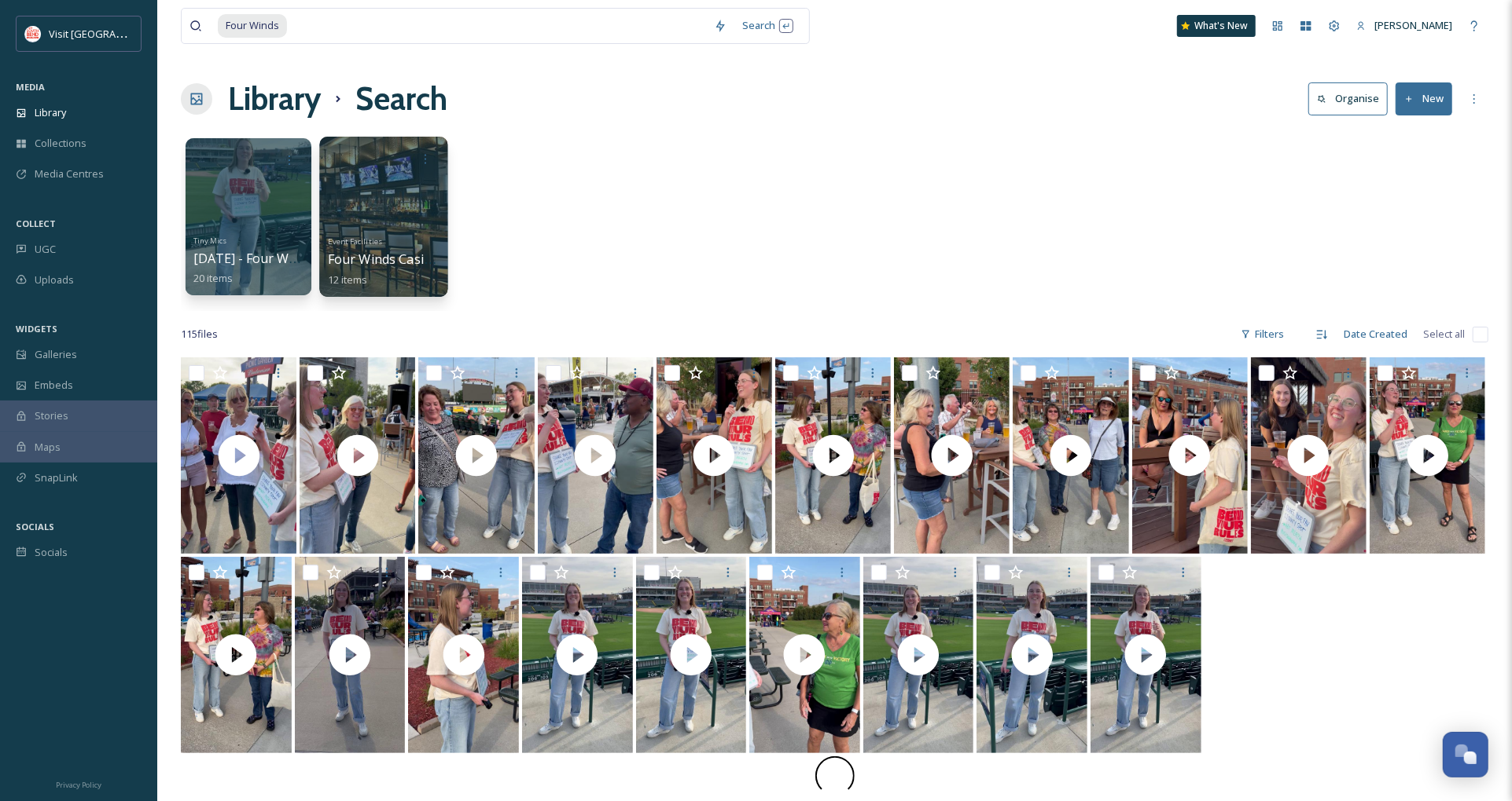
click at [402, 177] on div at bounding box center [383, 217] width 128 height 161
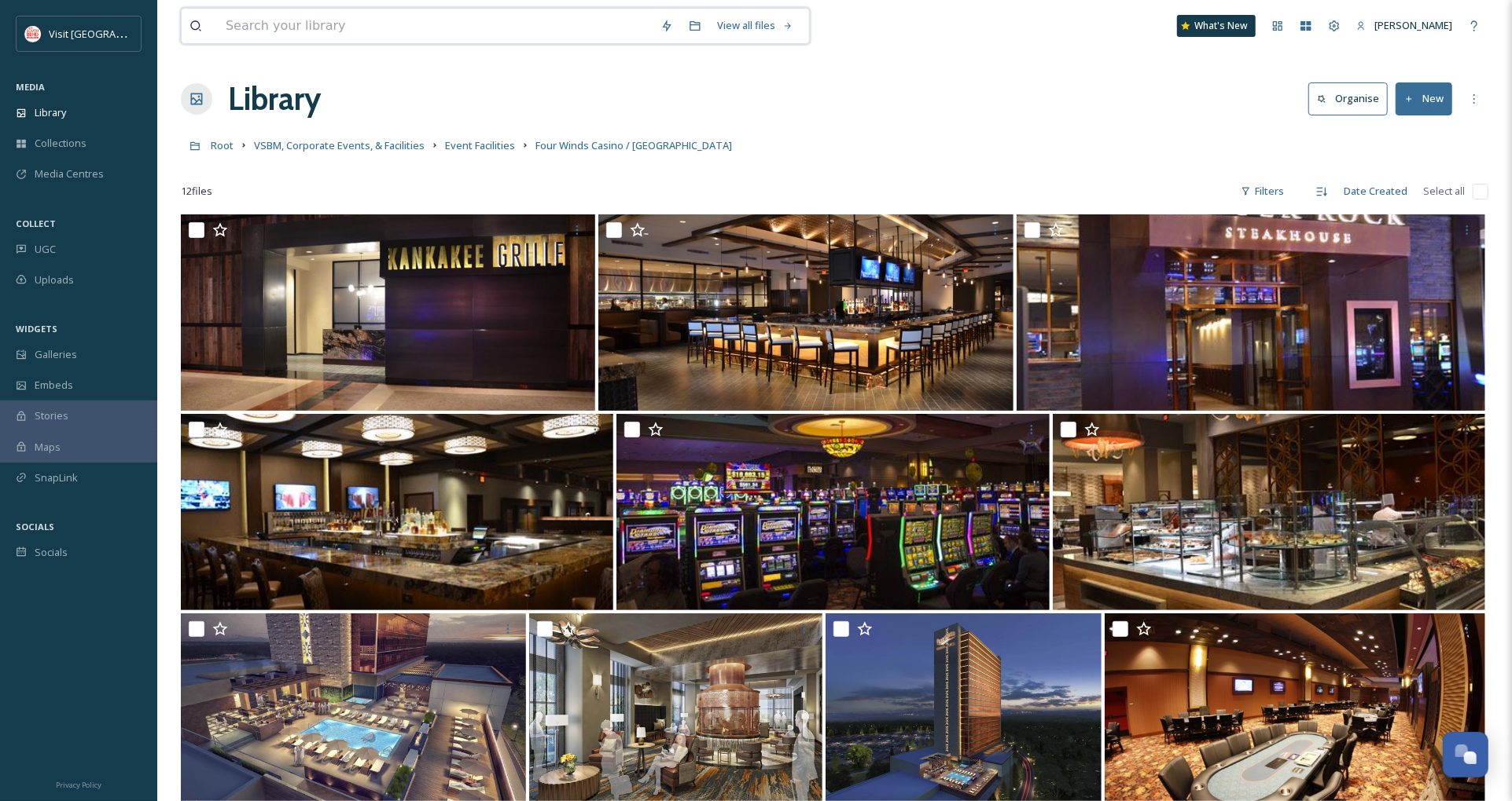
click at [283, 24] on input at bounding box center [435, 25] width 435 height 34
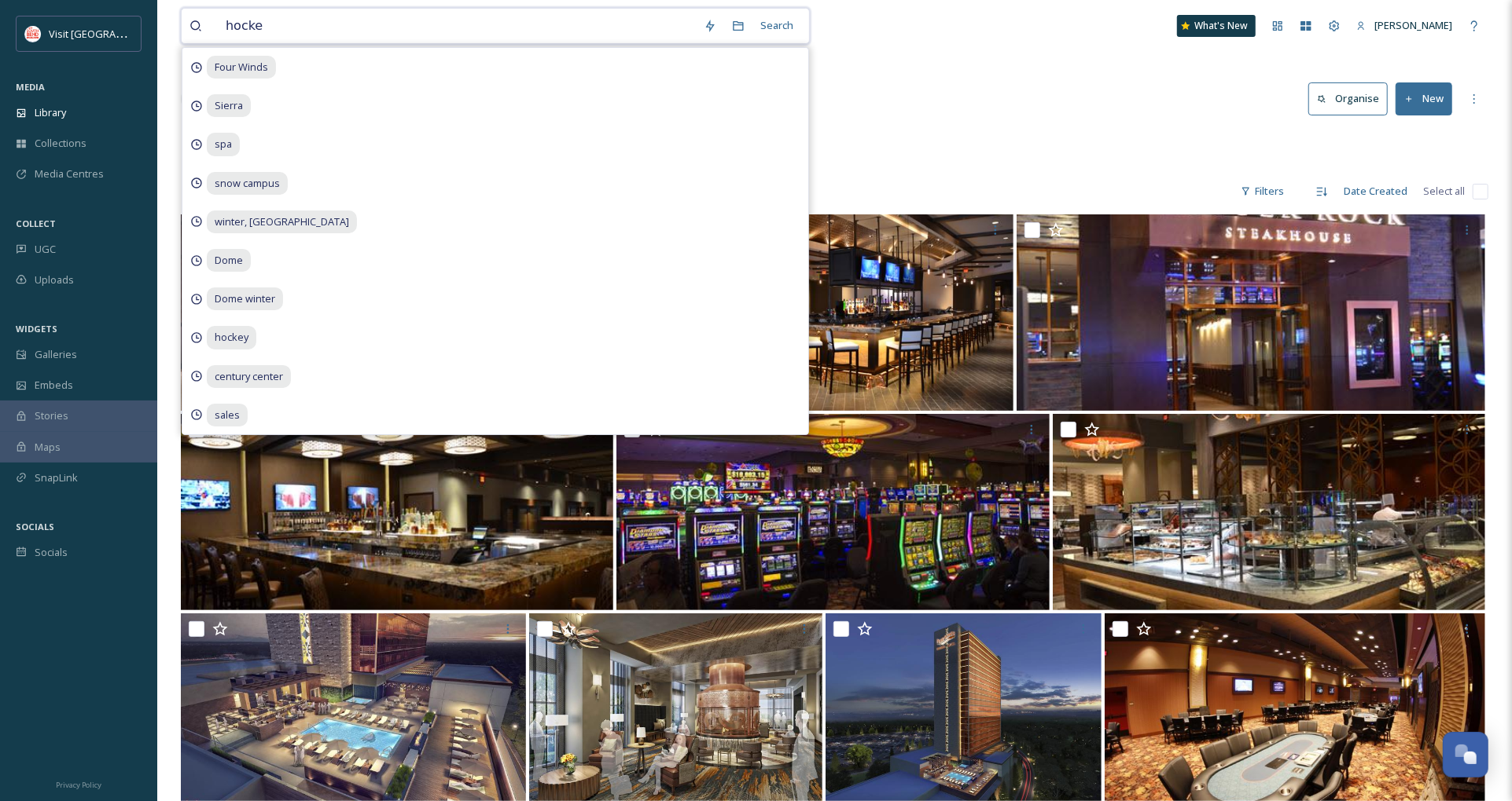
type input "hockey"
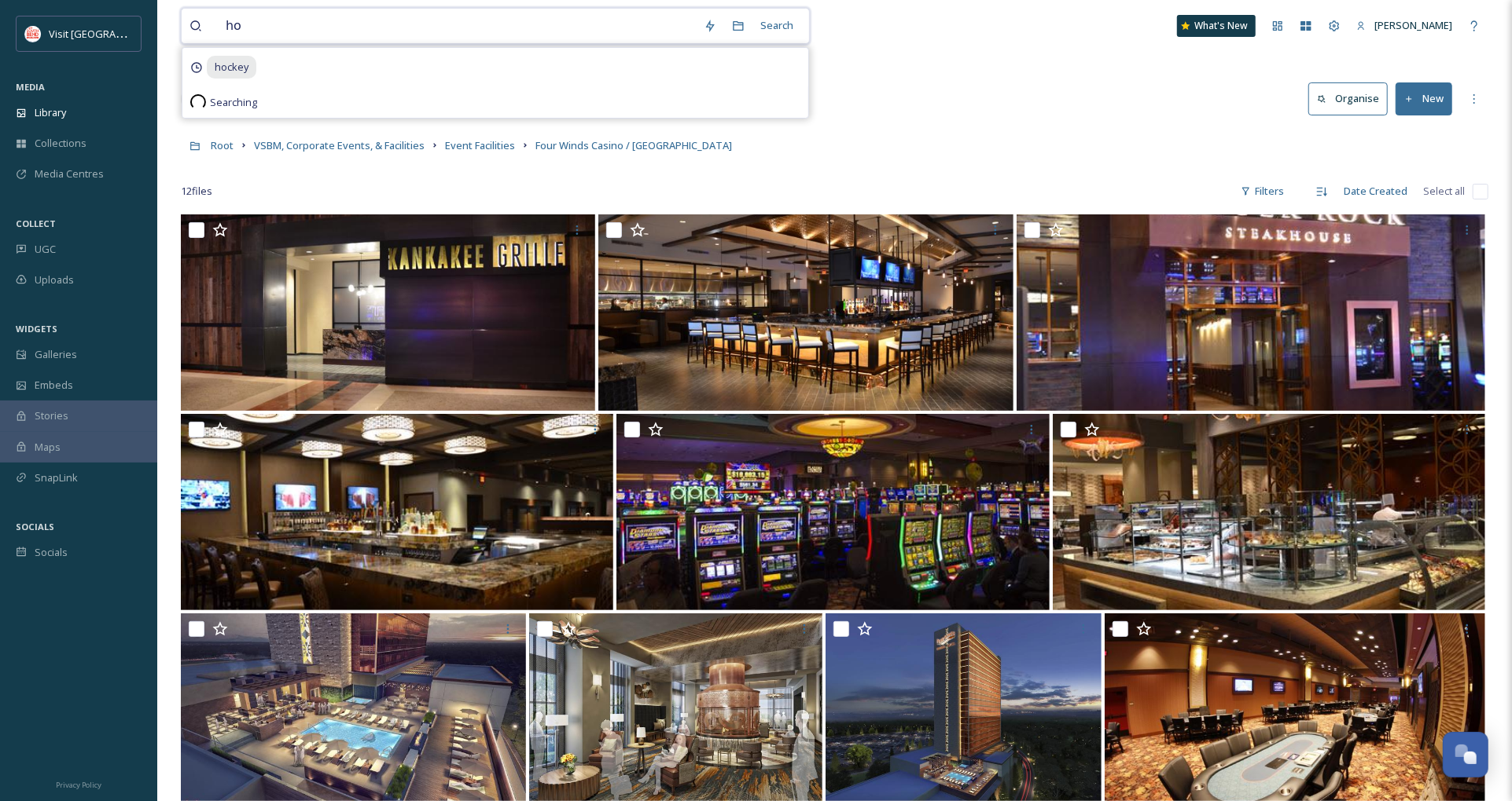
type input "h"
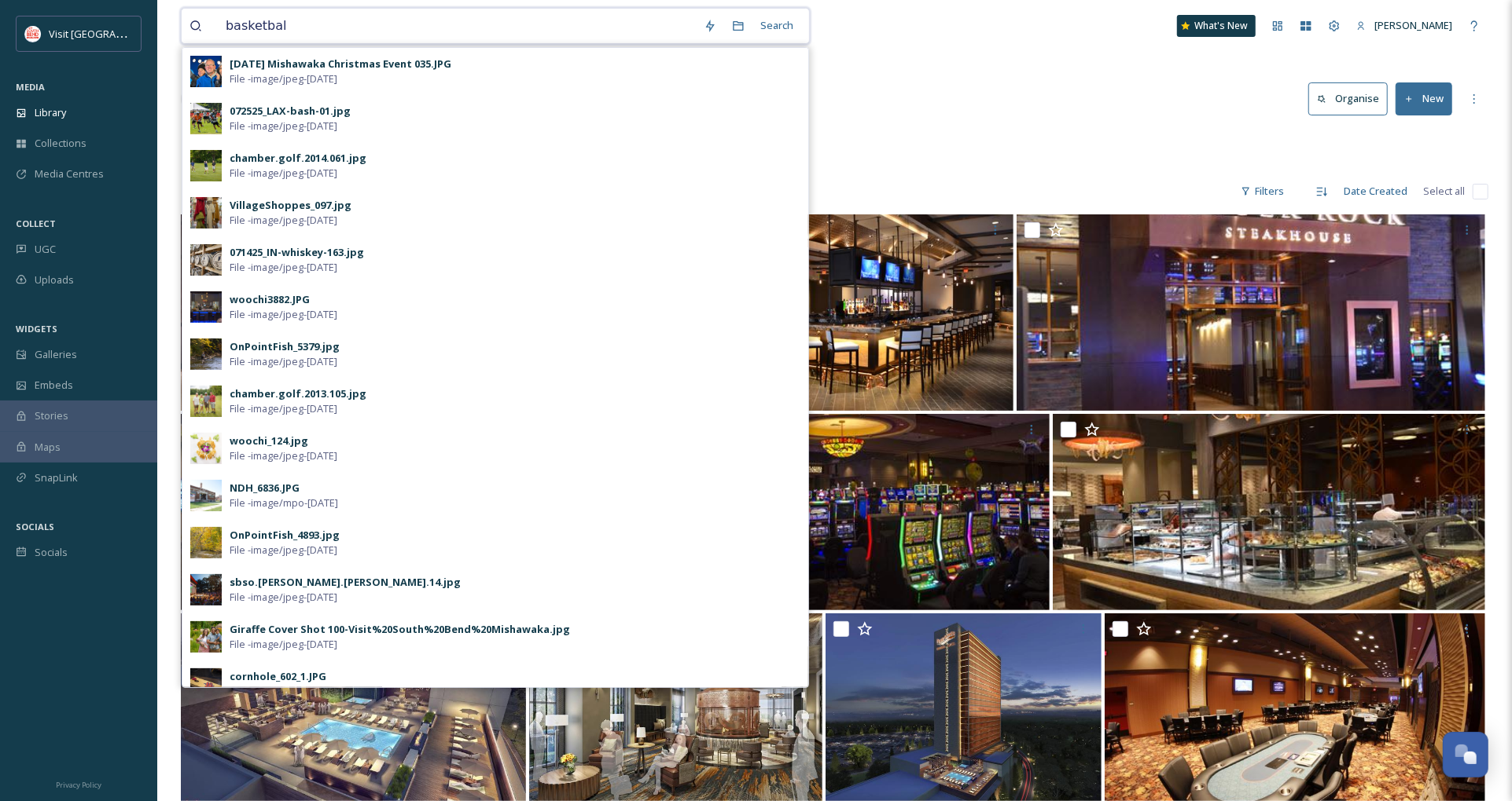
type input "basketball"
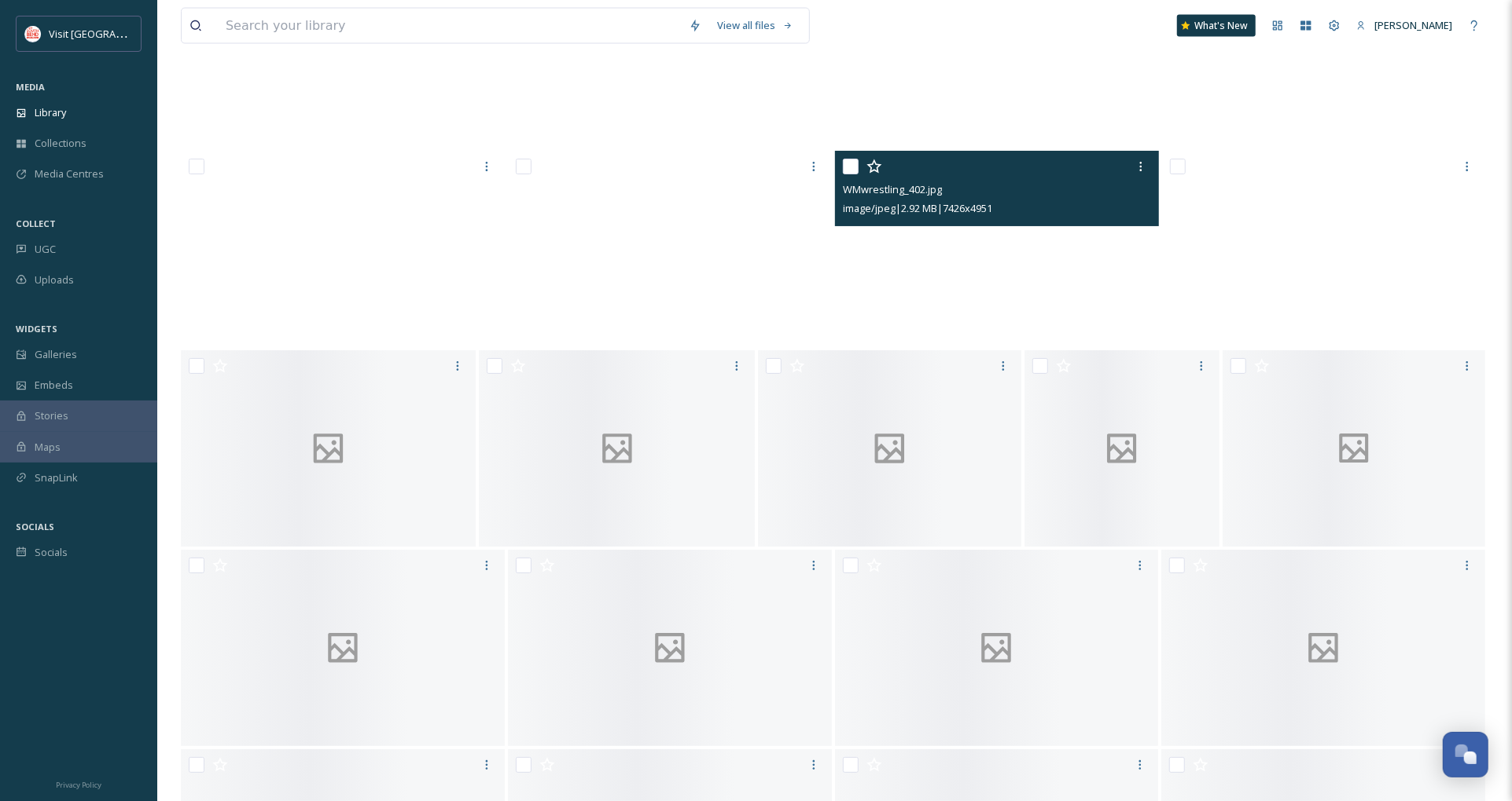
scroll to position [6713, 0]
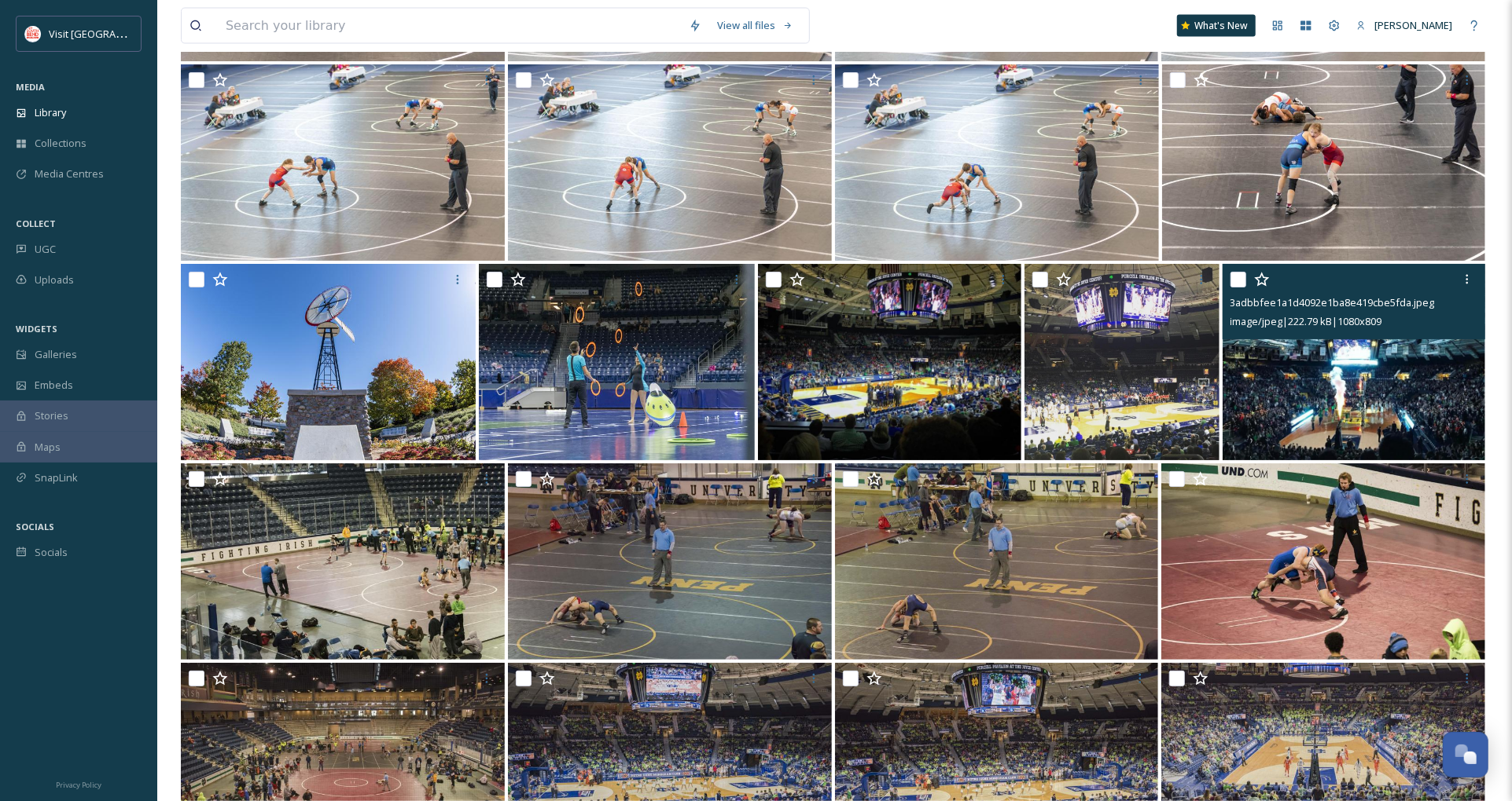
click at [1364, 392] on img at bounding box center [1354, 362] width 263 height 197
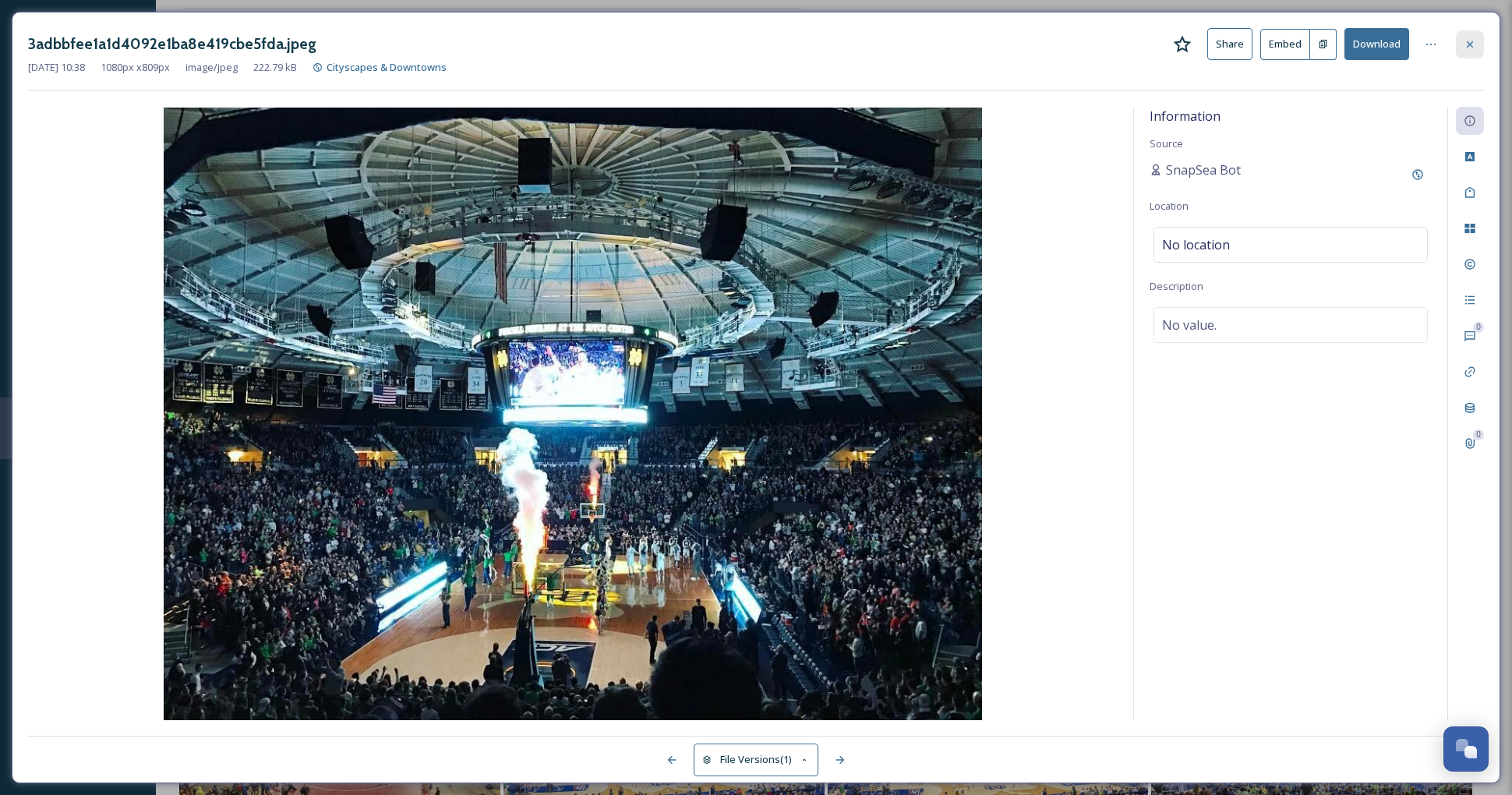
click at [1464, 48] on icon at bounding box center [1469, 44] width 13 height 13
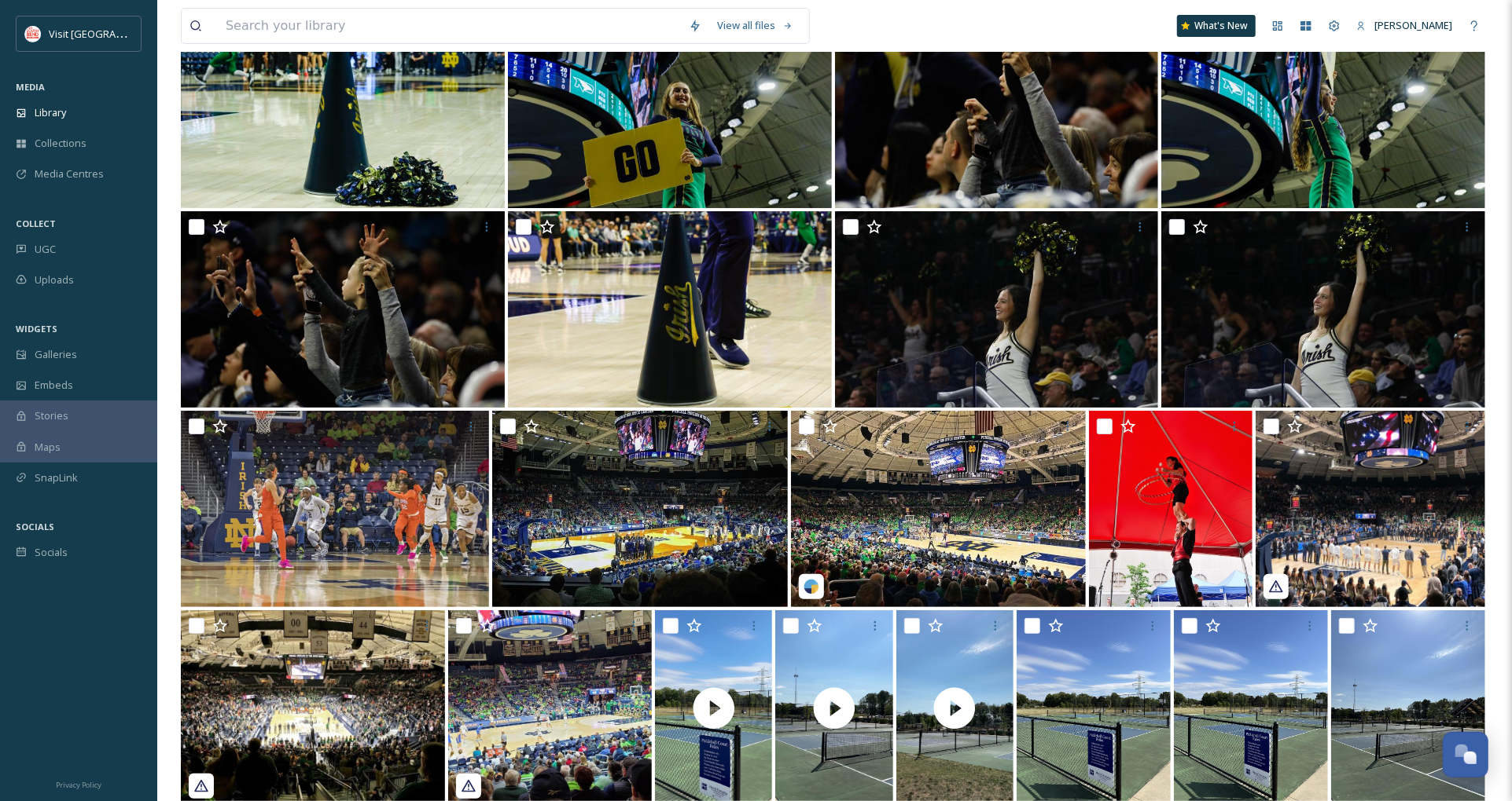
scroll to position [4618, 0]
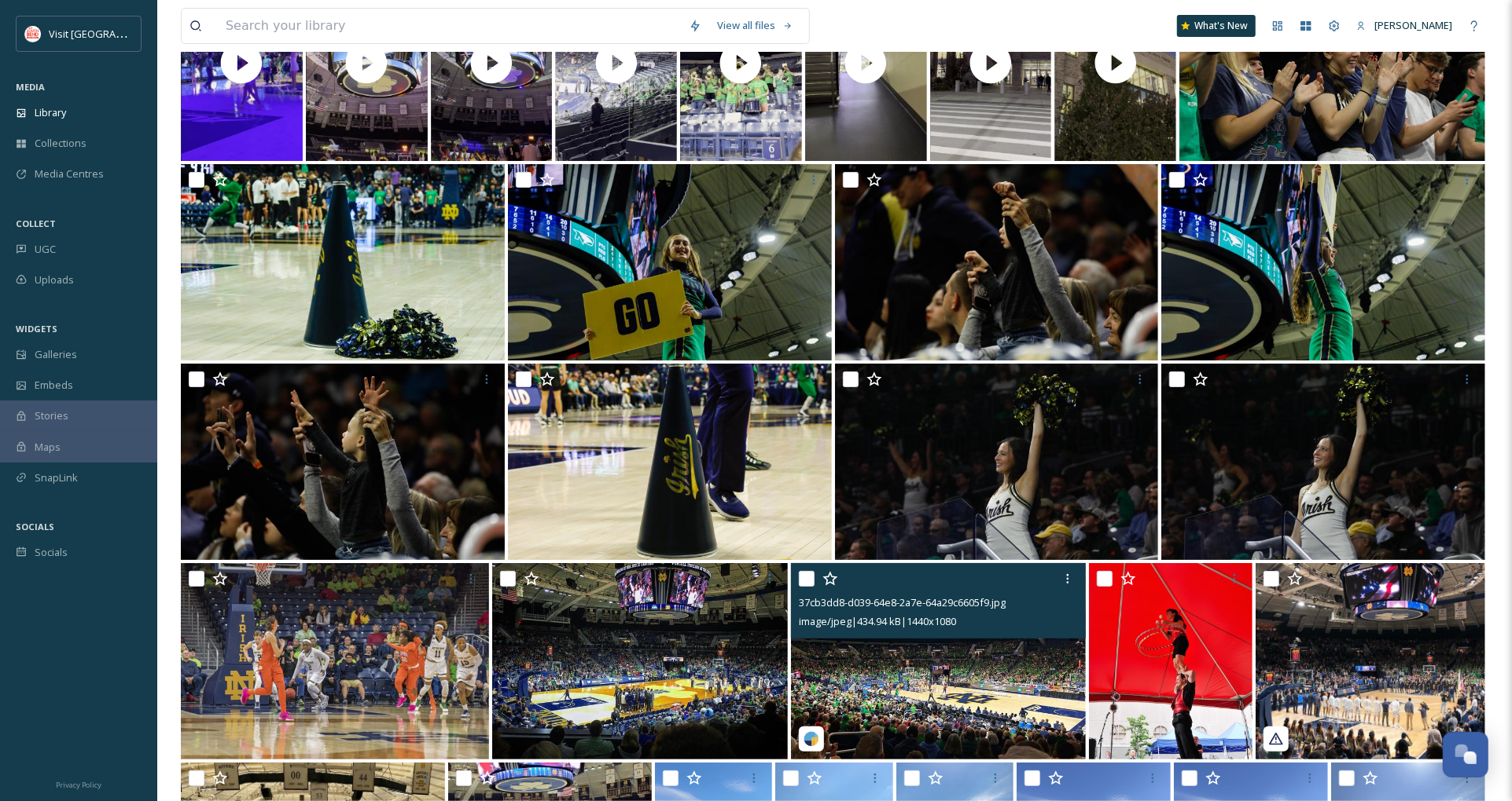
click at [982, 680] on img at bounding box center [938, 661] width 295 height 197
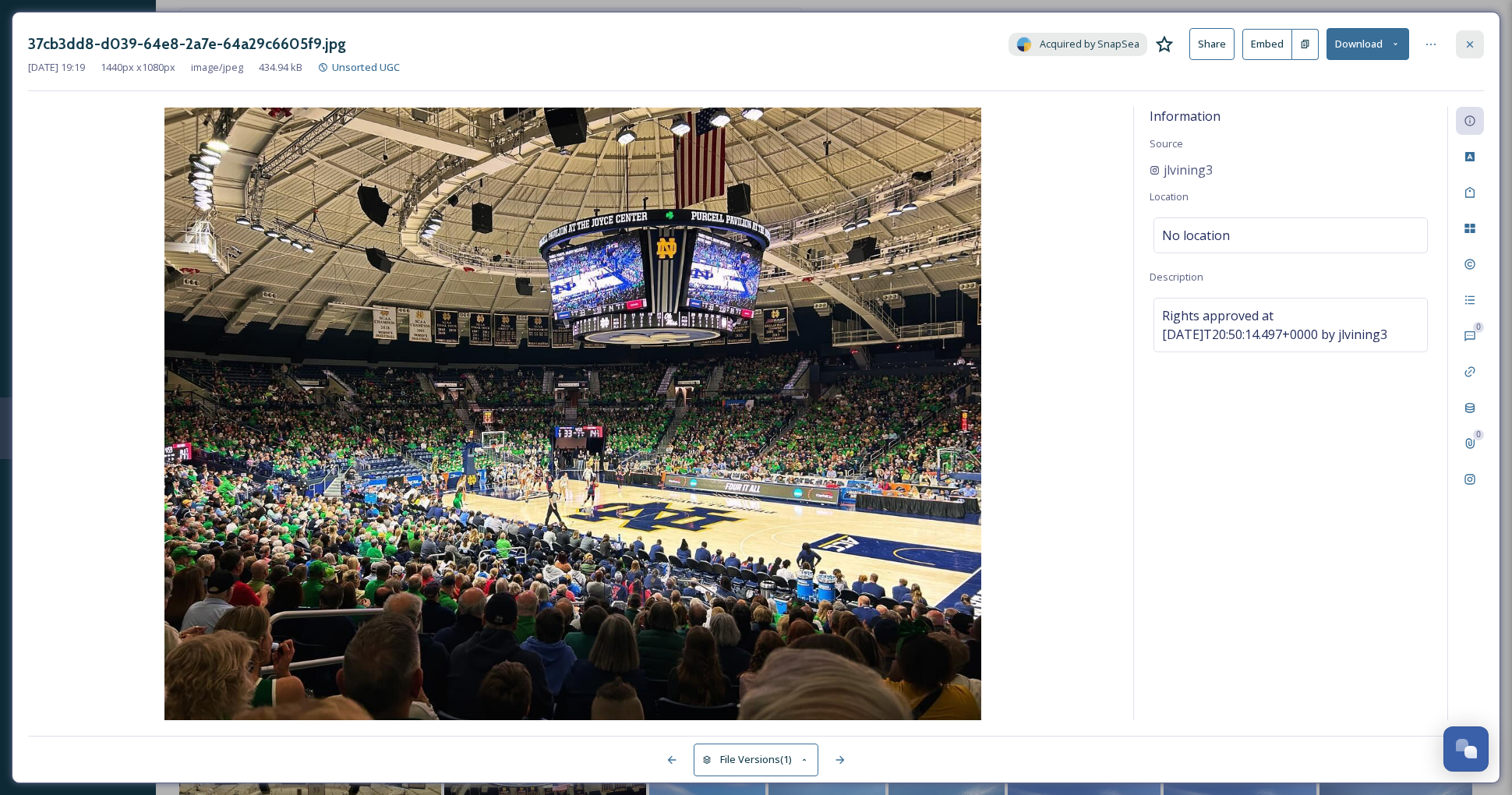
click at [1476, 44] on div at bounding box center [1470, 44] width 28 height 28
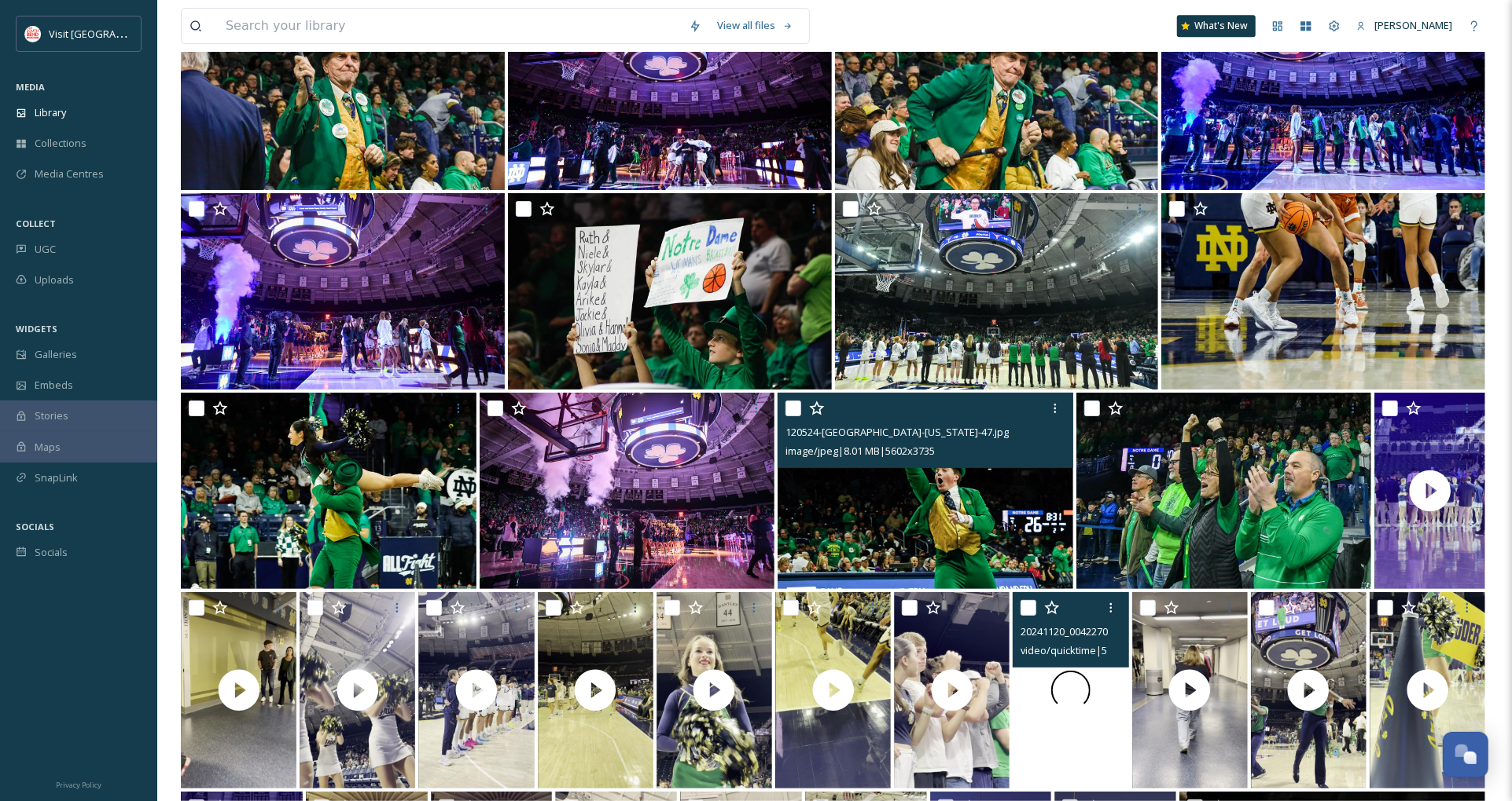
scroll to position [3745, 0]
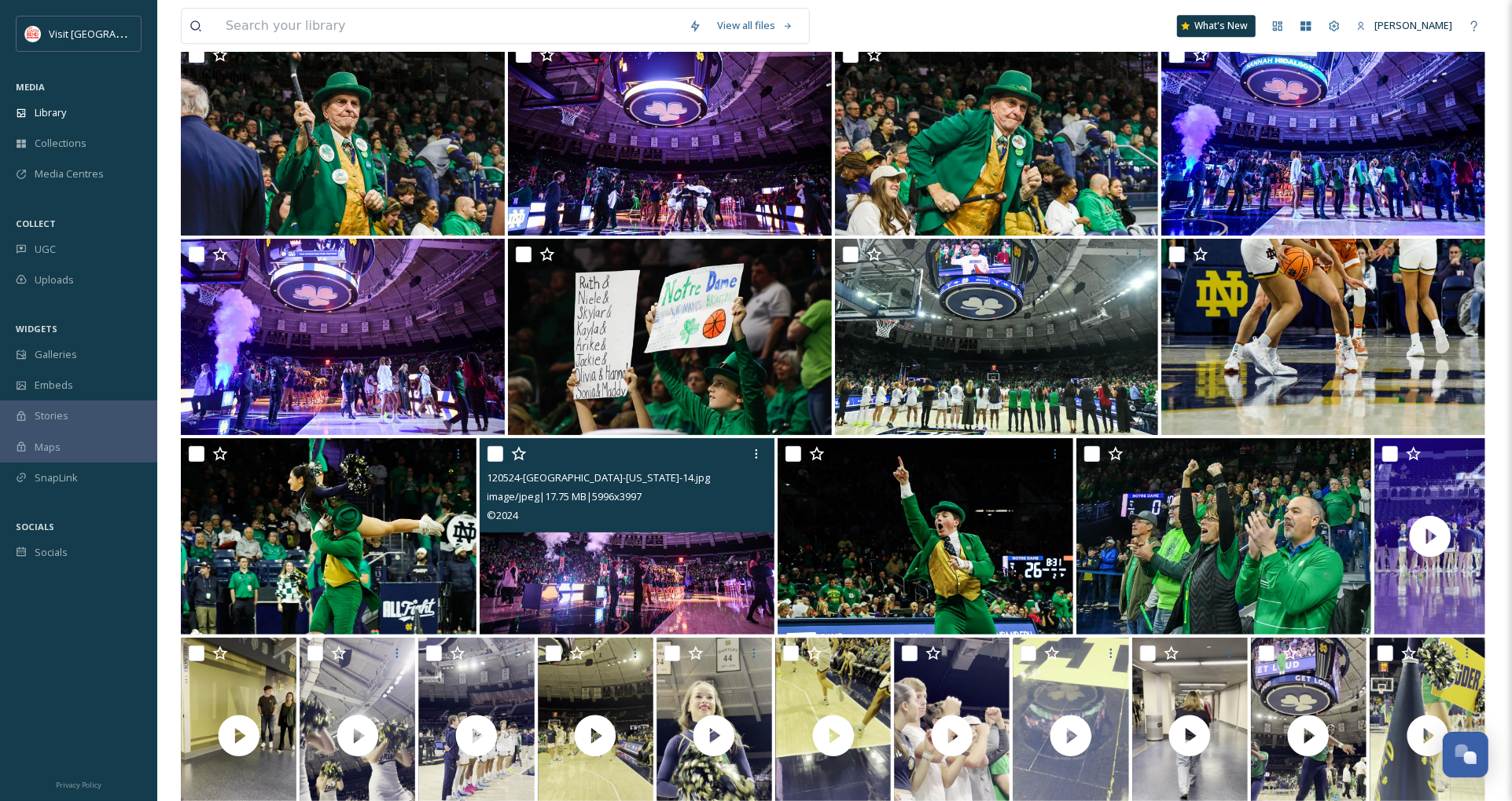
click at [622, 555] on img at bounding box center [626, 537] width 295 height 197
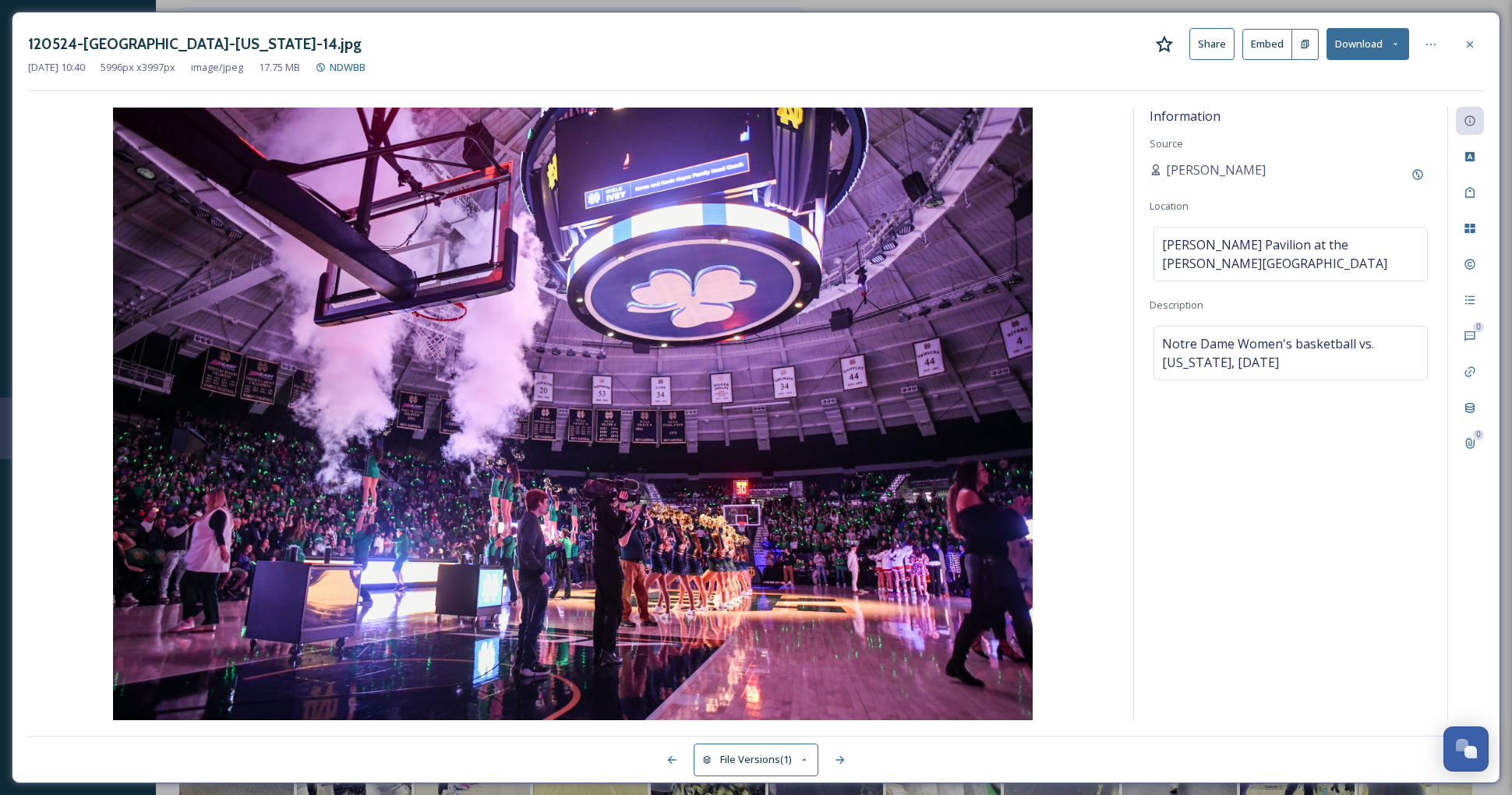
click at [1365, 54] on button "Download" at bounding box center [1368, 44] width 83 height 32
click at [1376, 73] on span "Download Original (5996 x 3997)" at bounding box center [1327, 80] width 148 height 15
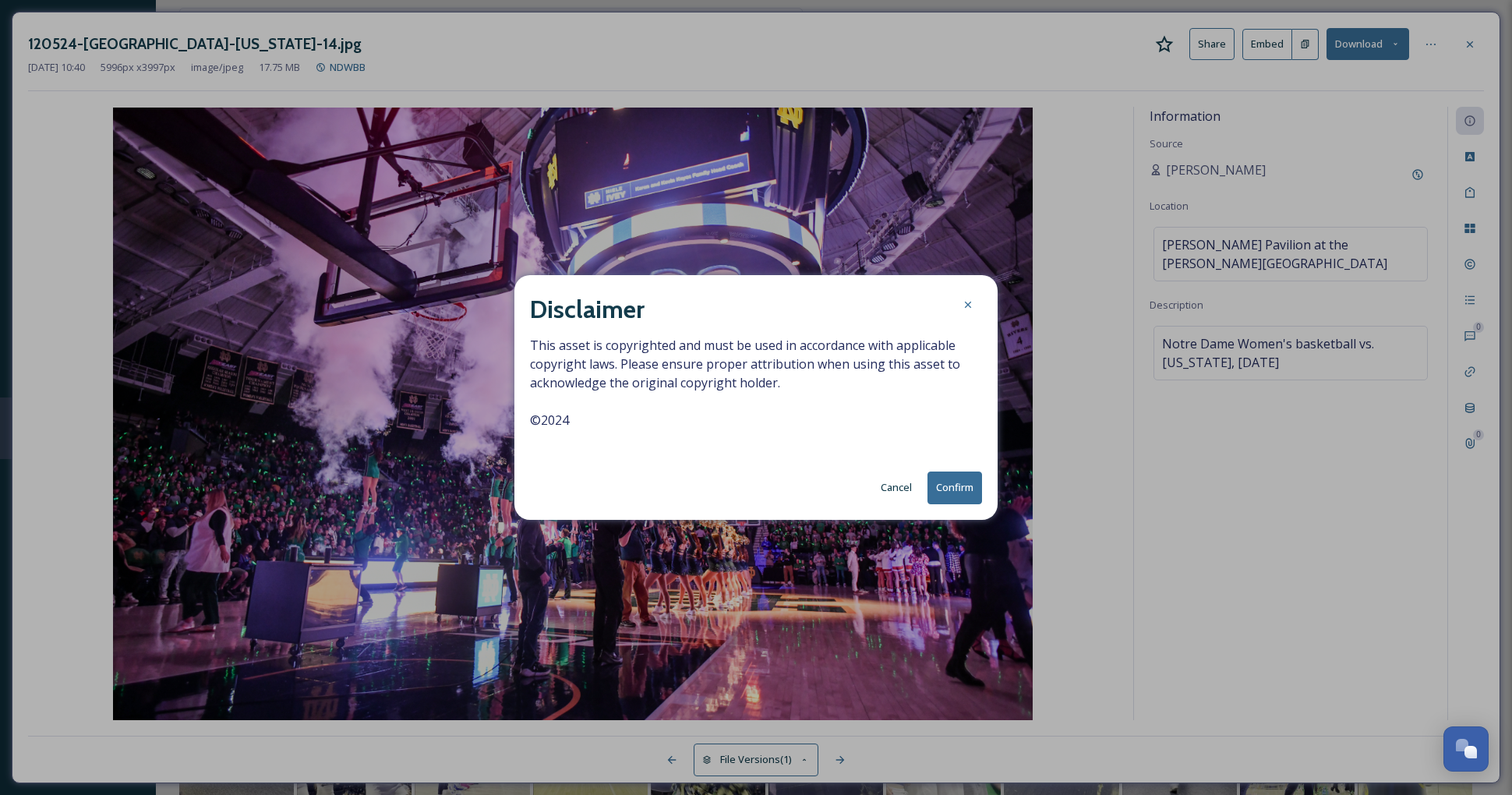
click at [976, 490] on button "Confirm" at bounding box center [954, 488] width 54 height 32
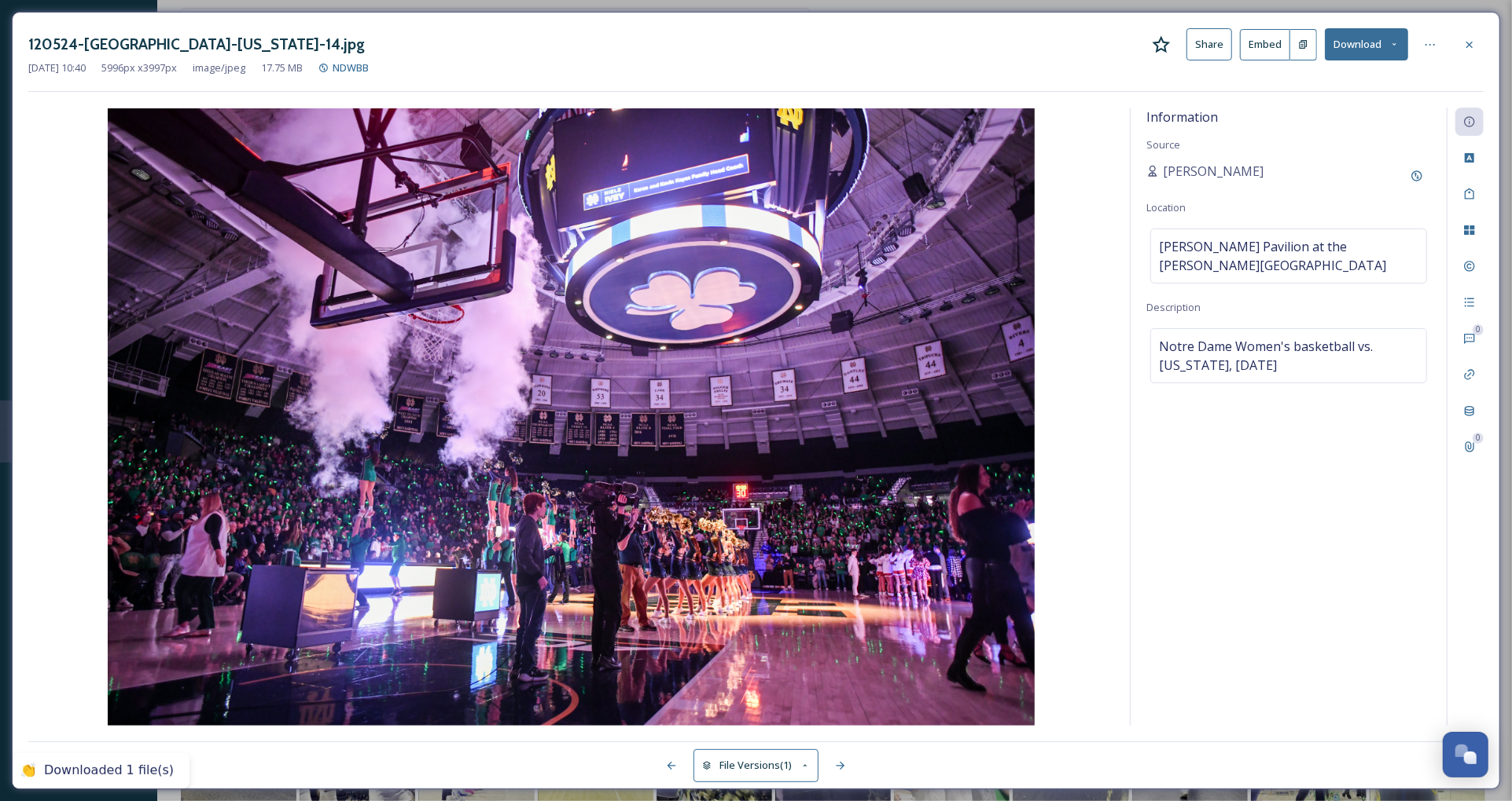
click at [1486, 44] on div "120524-[GEOGRAPHIC_DATA]-[US_STATE]-14.jpg Share Embed Download [DATE] 10:40 59…" at bounding box center [755, 400] width 1488 height 777
click at [1466, 42] on icon at bounding box center [1469, 45] width 13 height 13
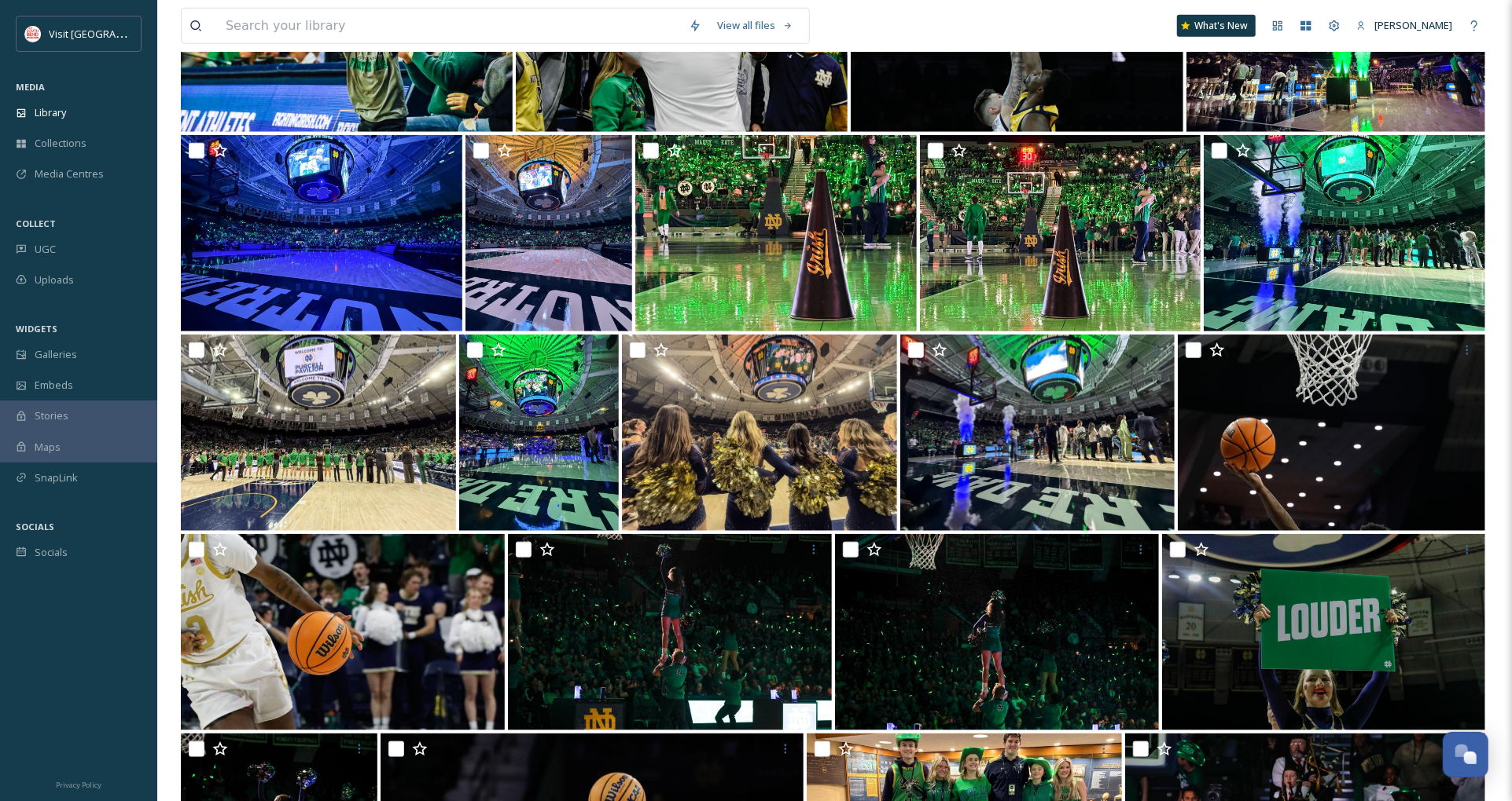
scroll to position [1040, 0]
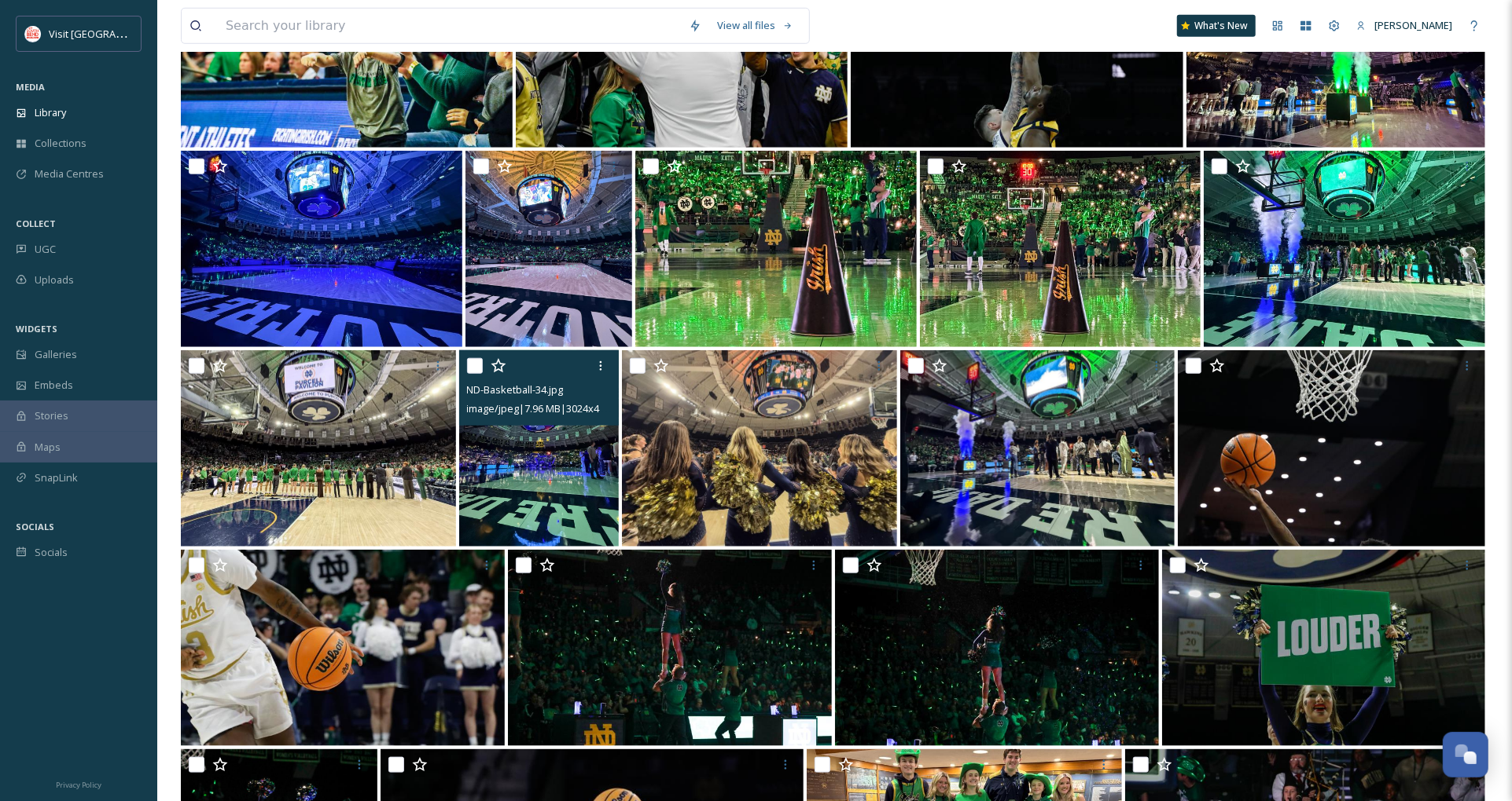
click at [532, 453] on img at bounding box center [539, 449] width 161 height 197
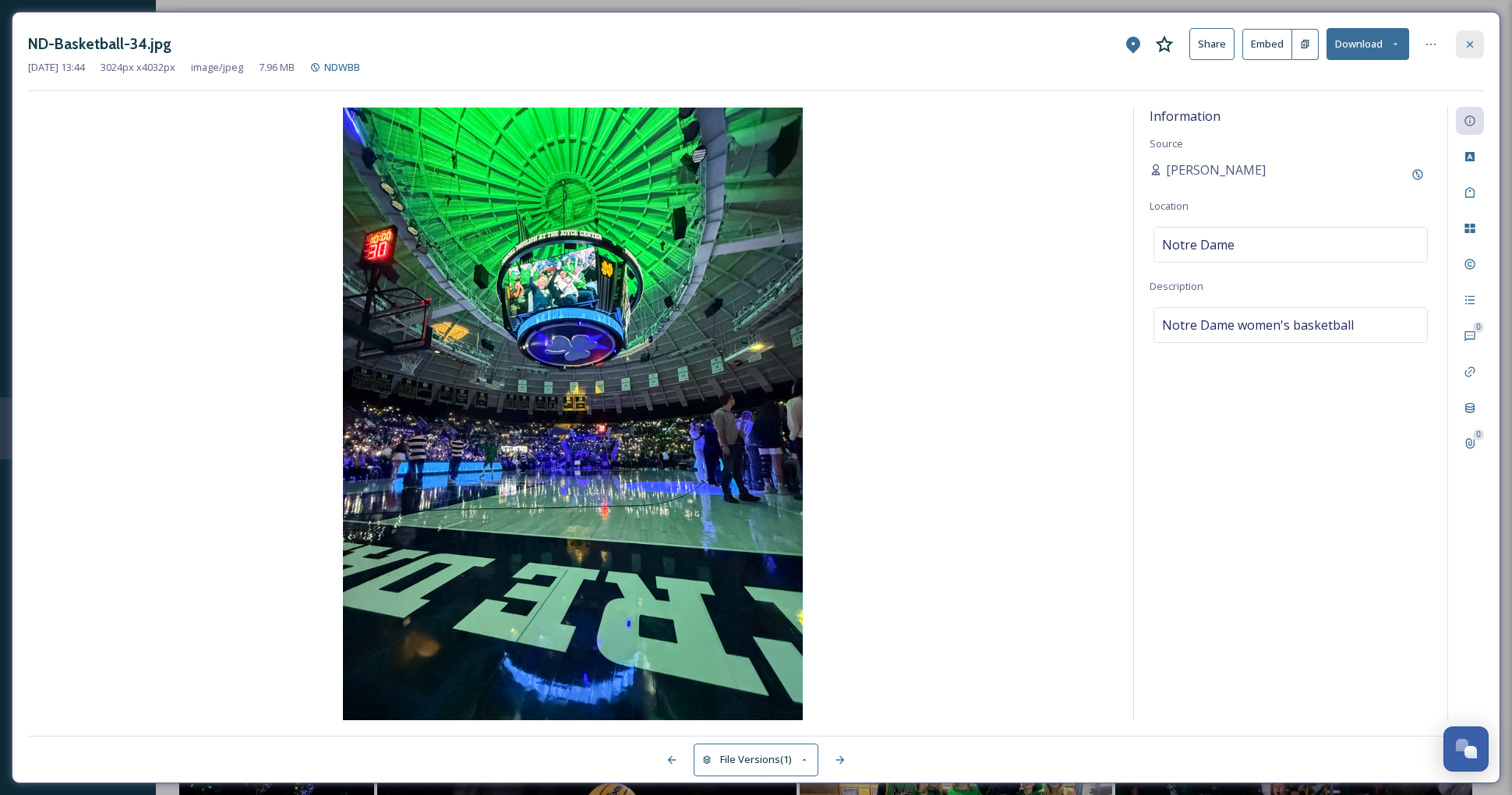
click at [1474, 42] on icon at bounding box center [1469, 44] width 13 height 13
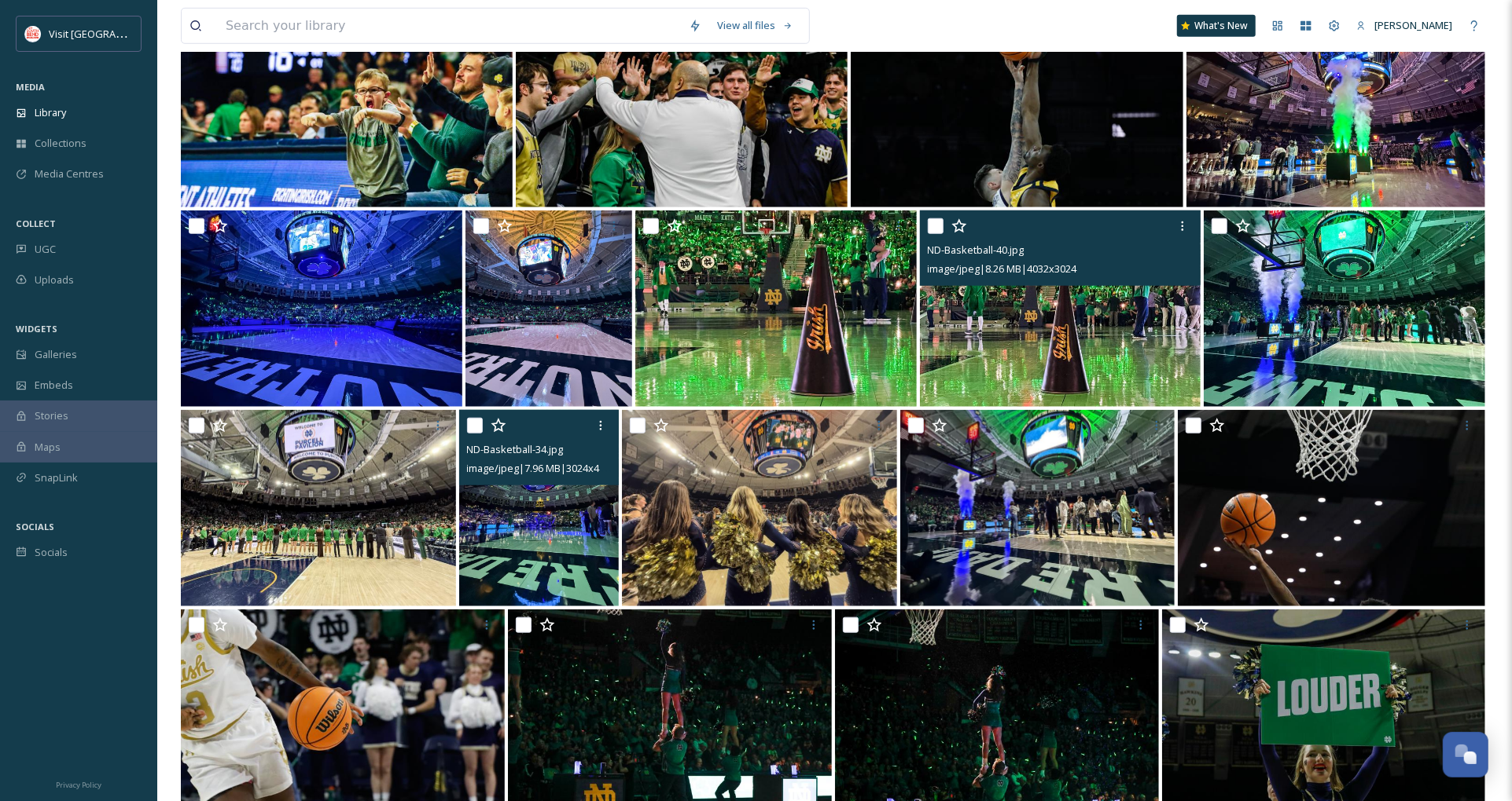
scroll to position [952, 0]
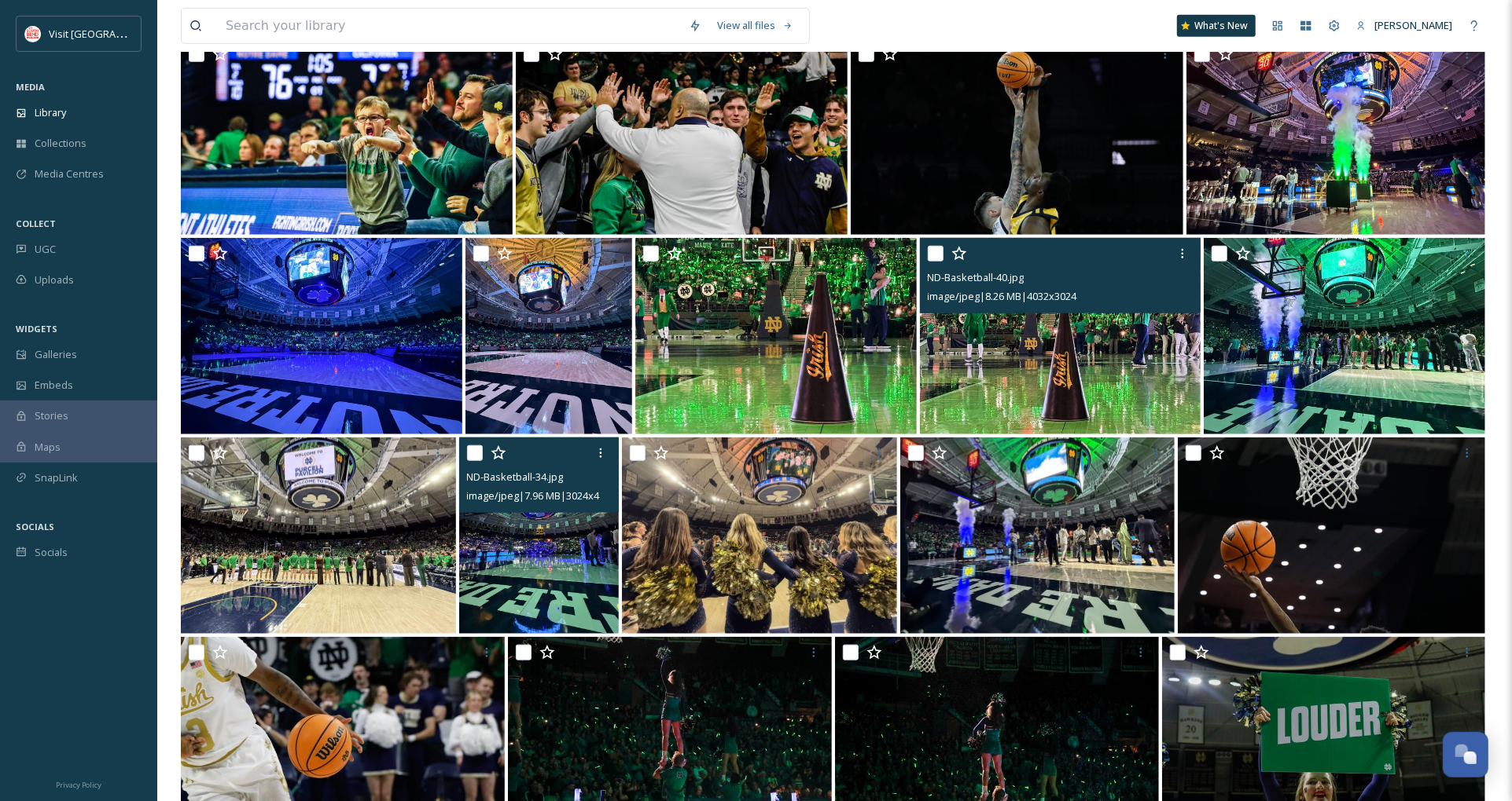
click at [1046, 379] on img at bounding box center [1060, 336] width 282 height 197
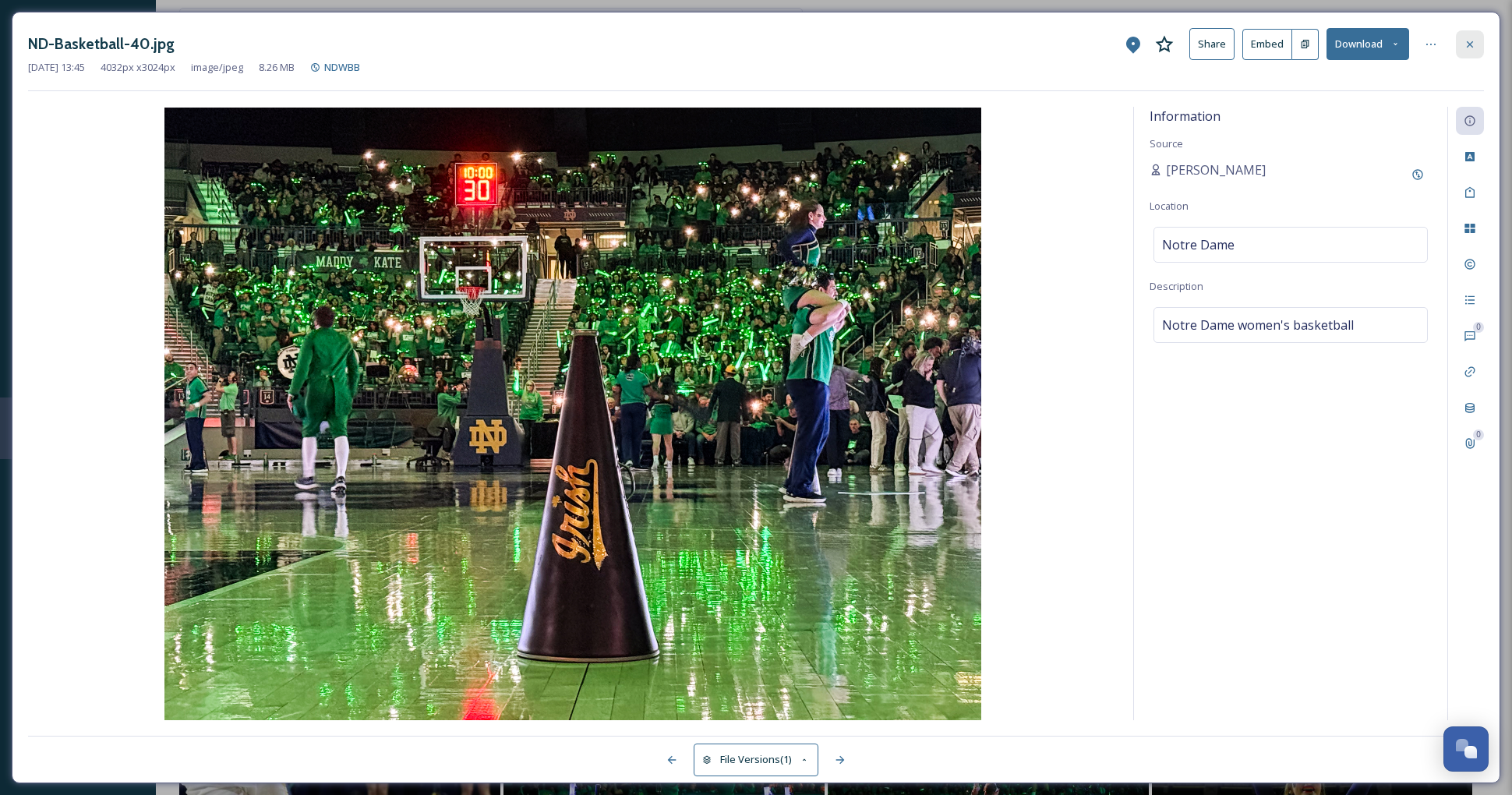
click at [1475, 39] on icon at bounding box center [1469, 44] width 13 height 13
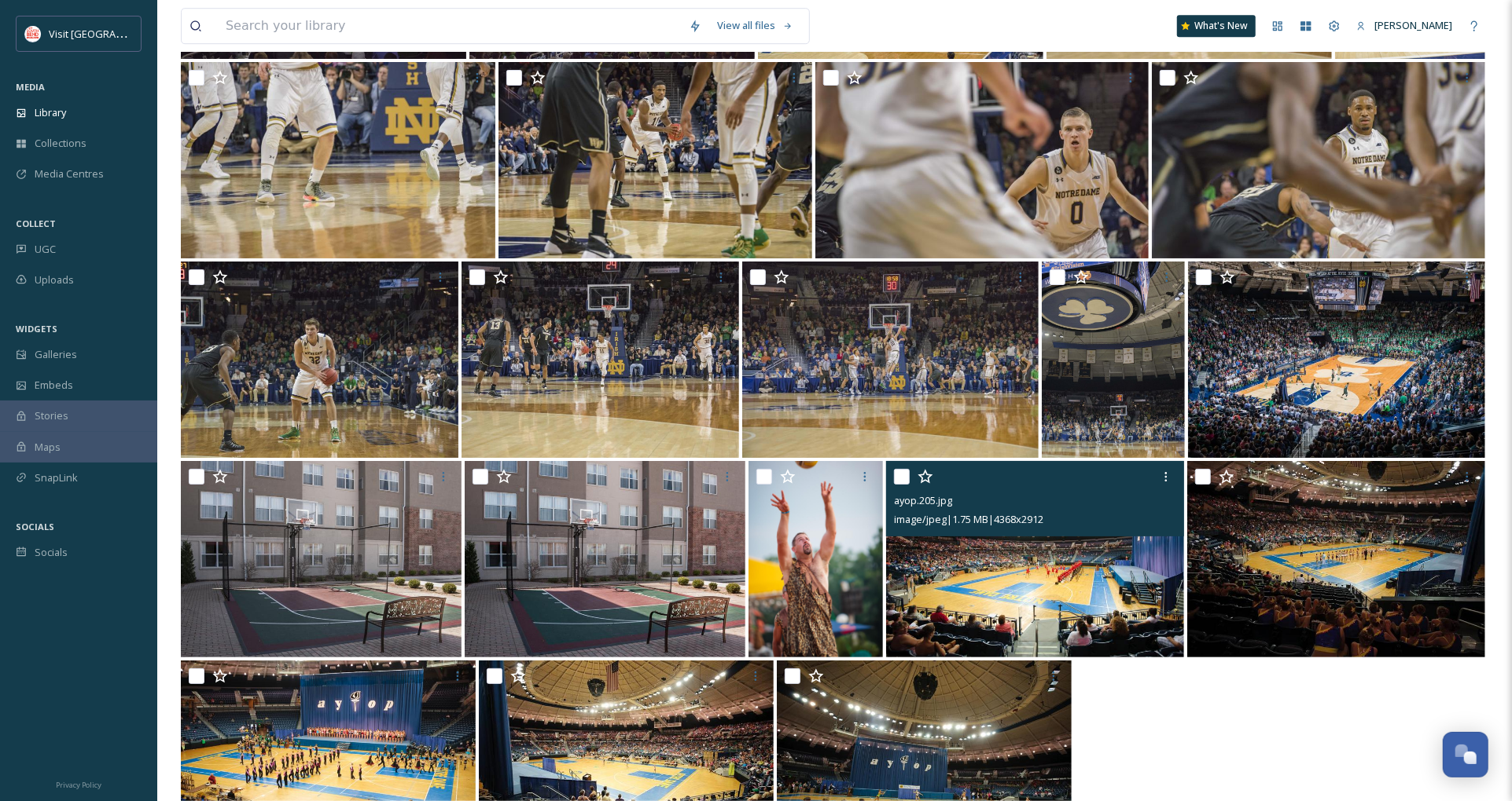
scroll to position [8016, 0]
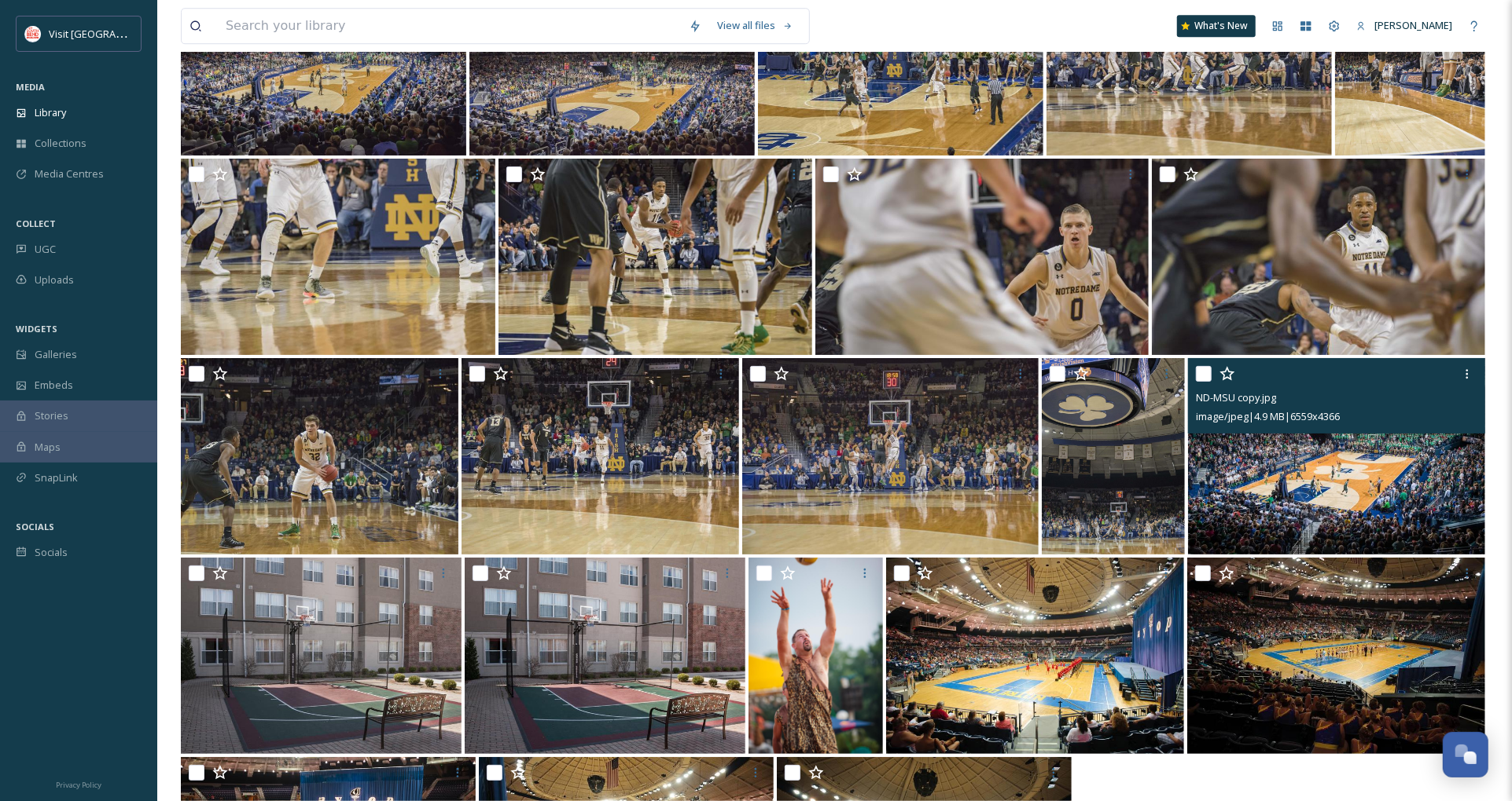
click at [1341, 464] on img at bounding box center [1335, 456] width 297 height 197
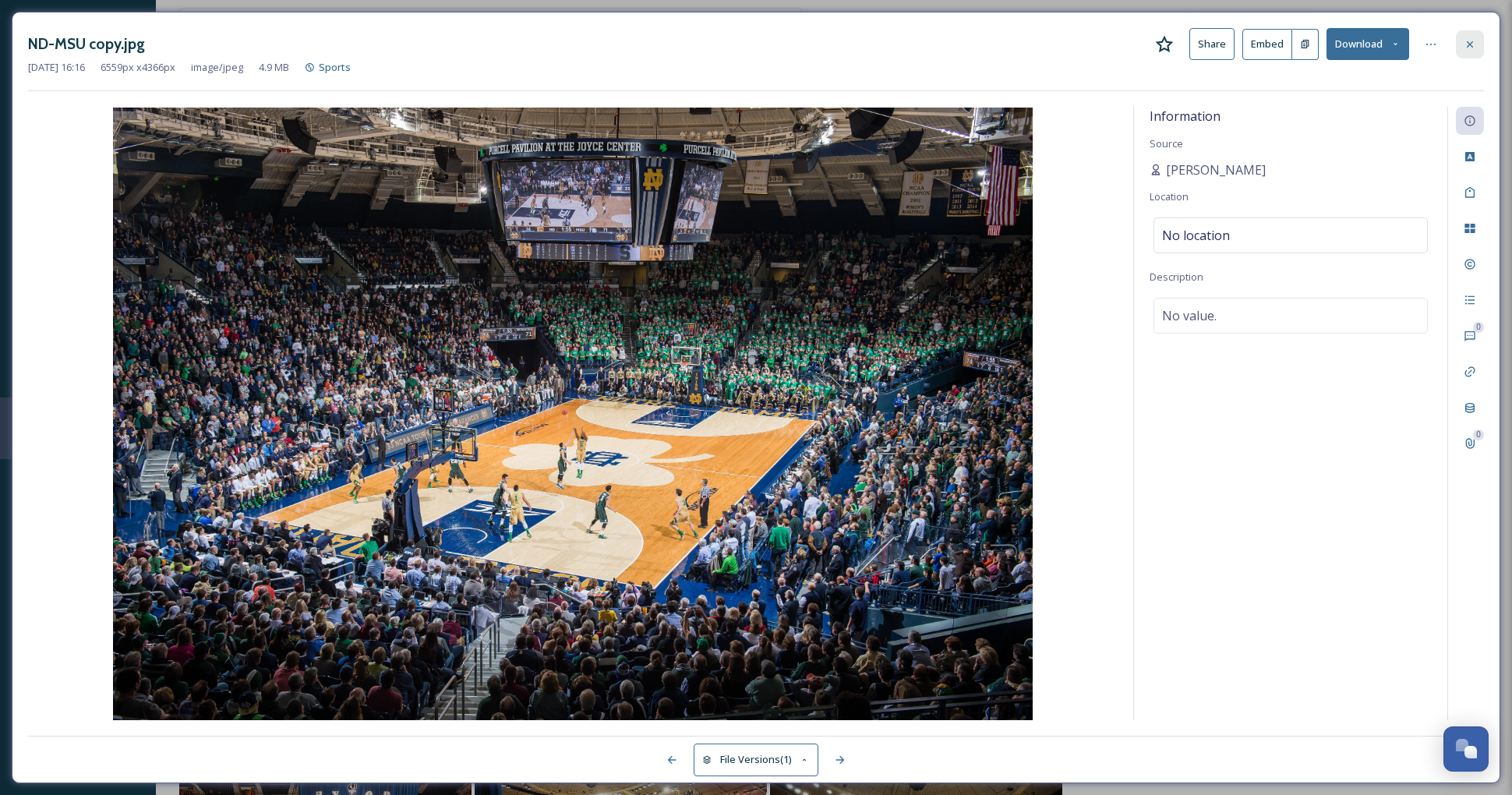
click at [1474, 53] on div at bounding box center [1470, 44] width 28 height 28
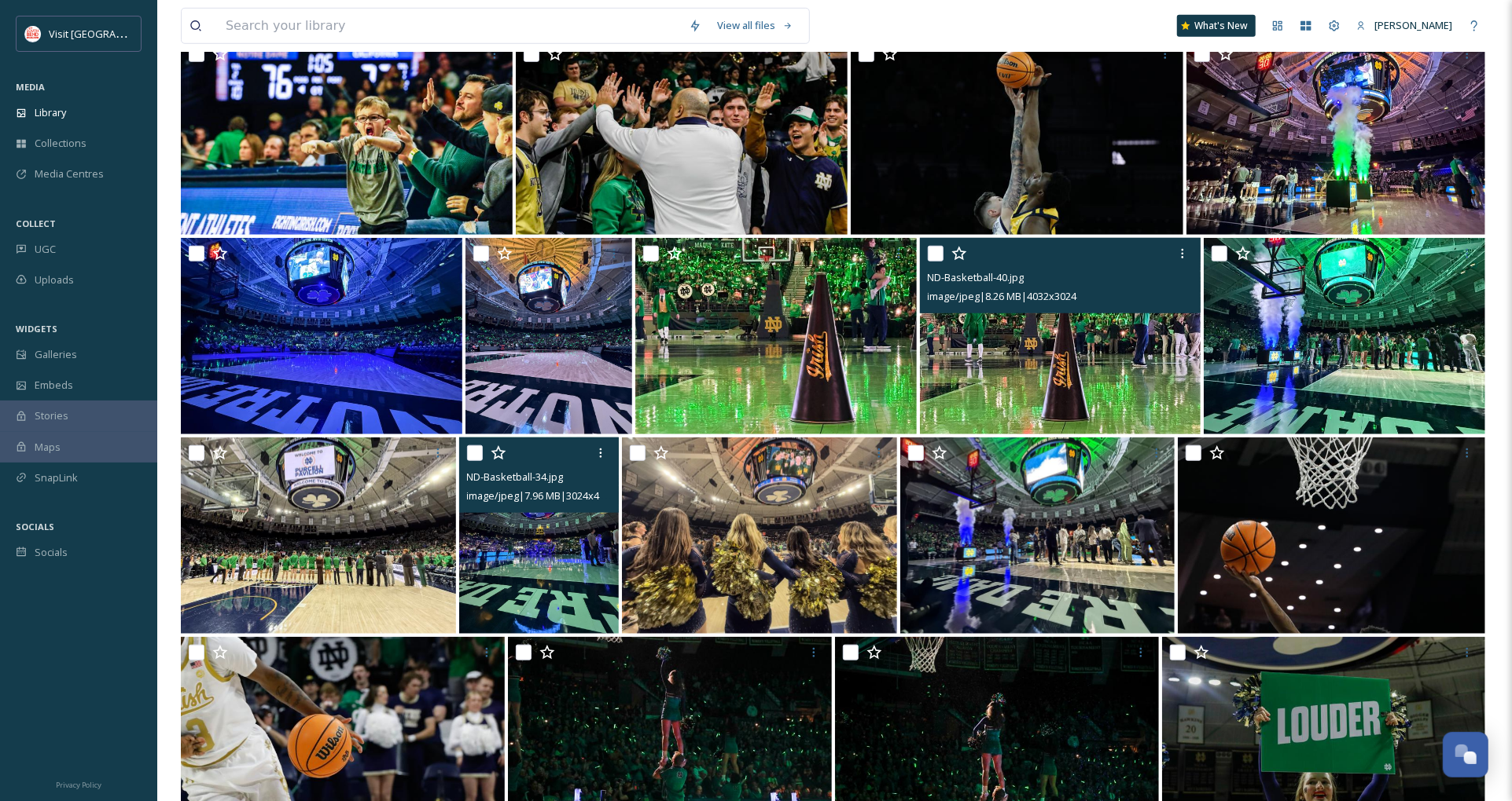
scroll to position [1047, 0]
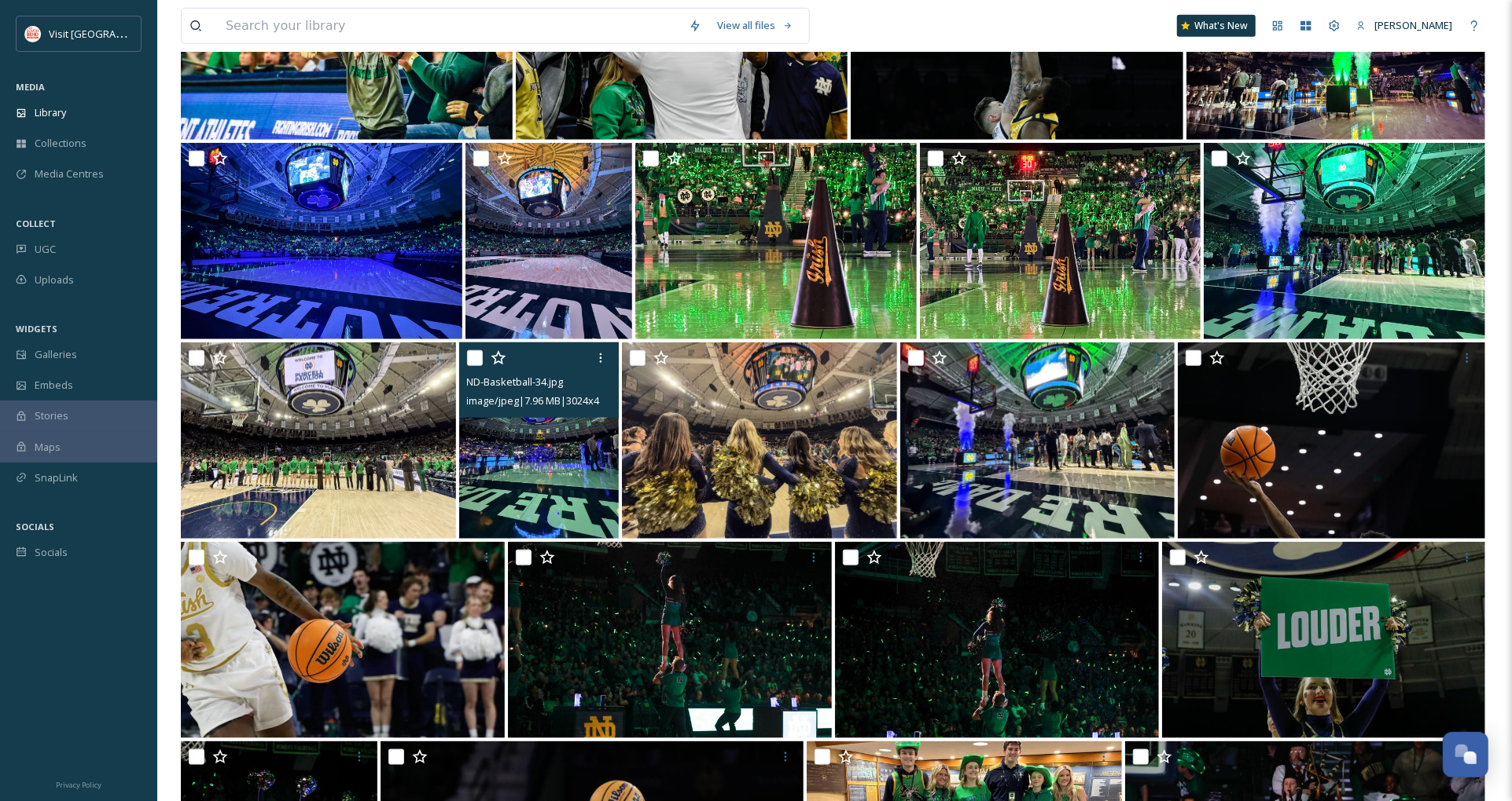
click at [567, 449] on img at bounding box center [539, 441] width 161 height 197
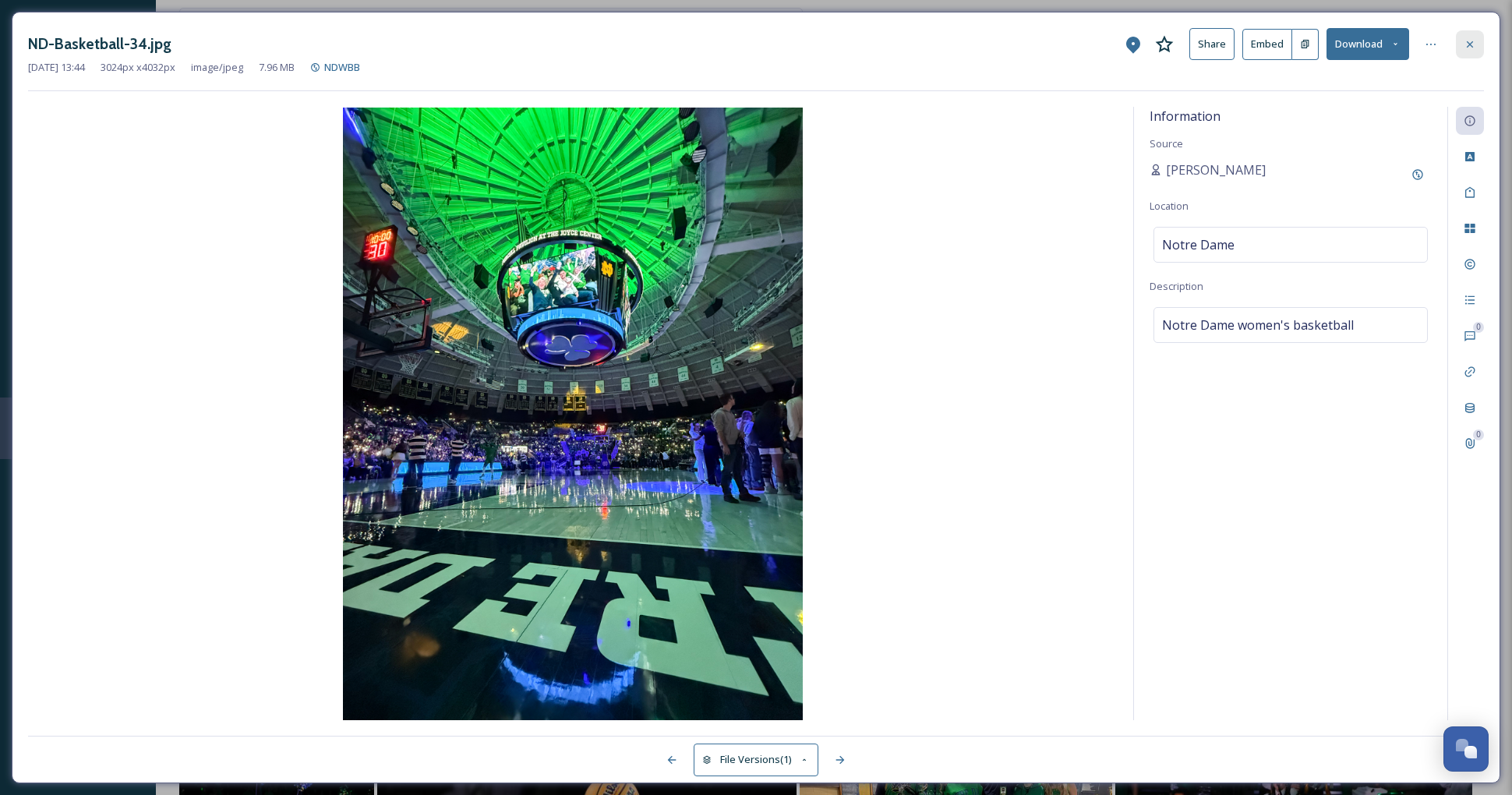
click at [1472, 41] on icon at bounding box center [1469, 44] width 13 height 13
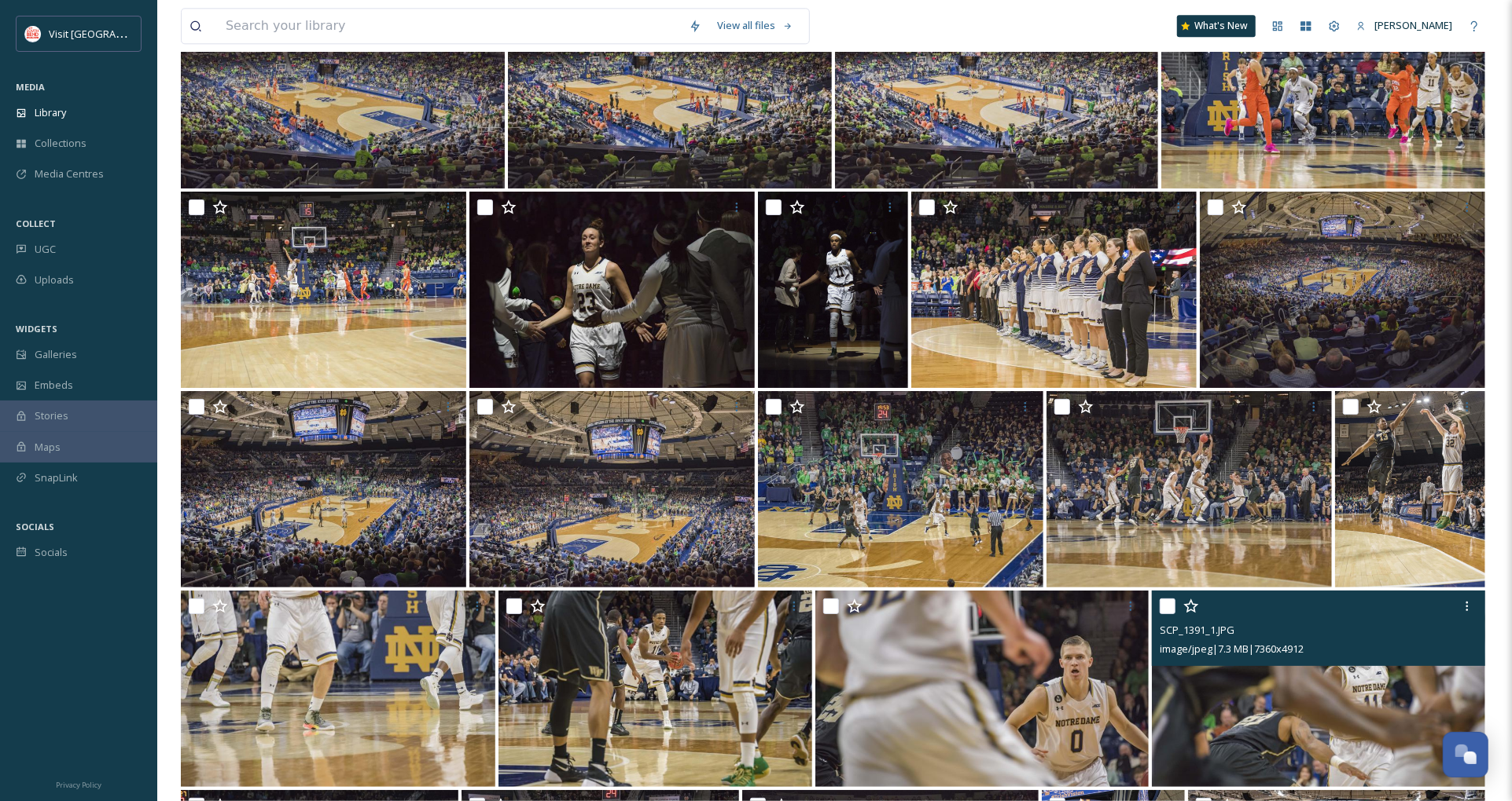
scroll to position [7507, 0]
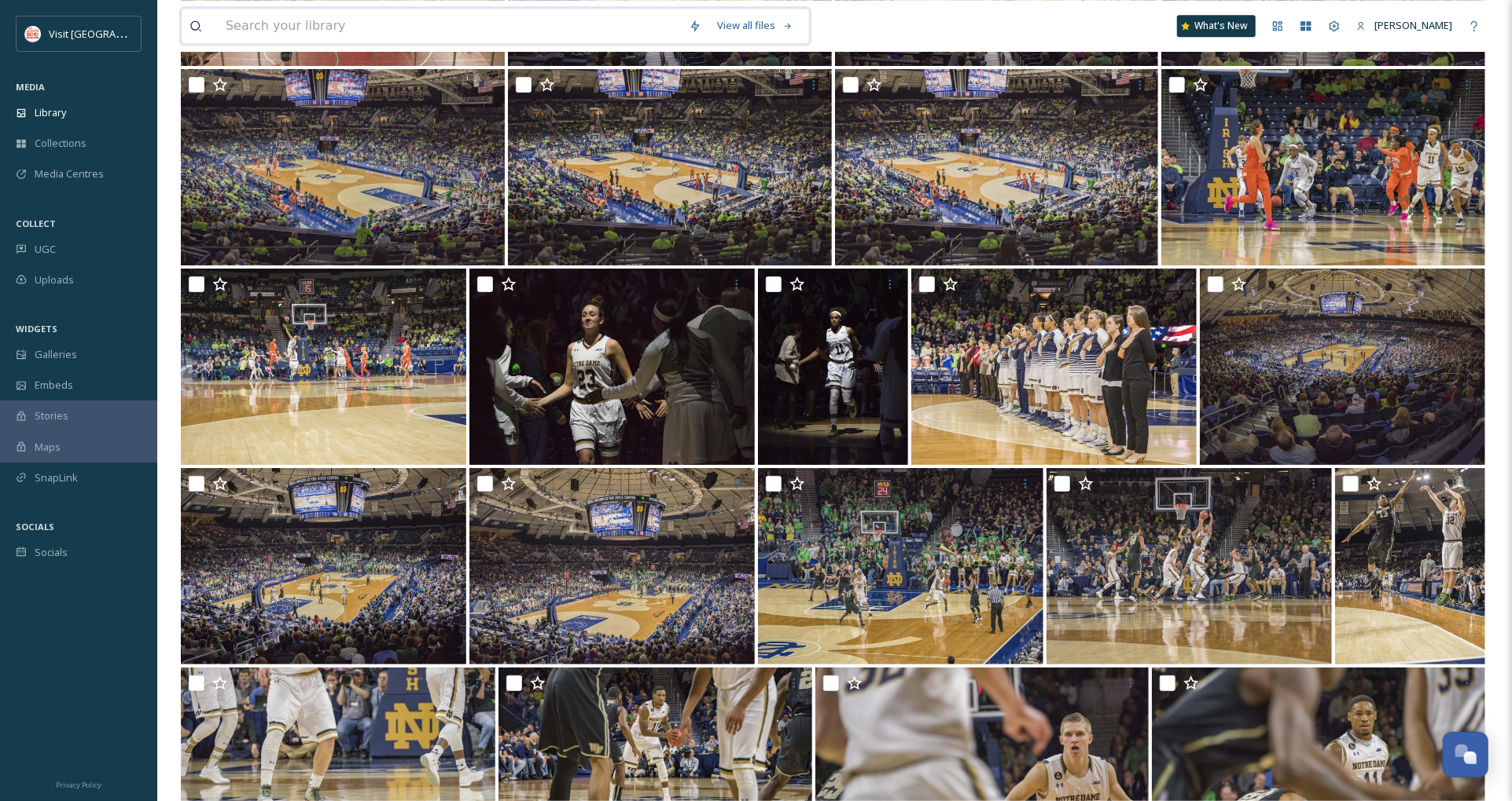
click at [383, 29] on input at bounding box center [449, 25] width 463 height 34
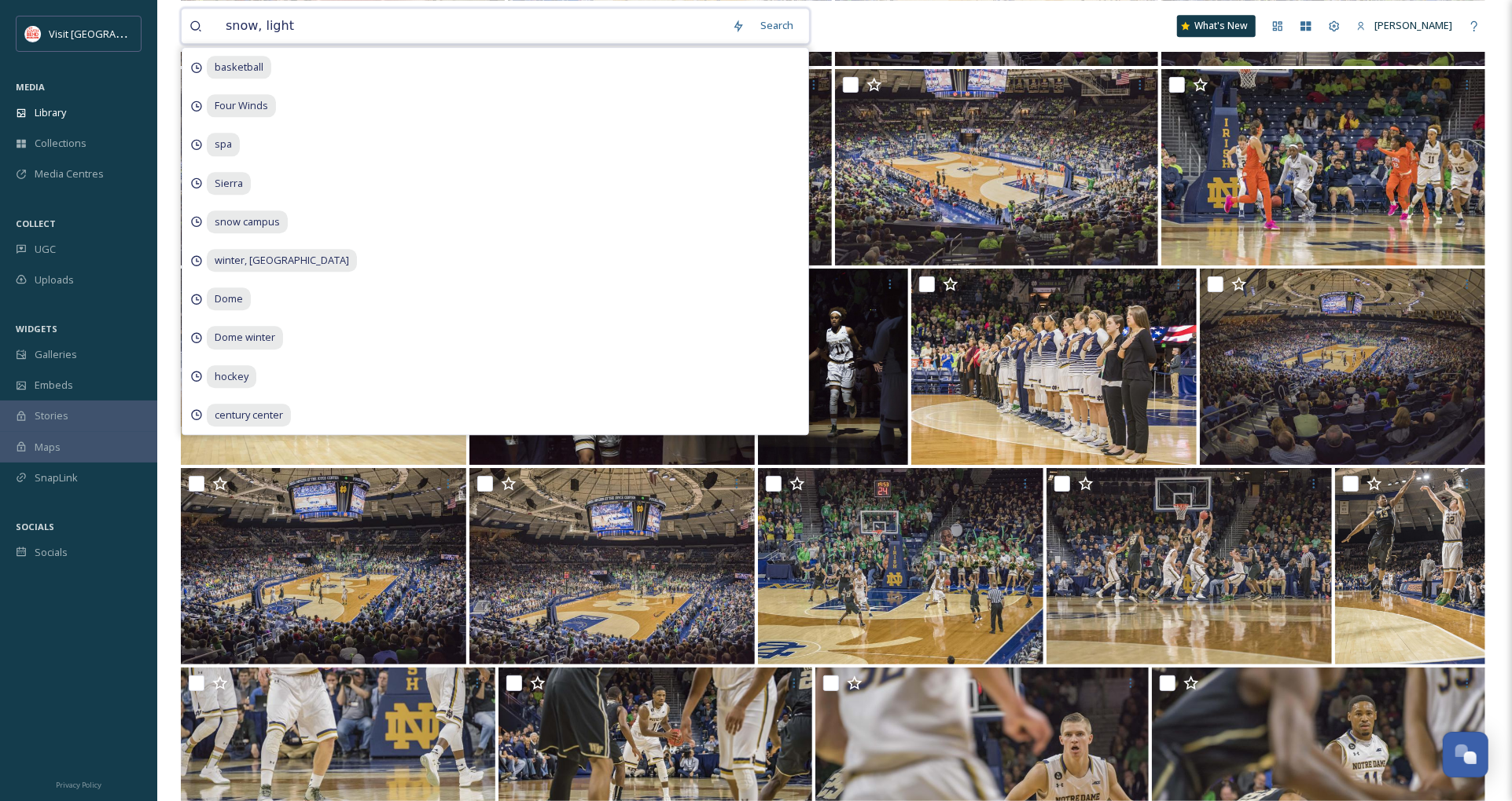
type input "snow, lights"
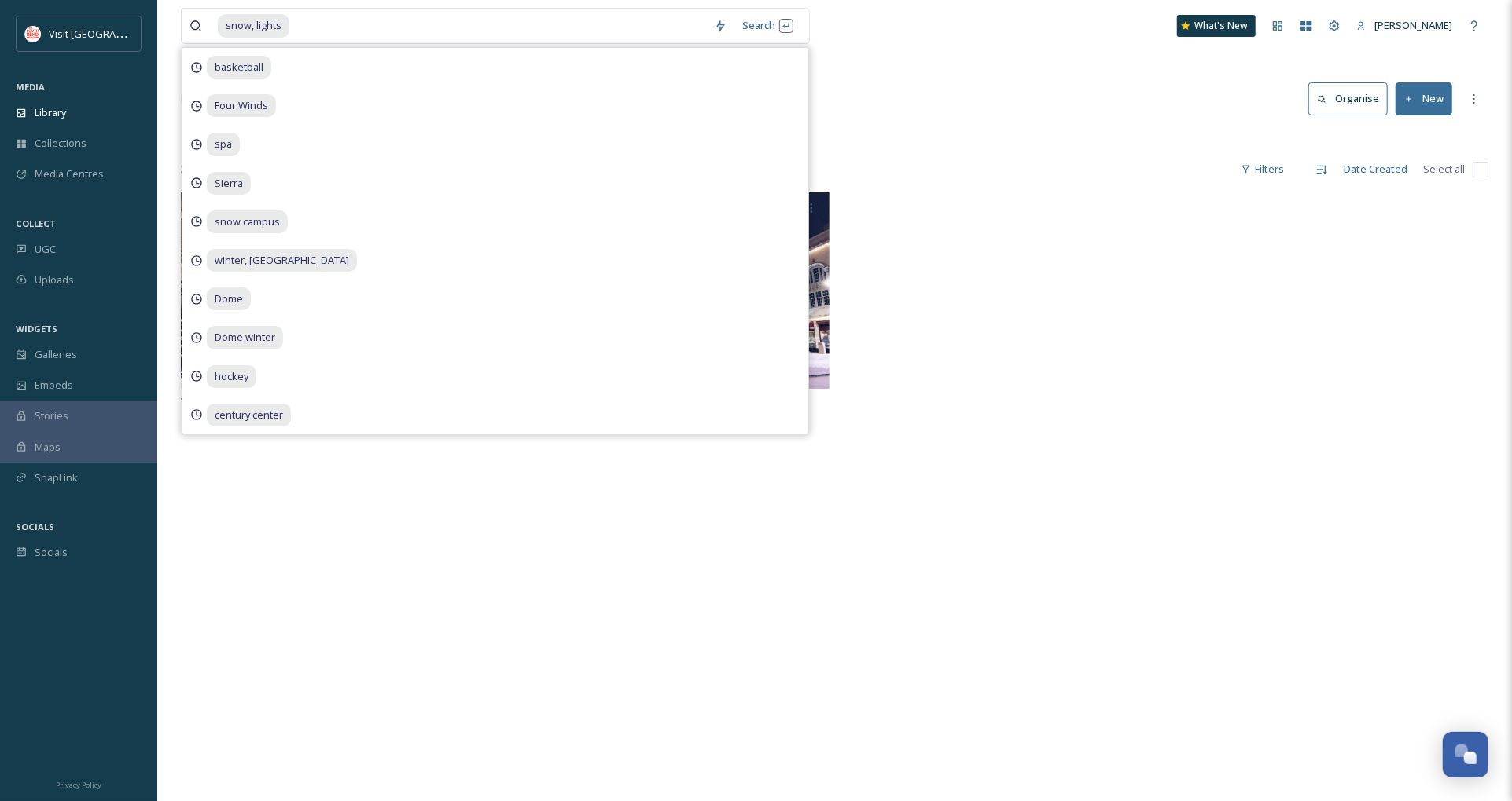
click at [928, 150] on div "snow, lights Search basketball Four Winds spa [PERSON_NAME] campus winter, [GEO…" at bounding box center [834, 497] width 1355 height 993
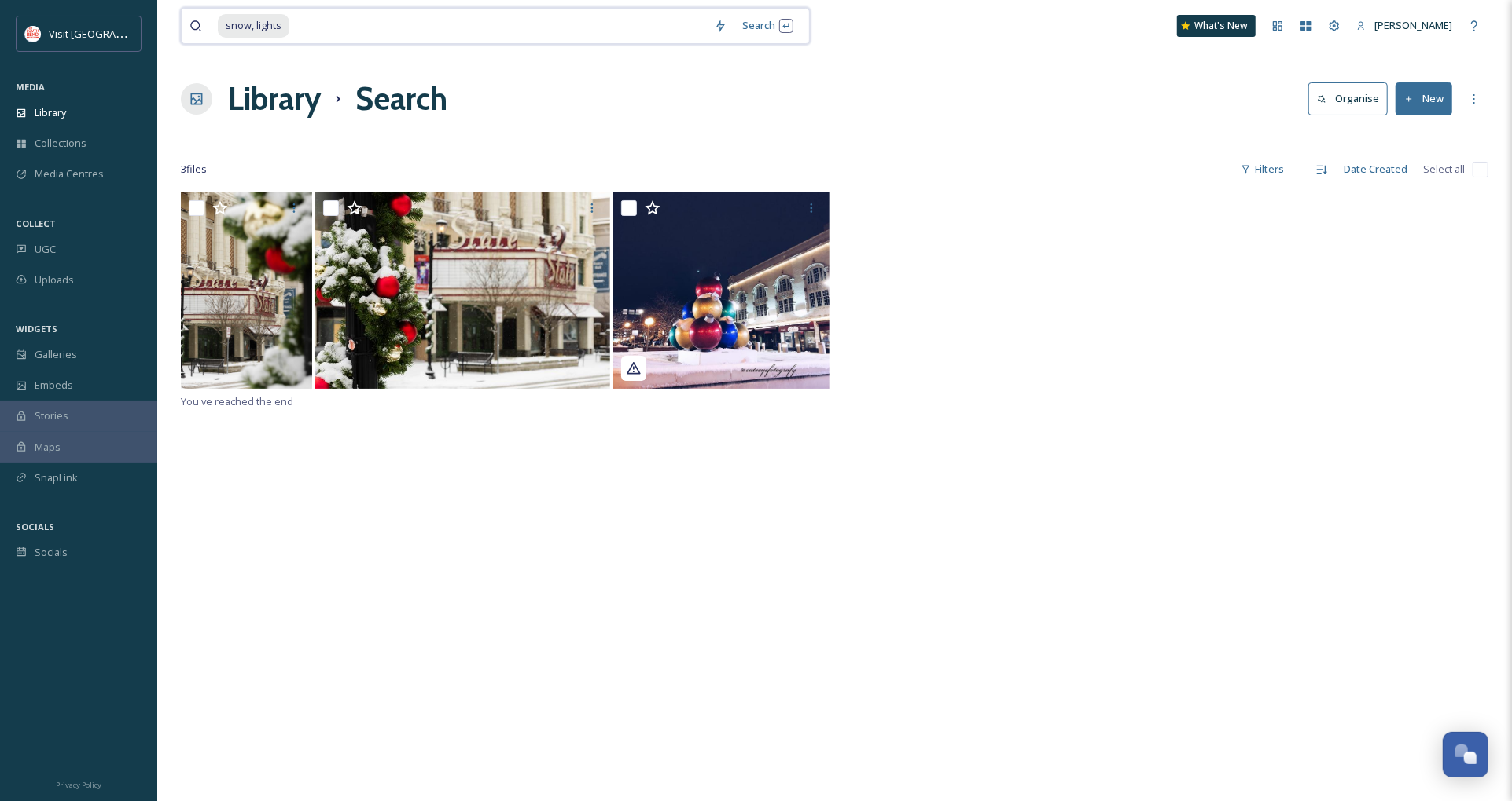
click at [278, 31] on span "snow, lights" at bounding box center [253, 25] width 71 height 23
type input "lights"
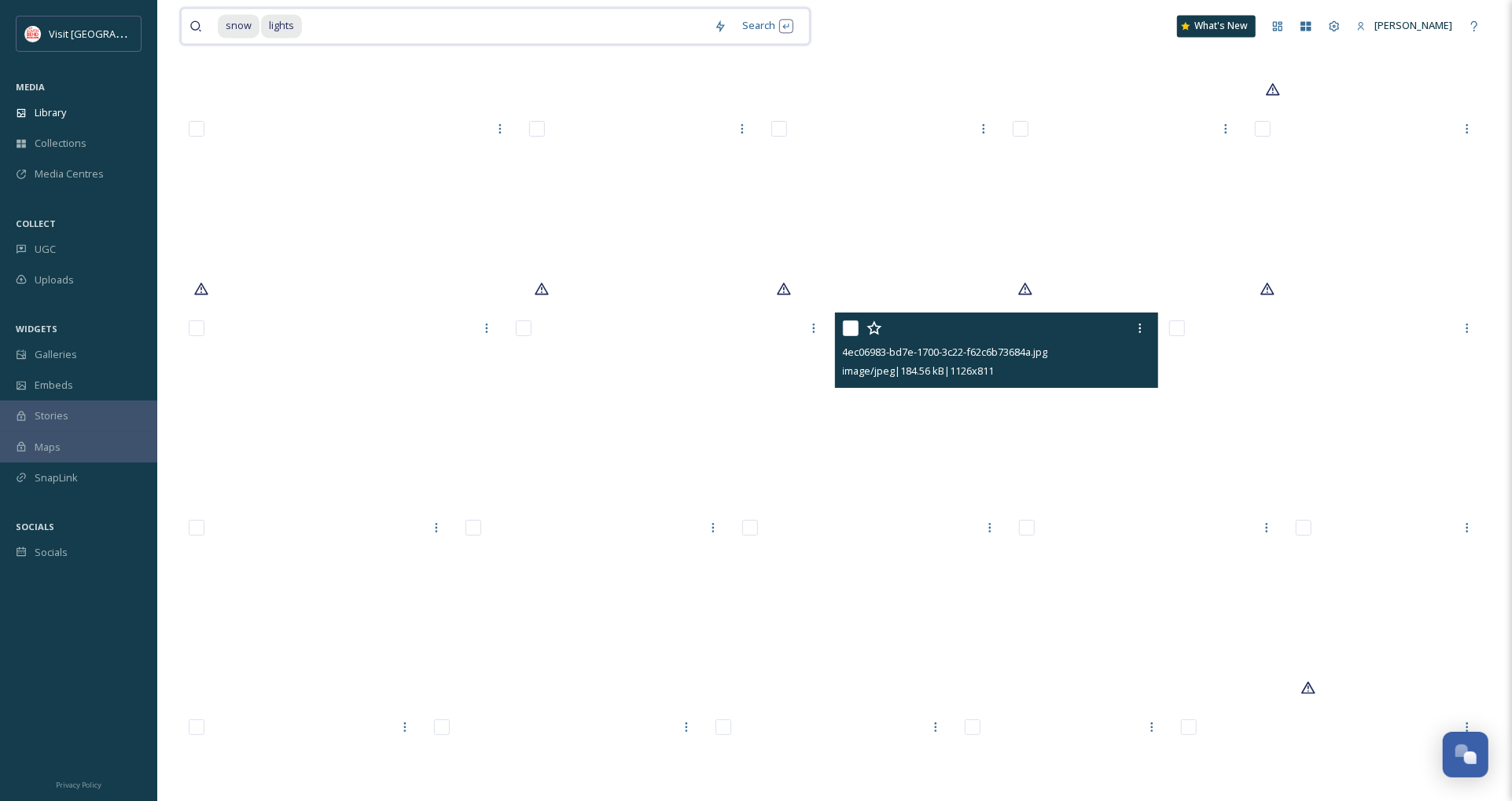
scroll to position [7142, 0]
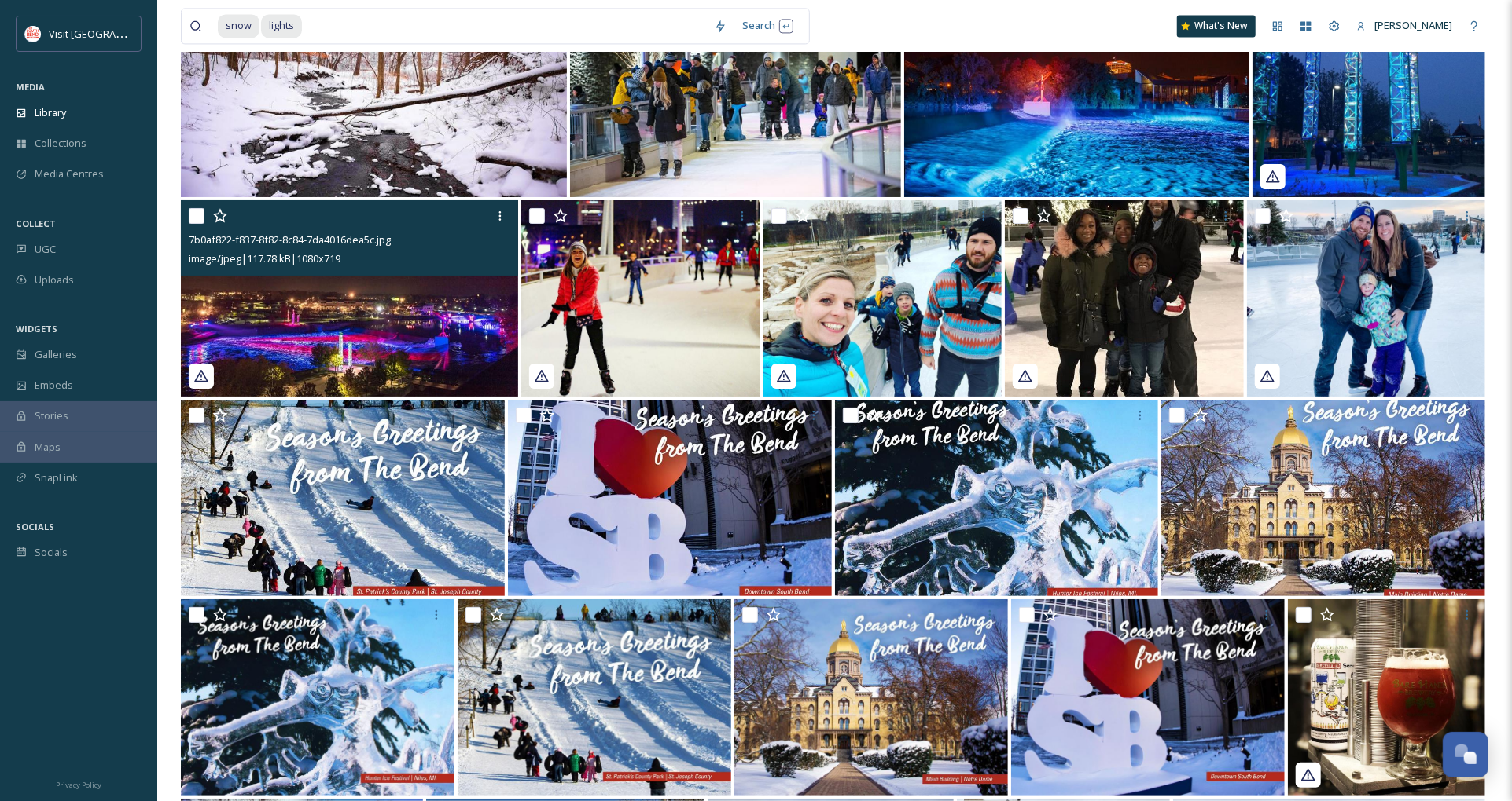
click at [327, 303] on img at bounding box center [349, 298] width 337 height 197
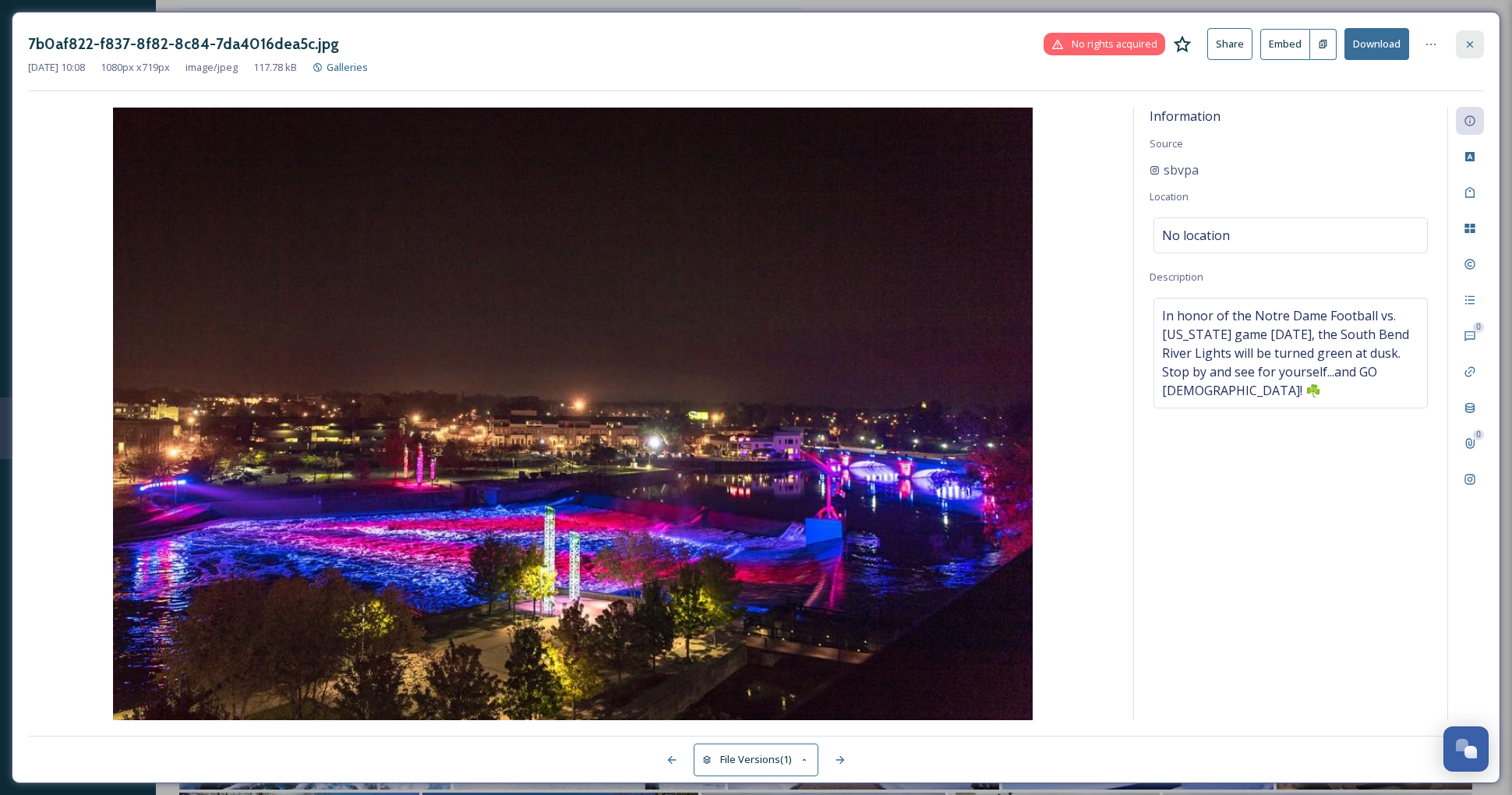
click at [1462, 41] on div at bounding box center [1470, 44] width 28 height 28
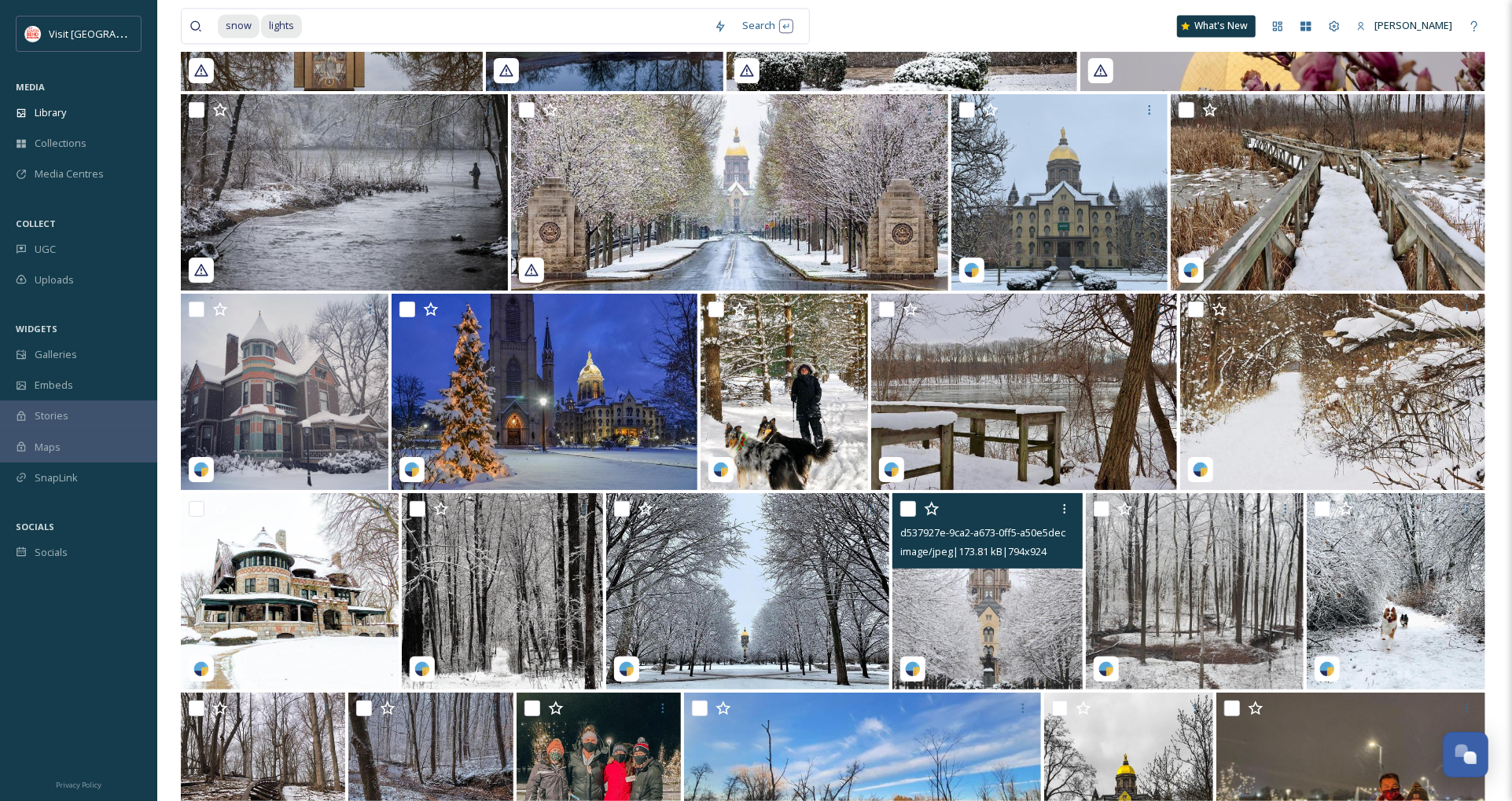
scroll to position [11943, 0]
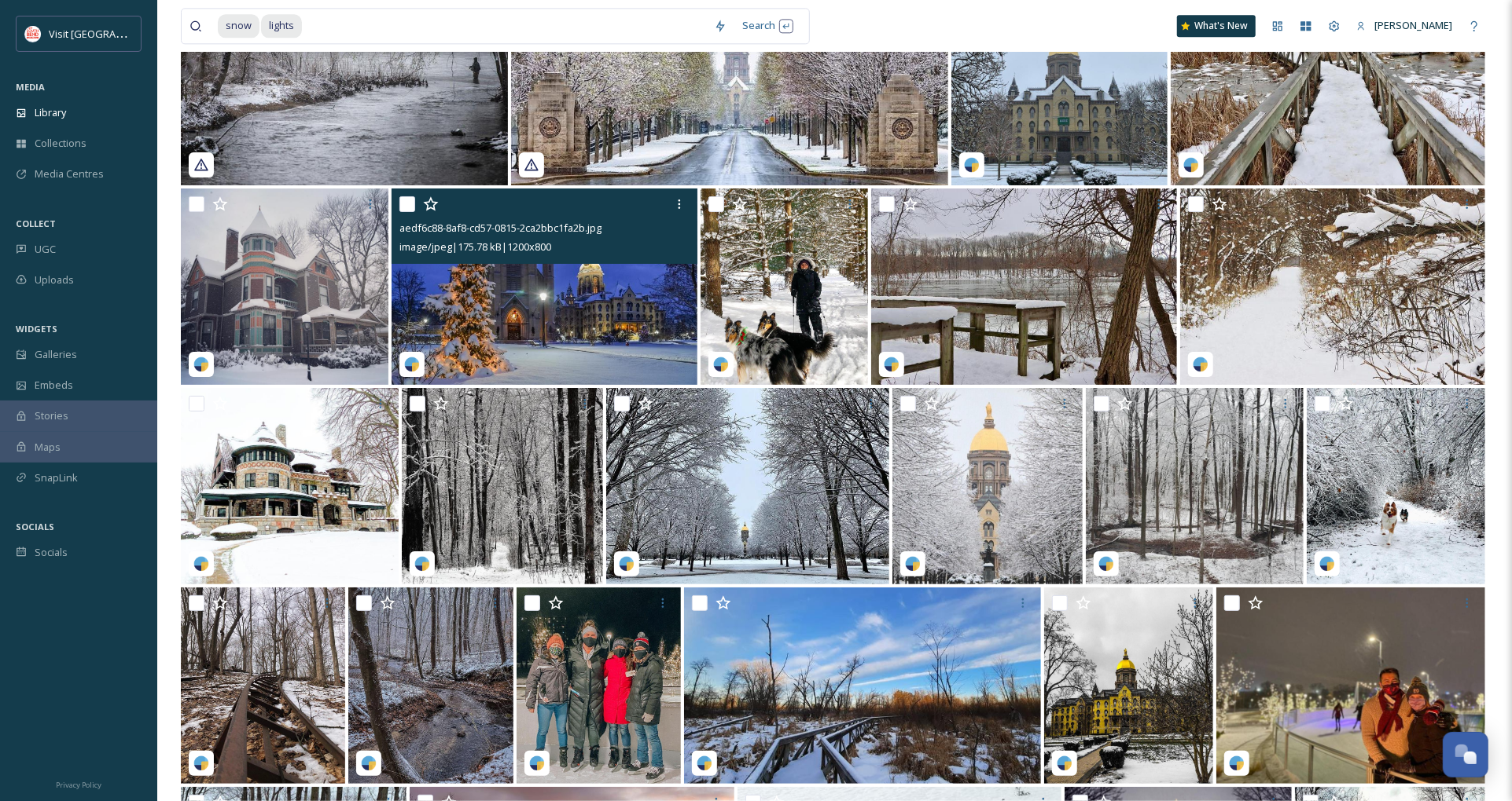
click at [590, 326] on img at bounding box center [545, 287] width 306 height 197
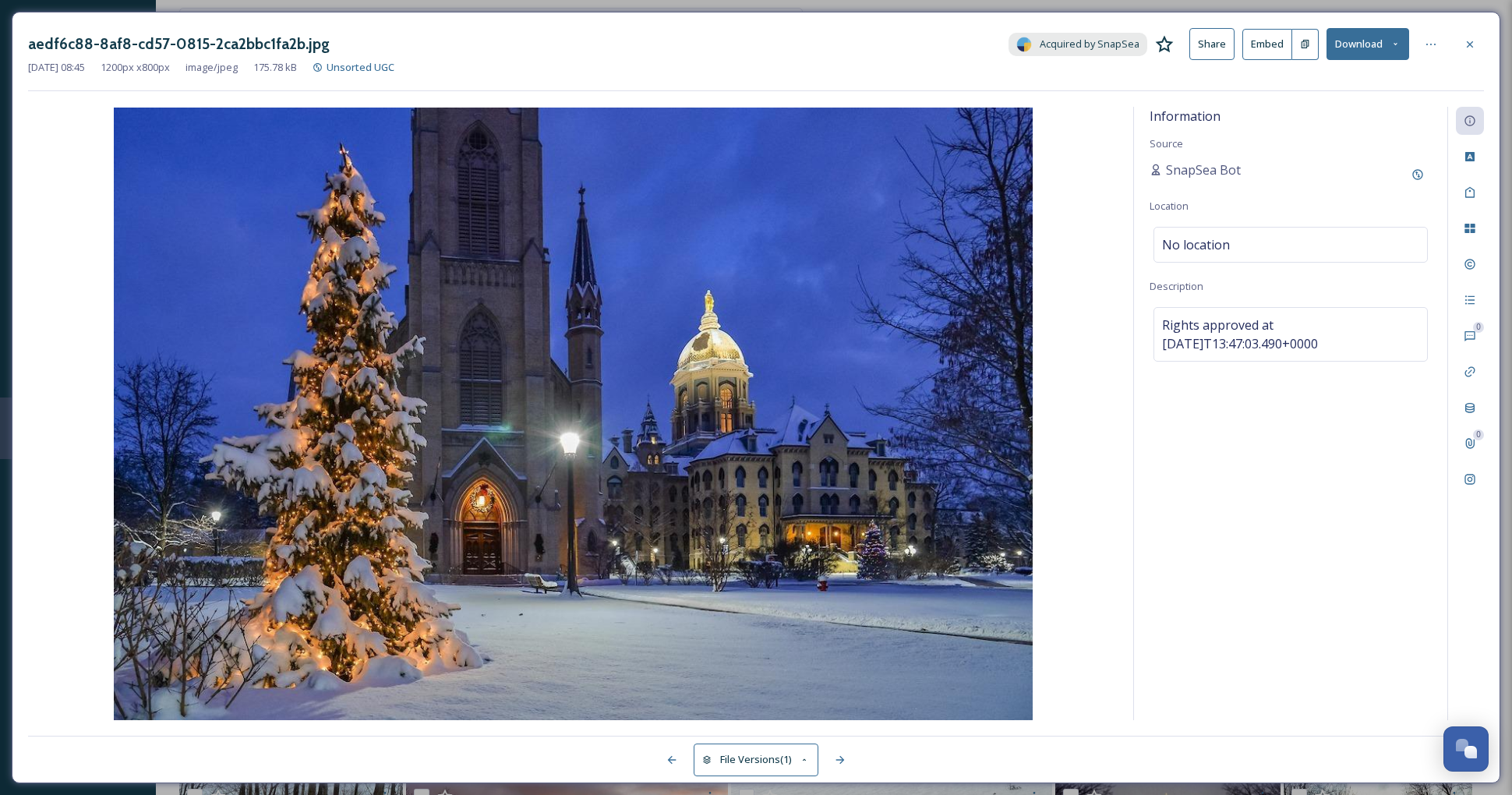
click at [1369, 39] on button "Download" at bounding box center [1368, 44] width 83 height 32
click at [1396, 48] on icon at bounding box center [1396, 44] width 10 height 10
click at [1352, 76] on span "Download Original (1200 x 800)" at bounding box center [1328, 80] width 142 height 15
click at [1309, 450] on div "Information Source SnapSea Bot Location No location Description Rights approved…" at bounding box center [1291, 414] width 314 height 614
click at [1474, 48] on icon at bounding box center [1469, 44] width 13 height 13
